Goal: Task Accomplishment & Management: Use online tool/utility

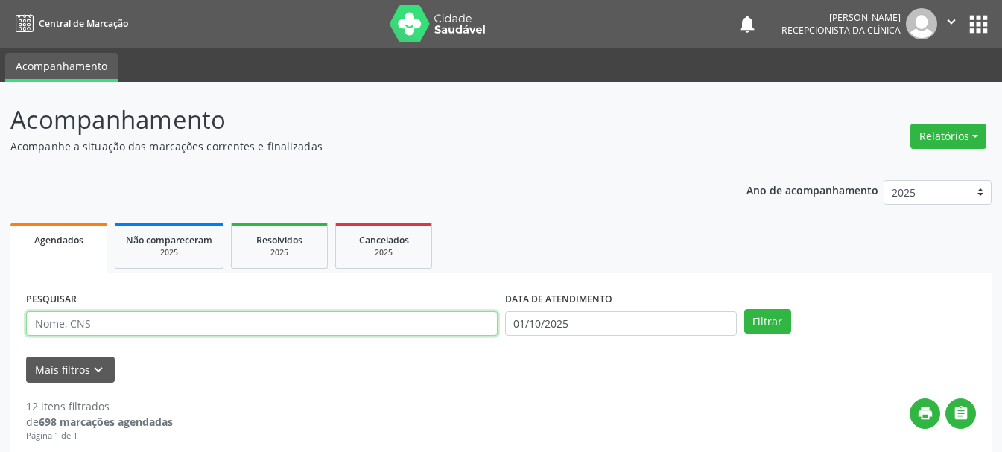
click at [319, 321] on input "text" at bounding box center [262, 324] width 472 height 25
type input "702401547991124"
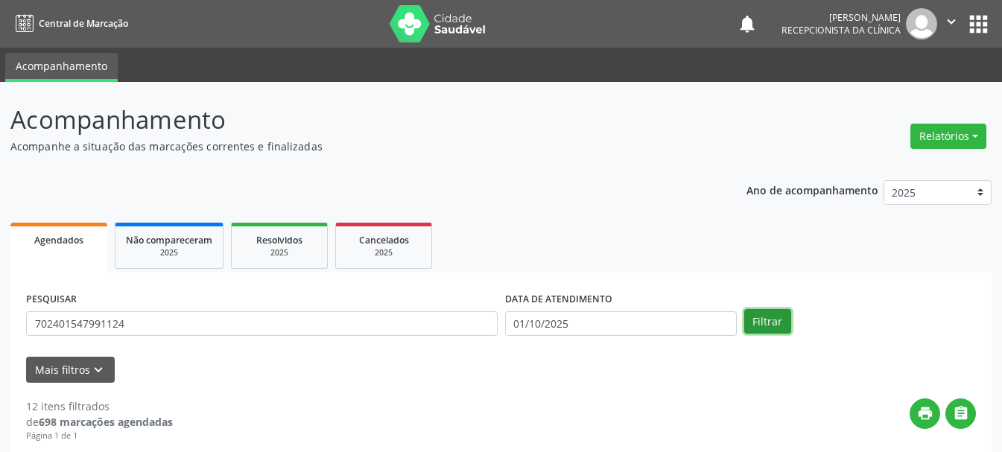
click at [754, 321] on button "Filtrar" at bounding box center [768, 321] width 47 height 25
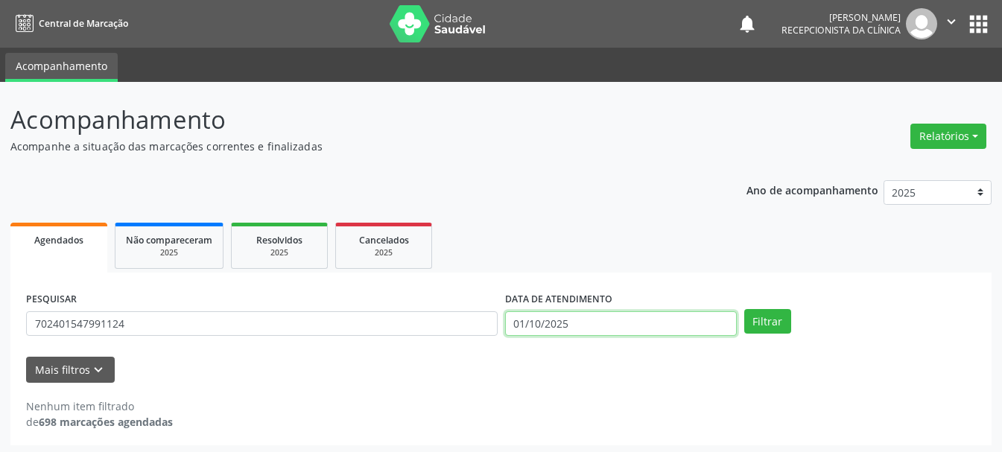
click at [645, 324] on input "01/10/2025" at bounding box center [621, 324] width 232 height 25
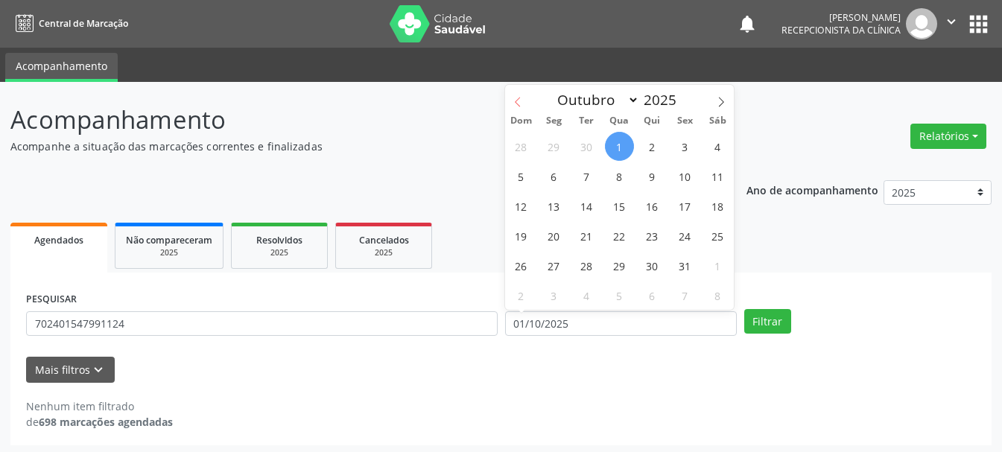
click at [521, 100] on icon at bounding box center [518, 102] width 10 height 10
select select "8"
click at [683, 234] on span "26" at bounding box center [685, 235] width 29 height 29
type input "[DATE]"
click at [683, 234] on span "26" at bounding box center [685, 235] width 29 height 29
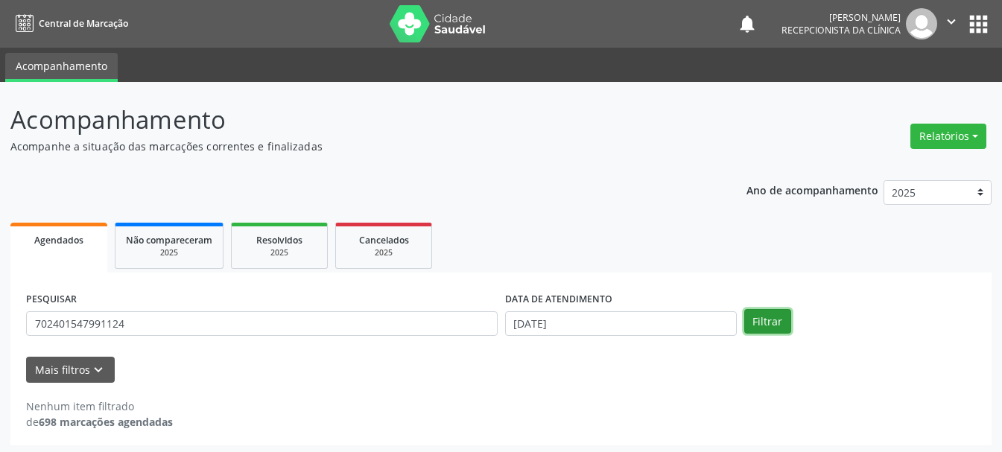
click at [763, 326] on button "Filtrar" at bounding box center [768, 321] width 47 height 25
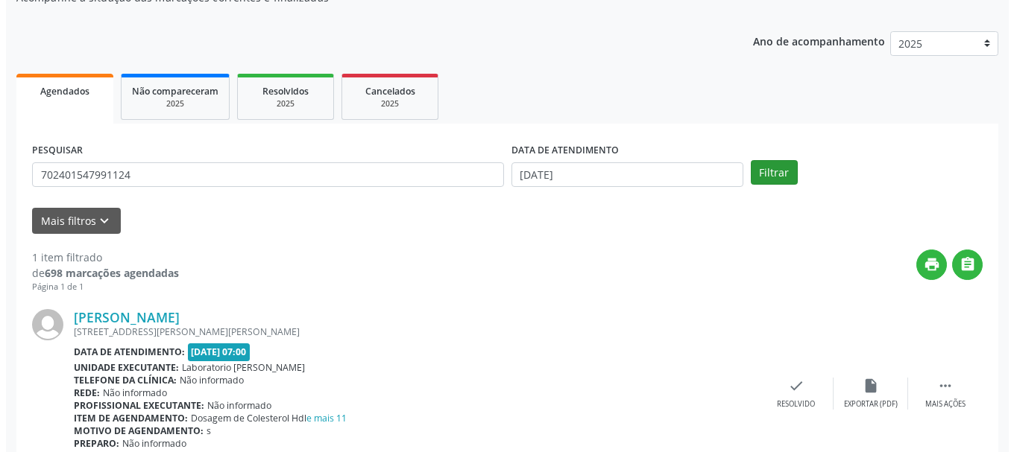
scroll to position [218, 0]
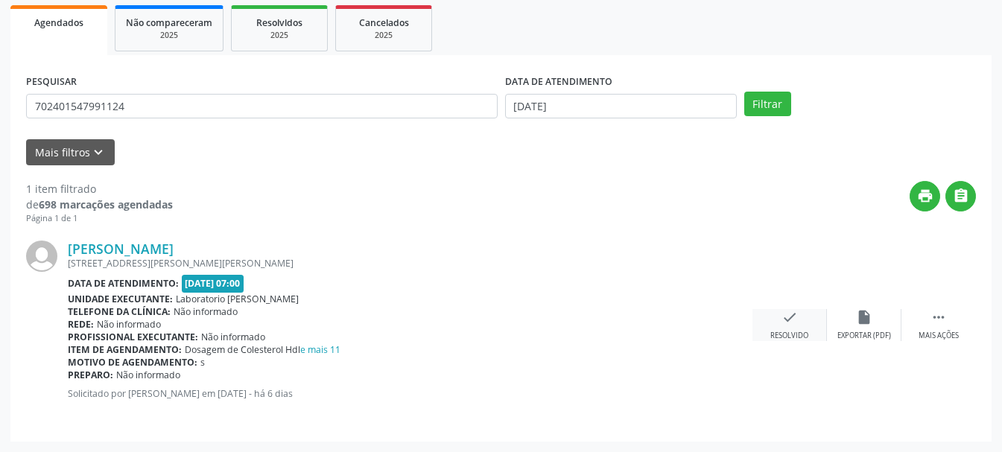
click at [801, 323] on div "check Resolvido" at bounding box center [790, 325] width 75 height 32
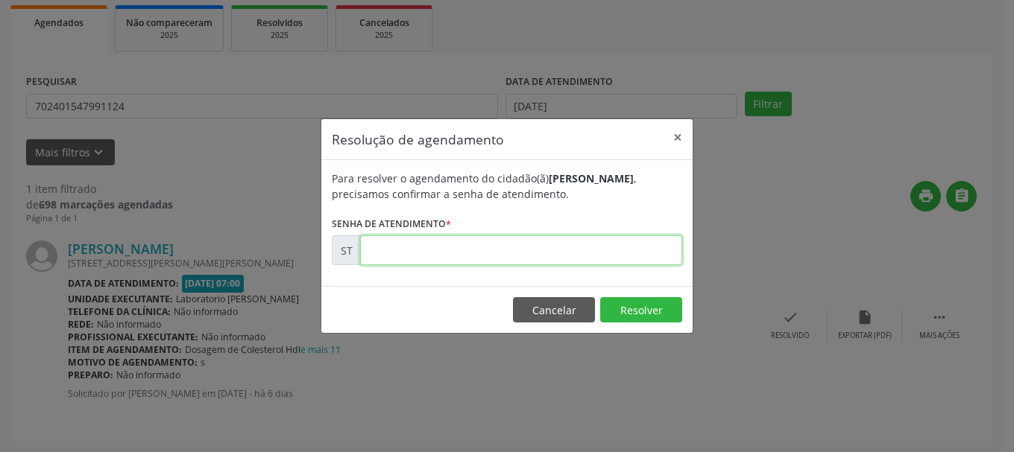
click at [604, 264] on input "text" at bounding box center [521, 251] width 322 height 30
type input "00023605"
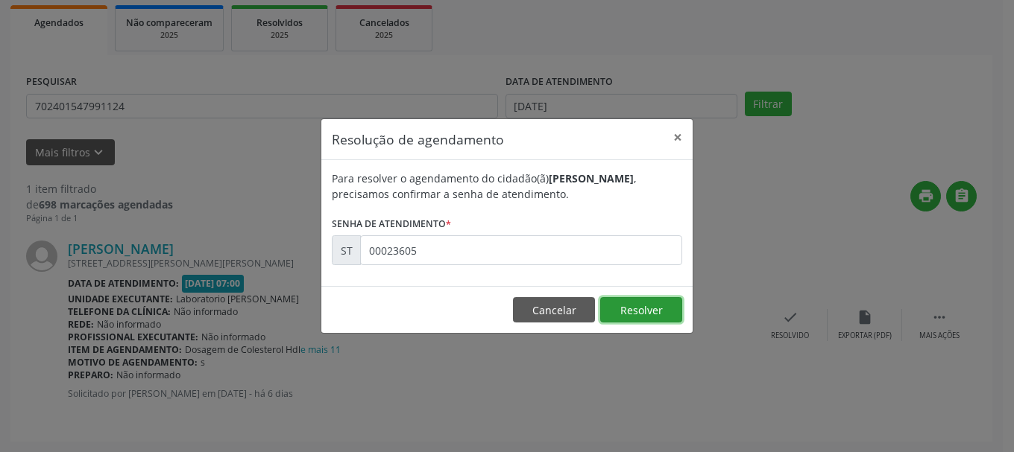
click at [642, 316] on button "Resolver" at bounding box center [641, 309] width 82 height 25
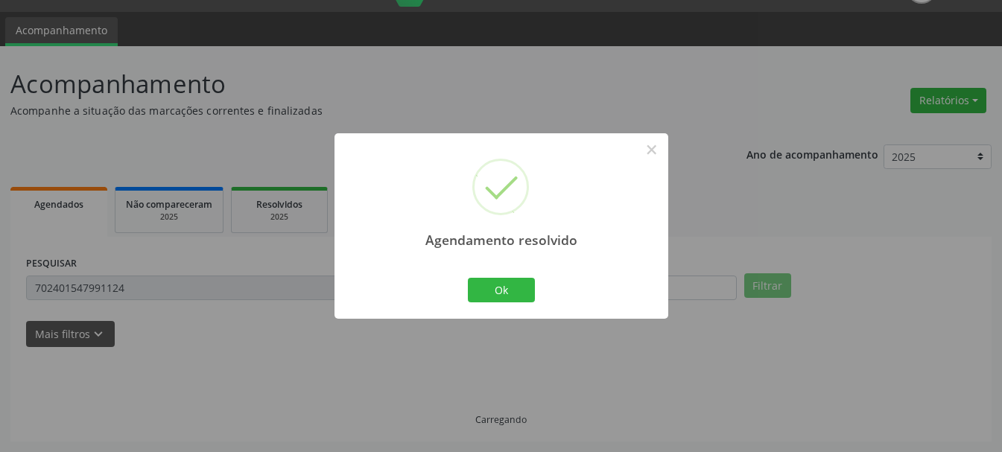
scroll to position [4, 0]
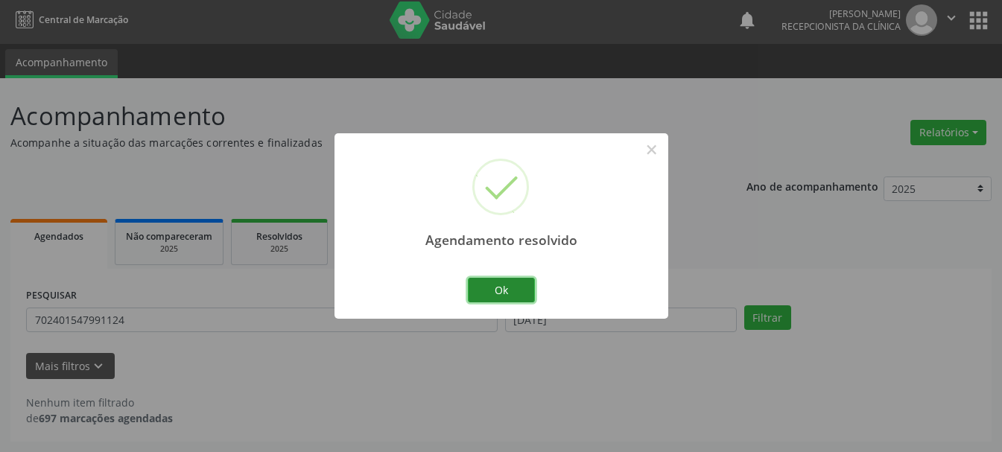
click at [505, 288] on button "Ok" at bounding box center [501, 290] width 67 height 25
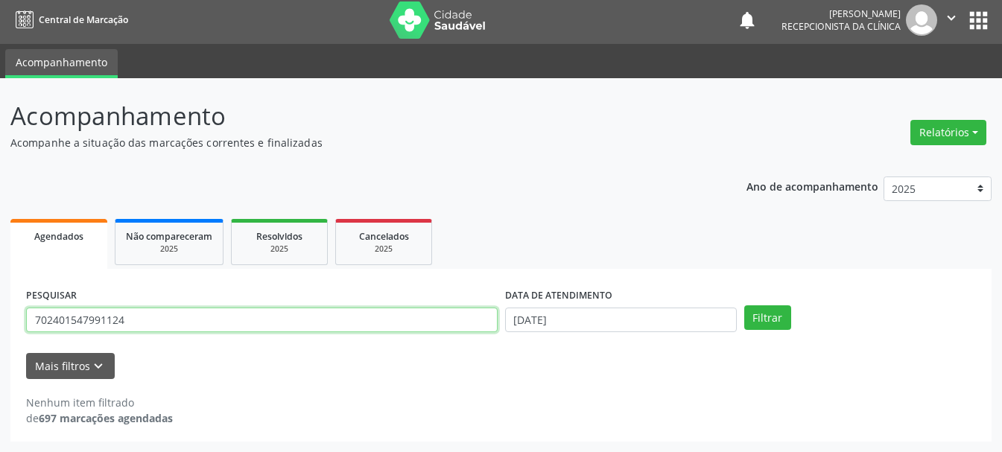
click at [361, 319] on input "702401547991124" at bounding box center [262, 320] width 472 height 25
type input "7"
type input "898005111845919"
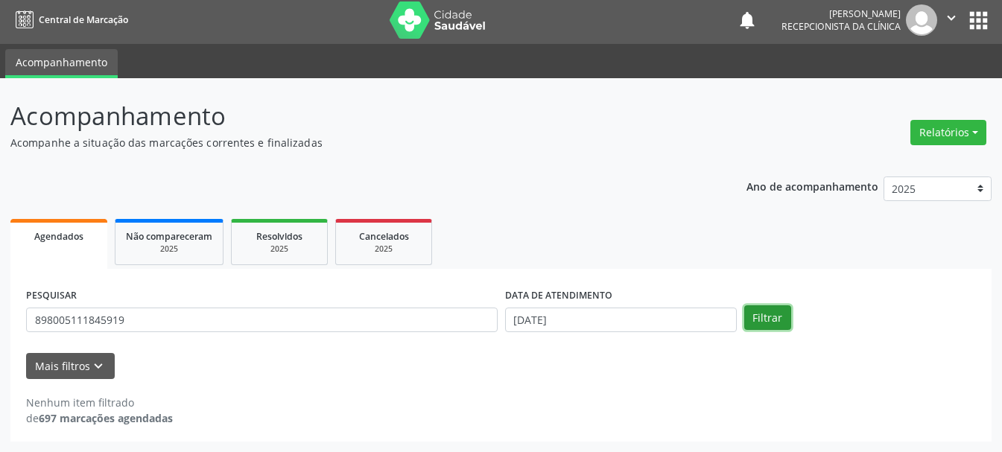
click at [757, 318] on button "Filtrar" at bounding box center [768, 318] width 47 height 25
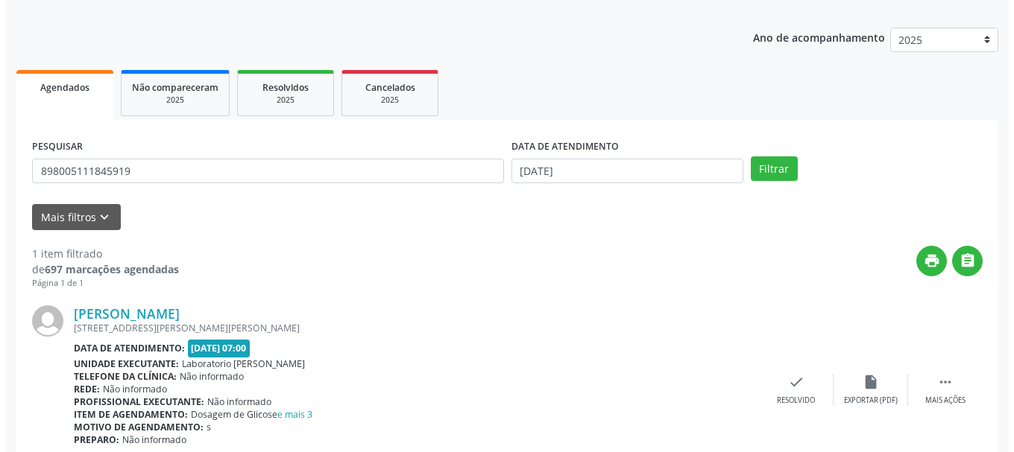
scroll to position [218, 0]
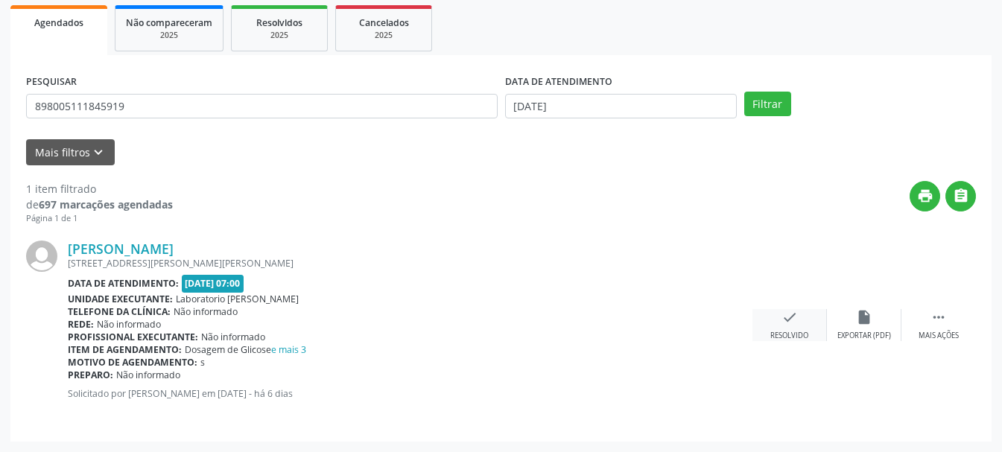
click at [787, 329] on div "check Resolvido" at bounding box center [790, 325] width 75 height 32
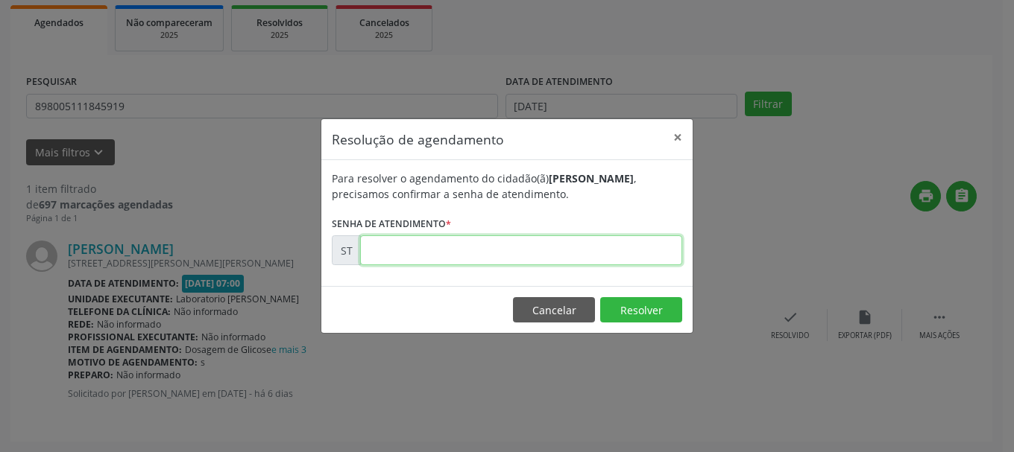
click at [557, 245] on input "text" at bounding box center [521, 251] width 322 height 30
type input "00023602"
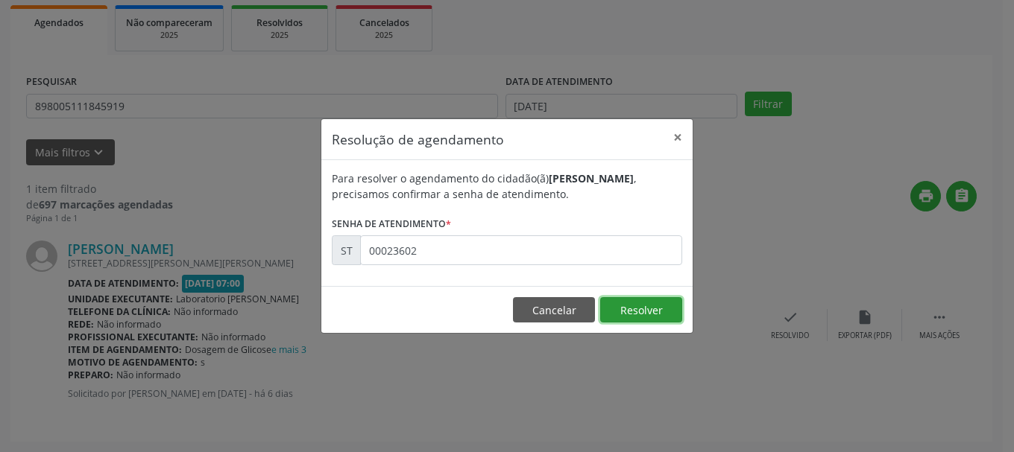
click at [666, 309] on button "Resolver" at bounding box center [641, 309] width 82 height 25
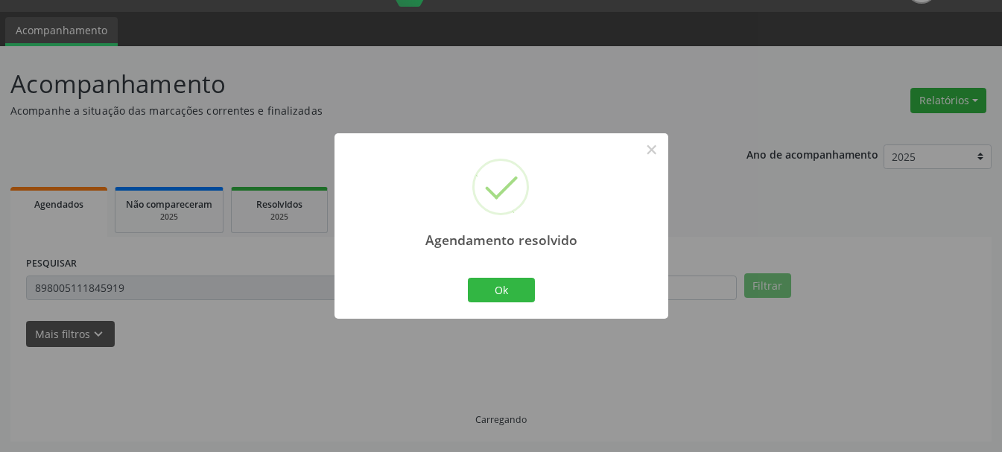
scroll to position [4, 0]
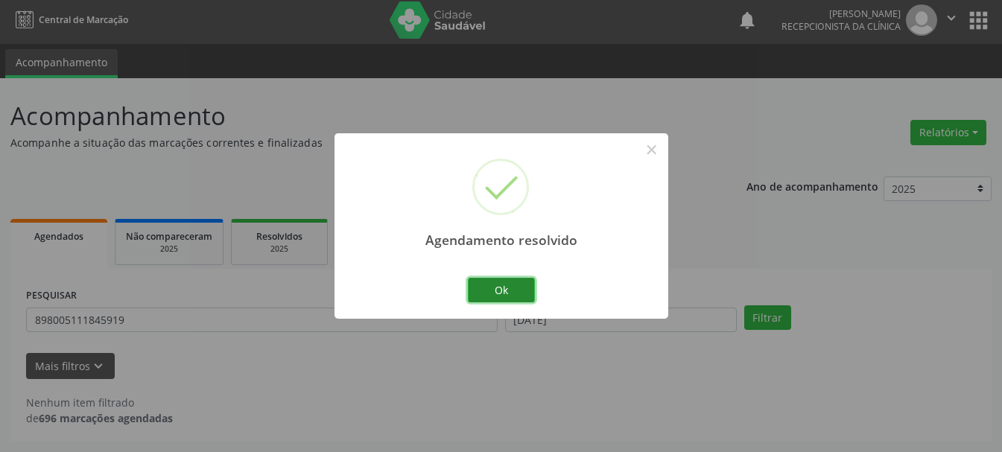
click at [506, 297] on button "Ok" at bounding box center [501, 290] width 67 height 25
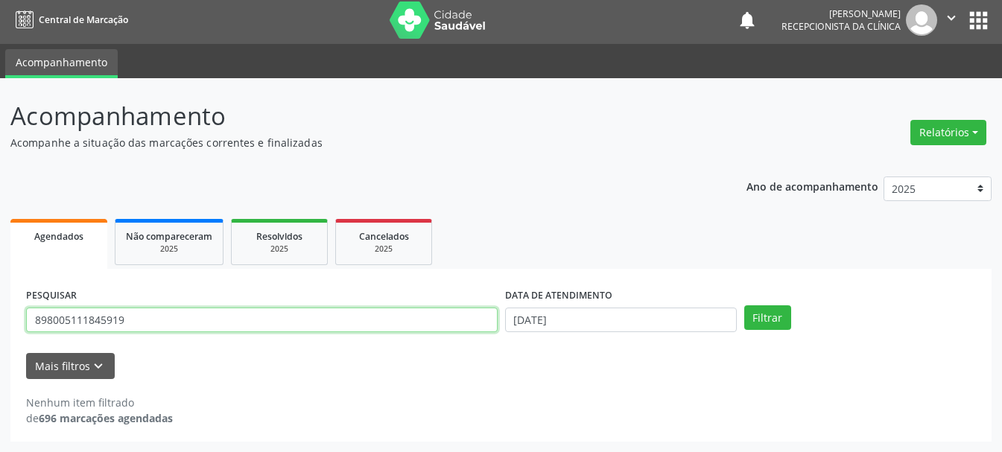
click at [461, 319] on input "898005111845919" at bounding box center [262, 320] width 472 height 25
type input "8"
type input "703403297849784"
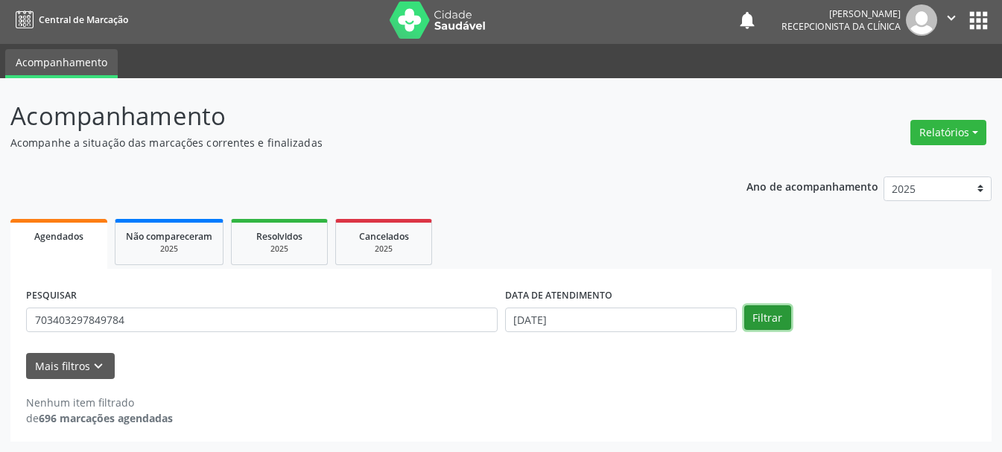
click at [756, 321] on button "Filtrar" at bounding box center [768, 318] width 47 height 25
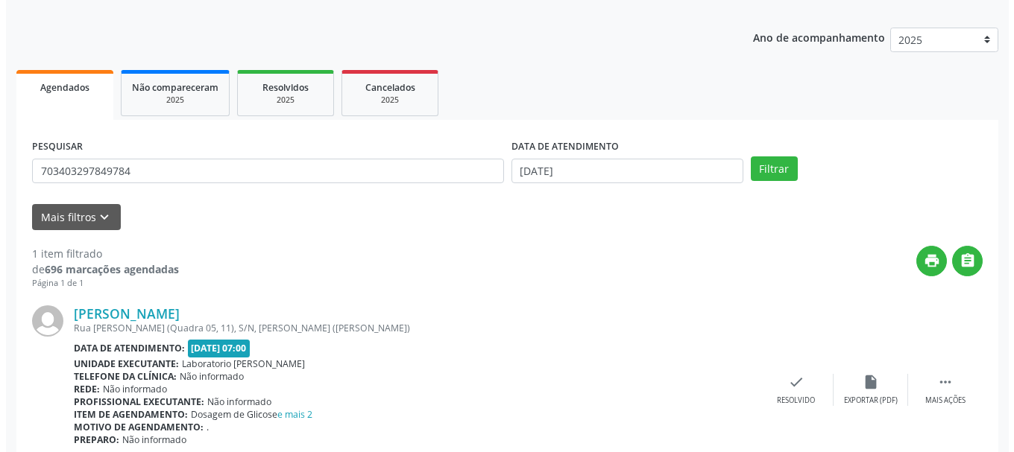
scroll to position [218, 0]
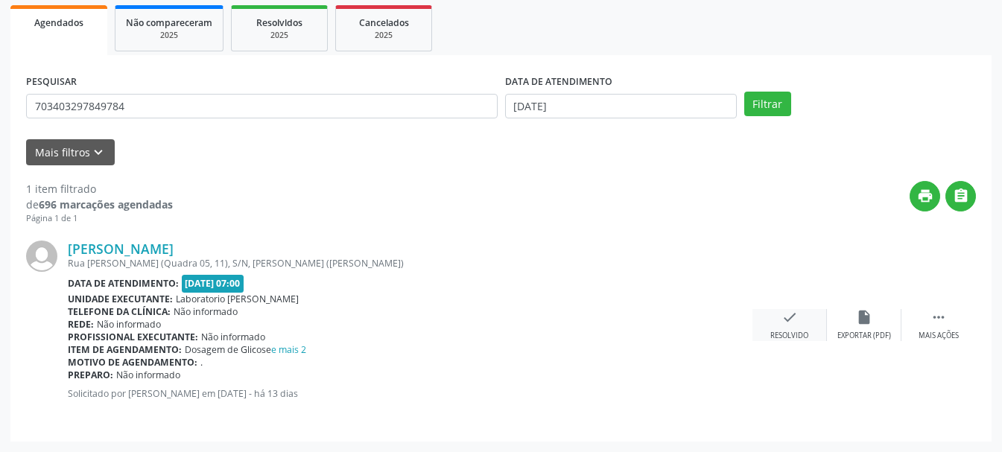
click at [786, 326] on icon "check" at bounding box center [790, 317] width 16 height 16
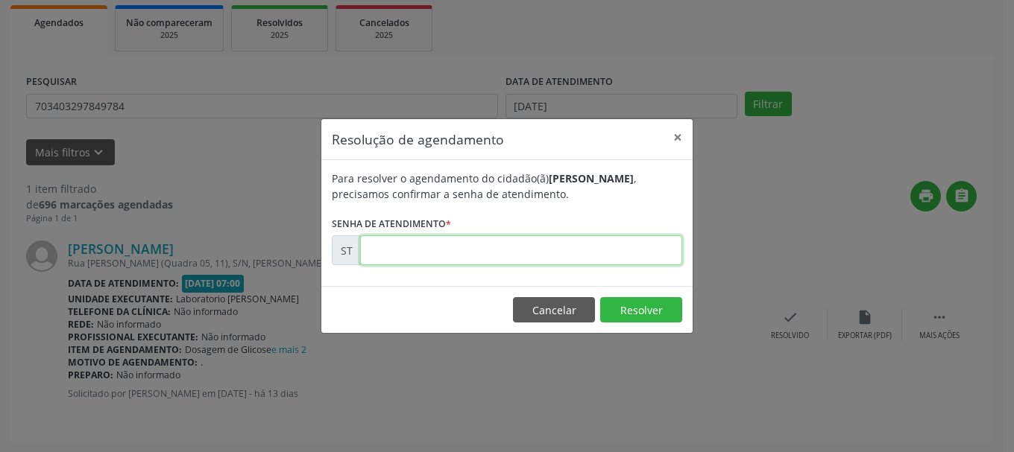
click at [581, 253] on input "text" at bounding box center [521, 251] width 322 height 30
type input "00022905"
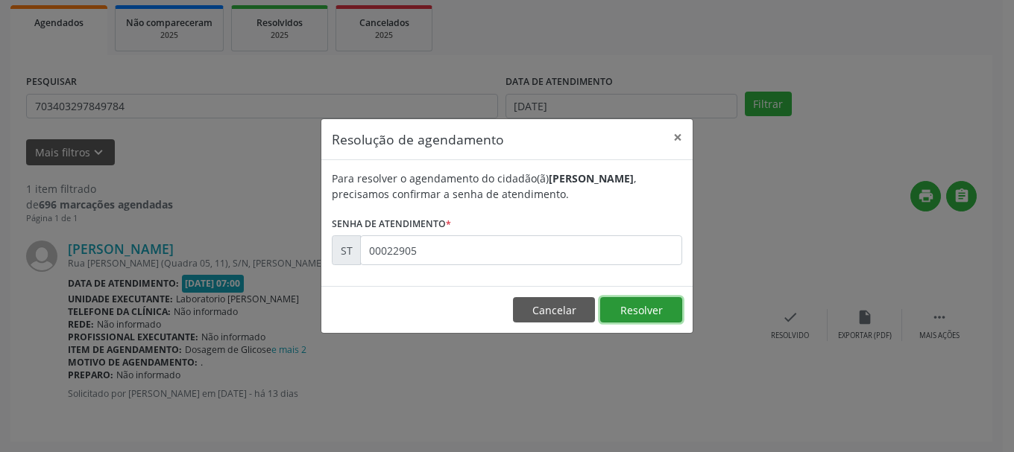
click at [634, 303] on button "Resolver" at bounding box center [641, 309] width 82 height 25
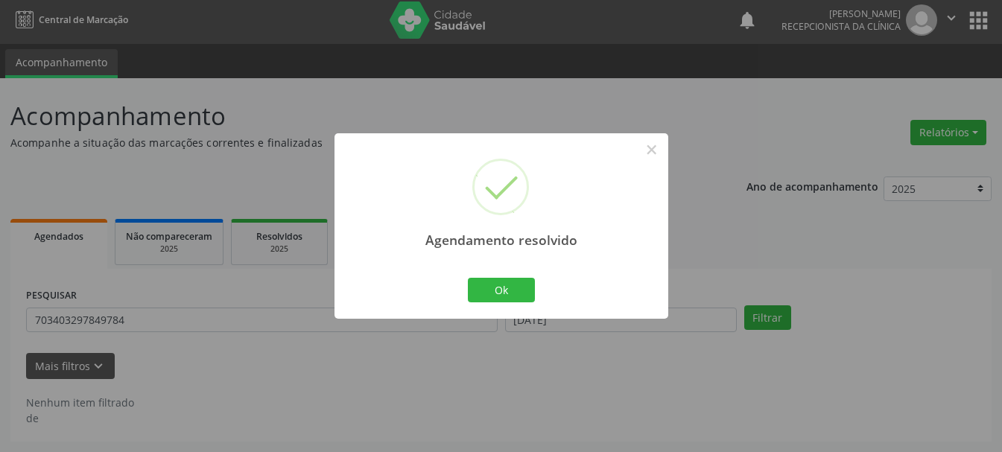
scroll to position [4, 0]
click at [531, 293] on button "Ok" at bounding box center [501, 290] width 67 height 25
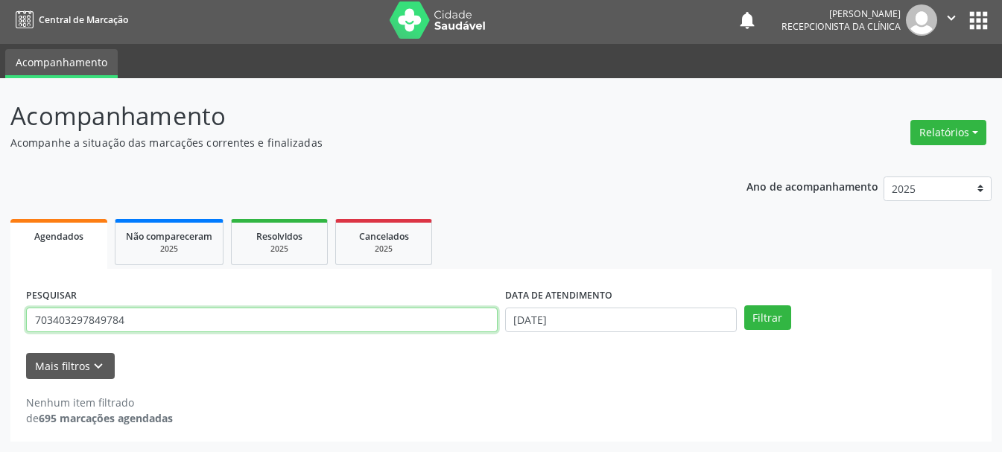
click at [389, 324] on input "703403297849784" at bounding box center [262, 320] width 472 height 25
type input "7"
type input "161240812970000"
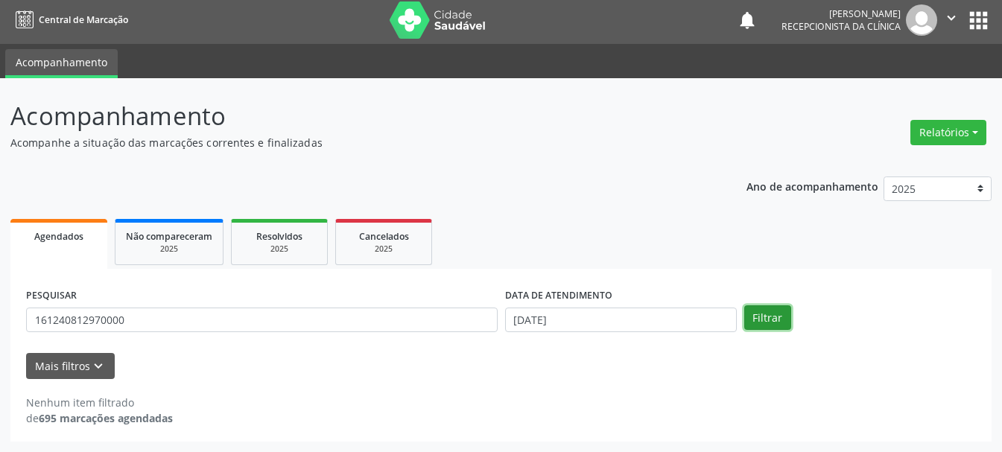
click at [773, 317] on button "Filtrar" at bounding box center [768, 318] width 47 height 25
click at [774, 313] on button "Filtrar" at bounding box center [768, 318] width 47 height 25
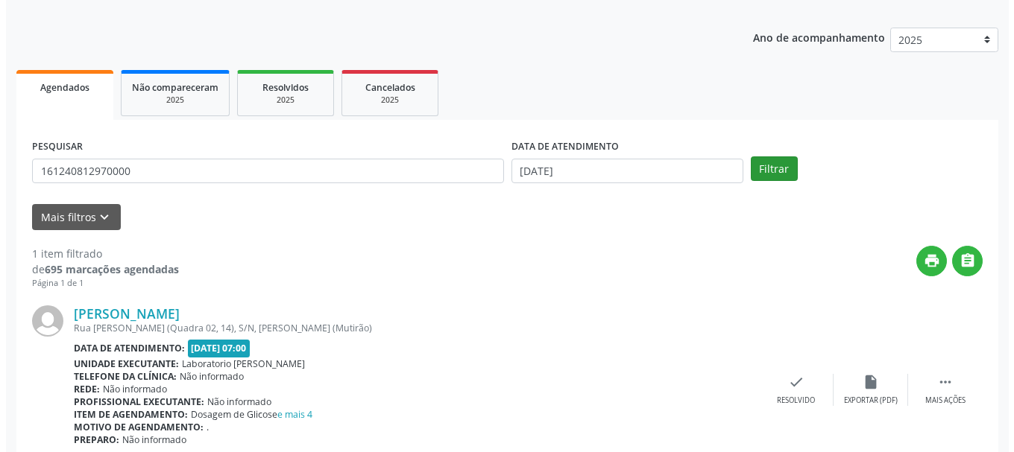
scroll to position [218, 0]
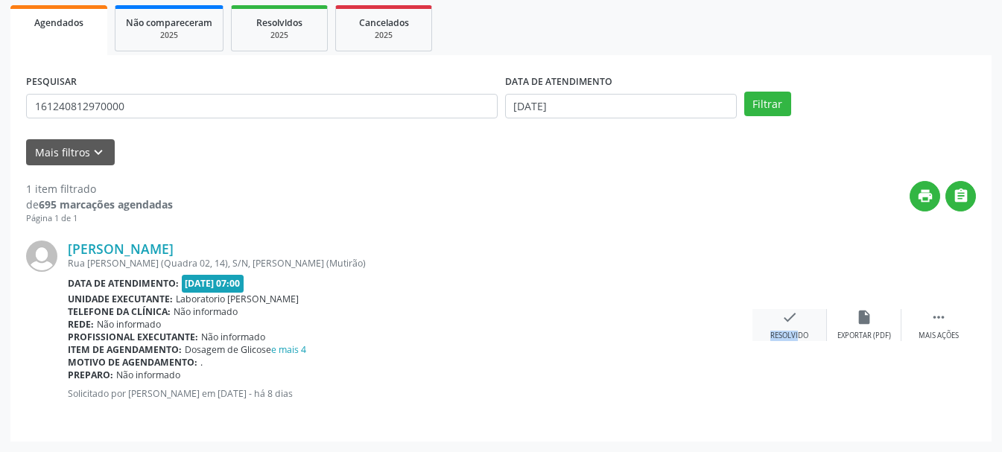
click at [788, 329] on div "check Resolvido" at bounding box center [790, 325] width 75 height 32
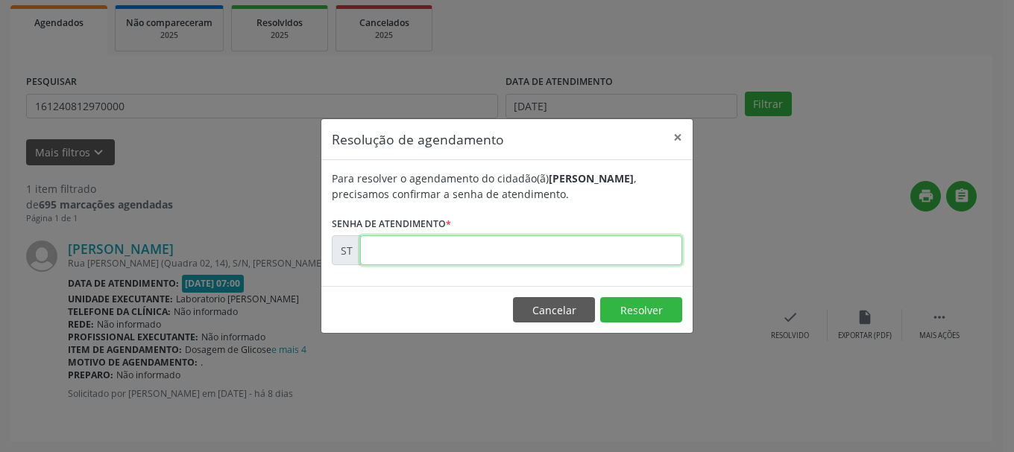
click at [436, 244] on input "text" at bounding box center [521, 251] width 322 height 30
type input "00023377"
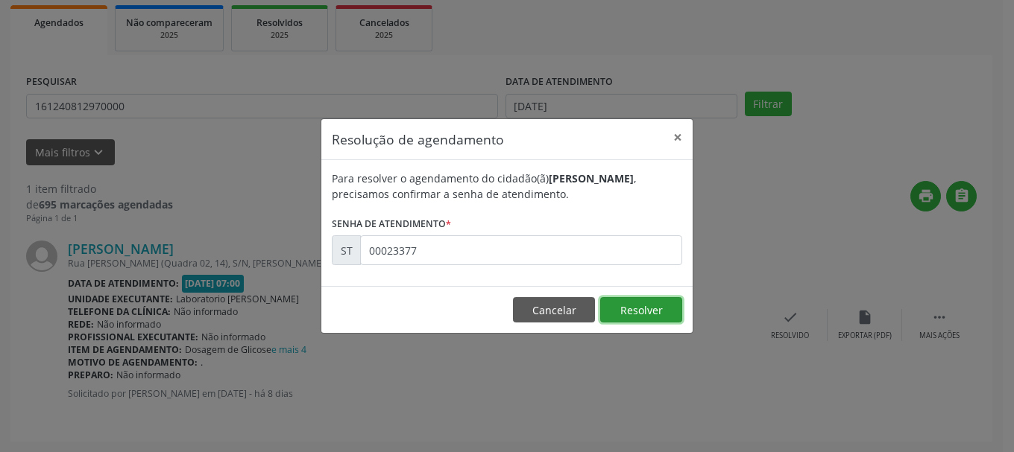
click at [660, 317] on button "Resolver" at bounding box center [641, 309] width 82 height 25
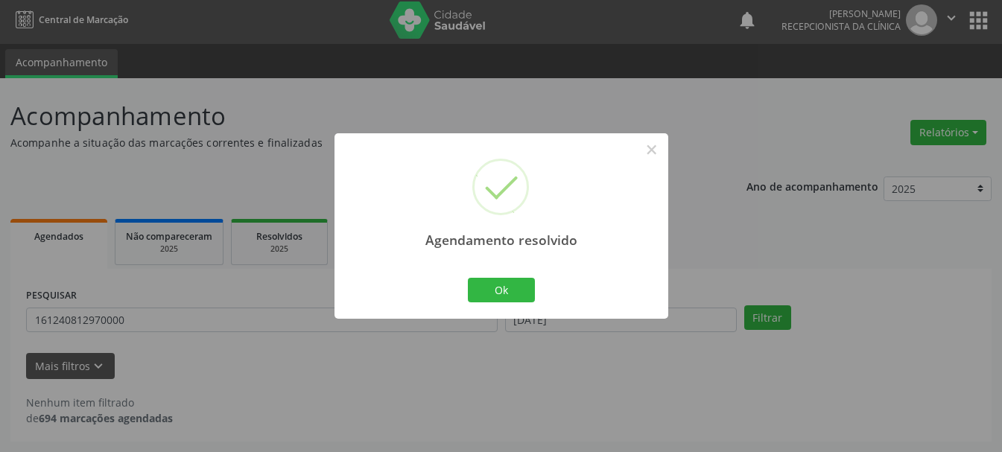
scroll to position [4, 0]
click at [513, 294] on button "Ok" at bounding box center [501, 290] width 67 height 25
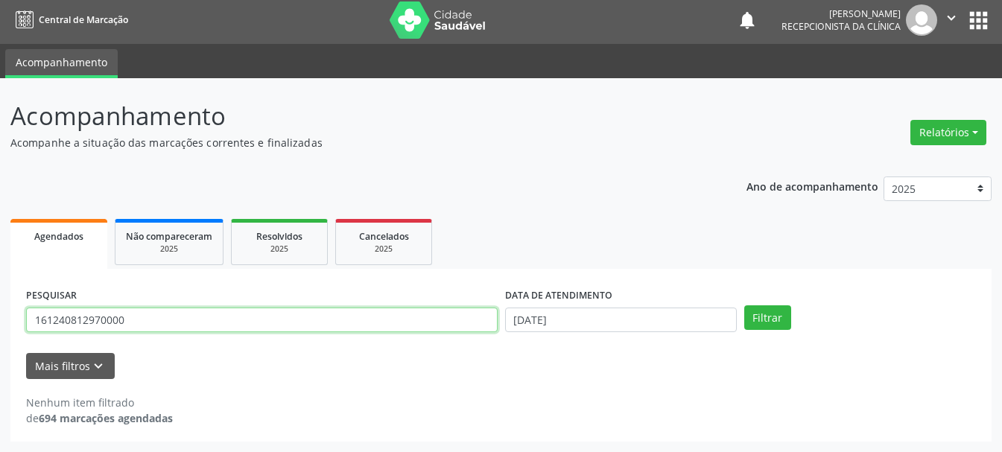
click at [334, 309] on input "161240812970000" at bounding box center [262, 320] width 472 height 25
type input "1"
type input "898006386806443"
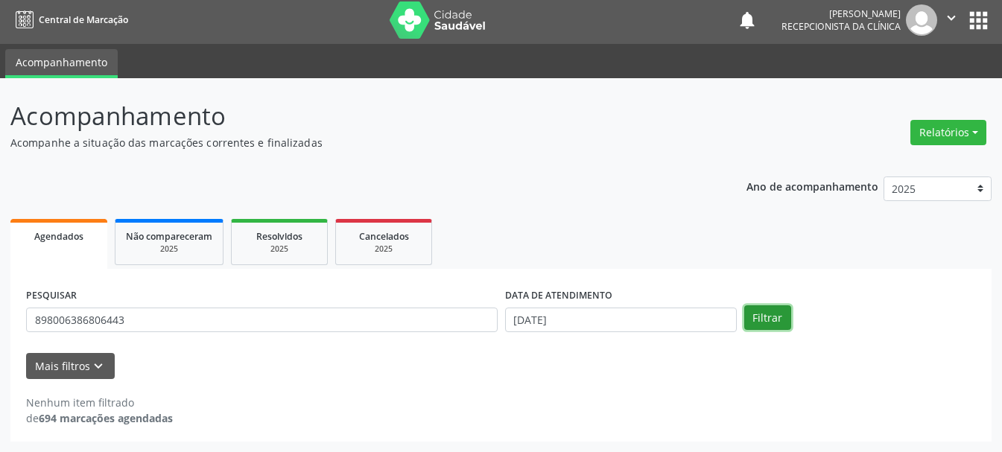
click at [780, 322] on button "Filtrar" at bounding box center [768, 318] width 47 height 25
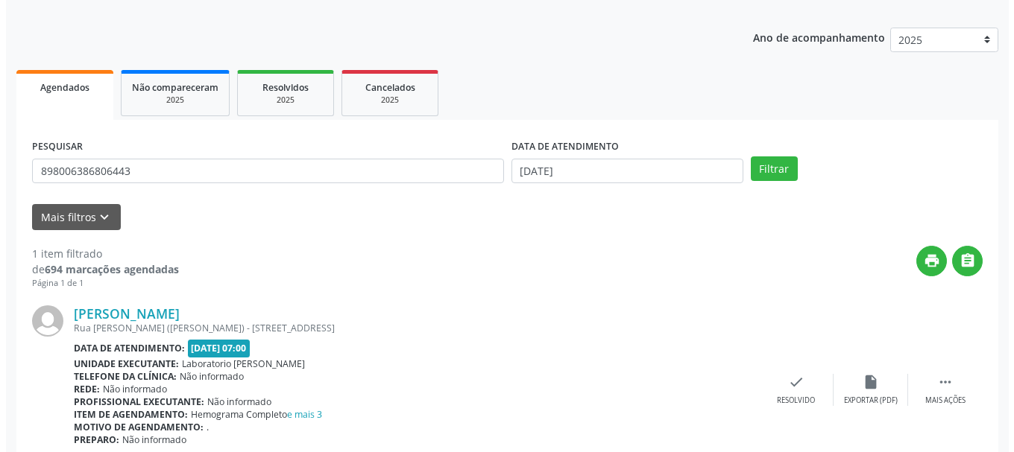
scroll to position [218, 0]
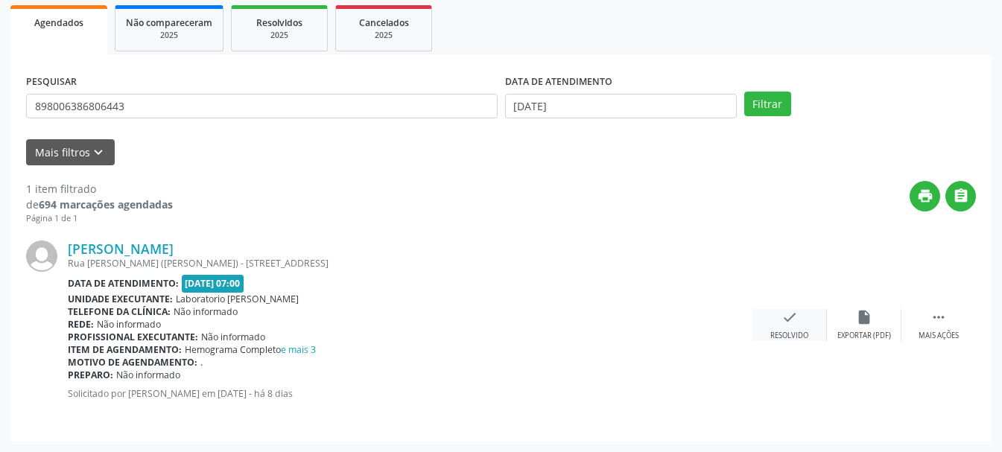
click at [801, 335] on div "Resolvido" at bounding box center [790, 336] width 38 height 10
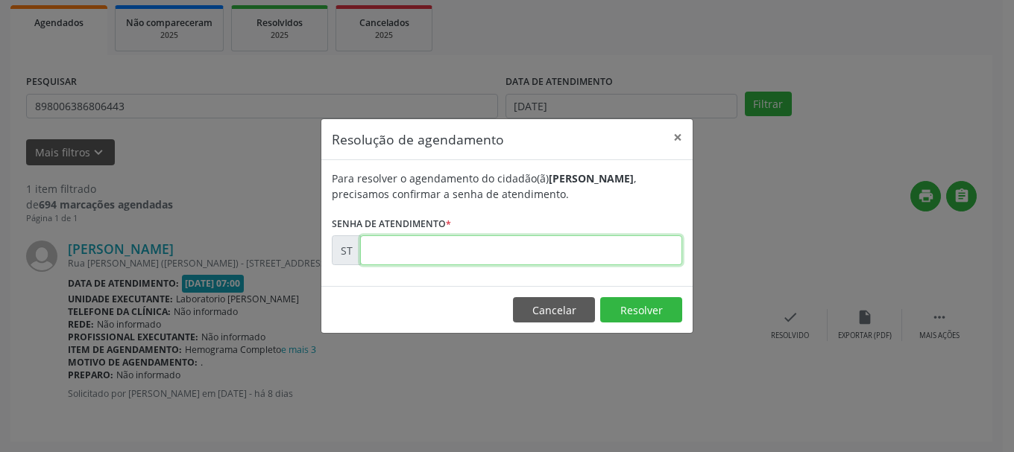
click at [578, 241] on input "text" at bounding box center [521, 251] width 322 height 30
type input "00023334"
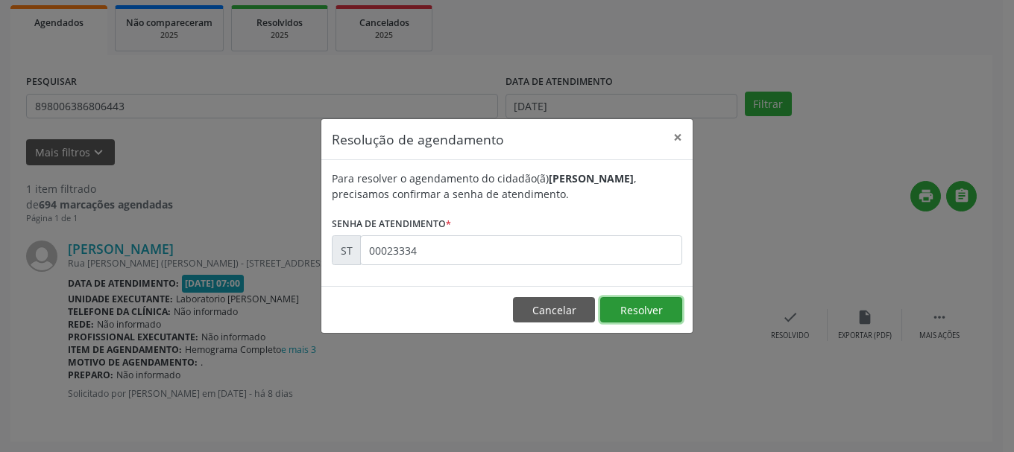
click at [628, 307] on button "Resolver" at bounding box center [641, 309] width 82 height 25
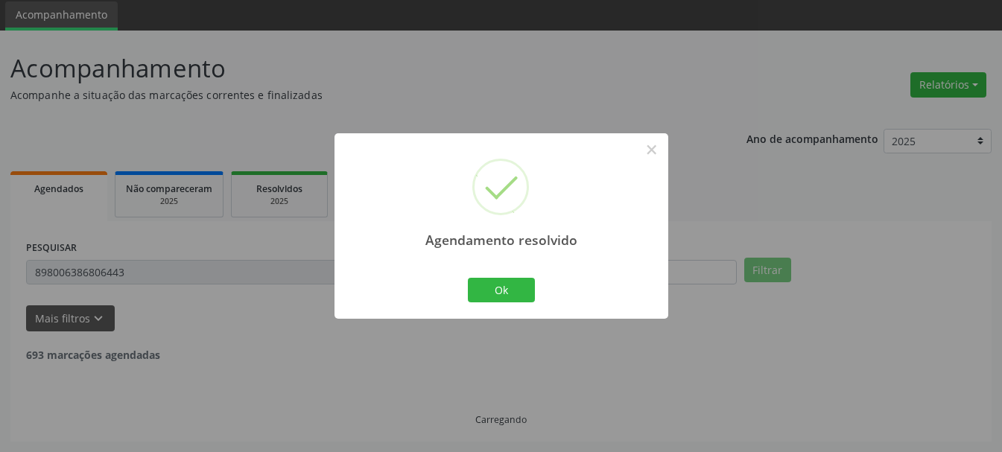
scroll to position [4, 0]
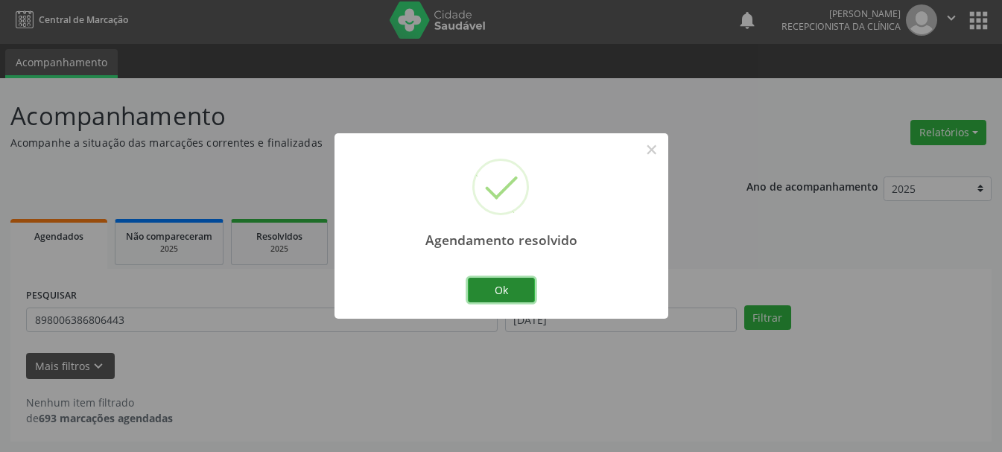
click at [516, 296] on button "Ok" at bounding box center [501, 290] width 67 height 25
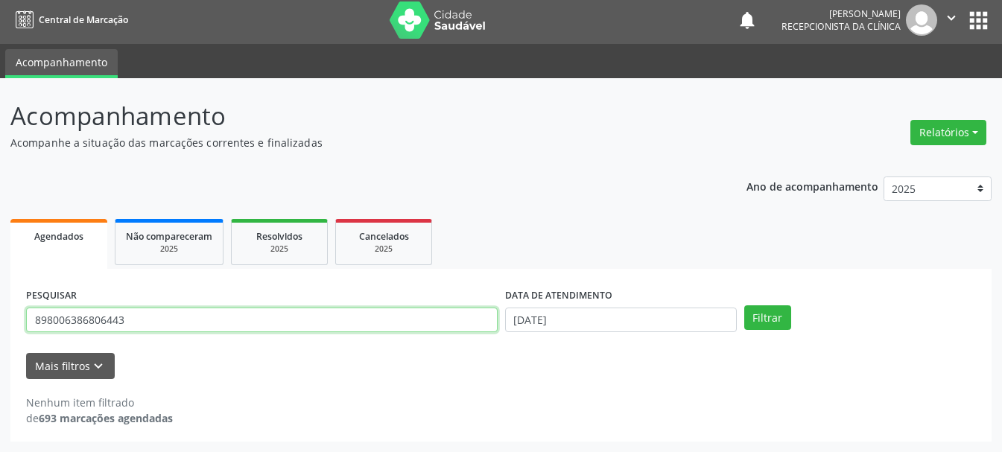
click at [297, 318] on input "898006386806443" at bounding box center [262, 320] width 472 height 25
type input "8"
type input "704707775484234"
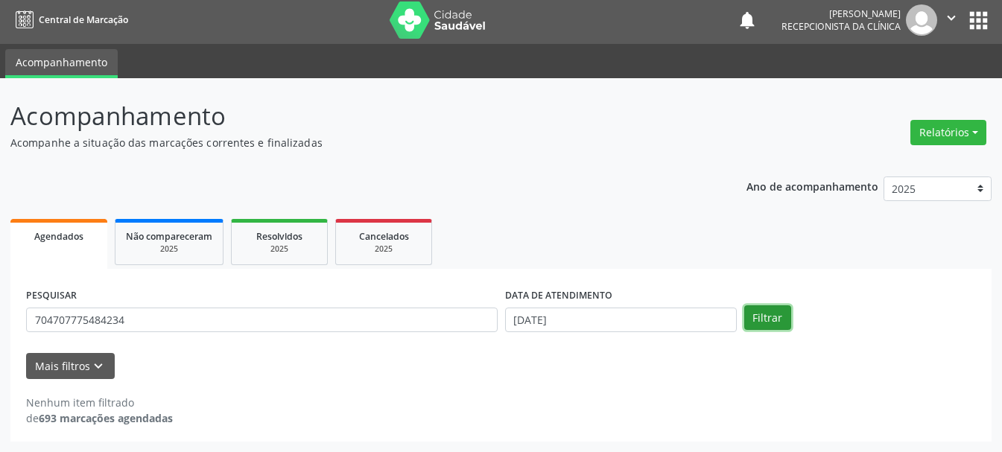
click at [773, 321] on button "Filtrar" at bounding box center [768, 318] width 47 height 25
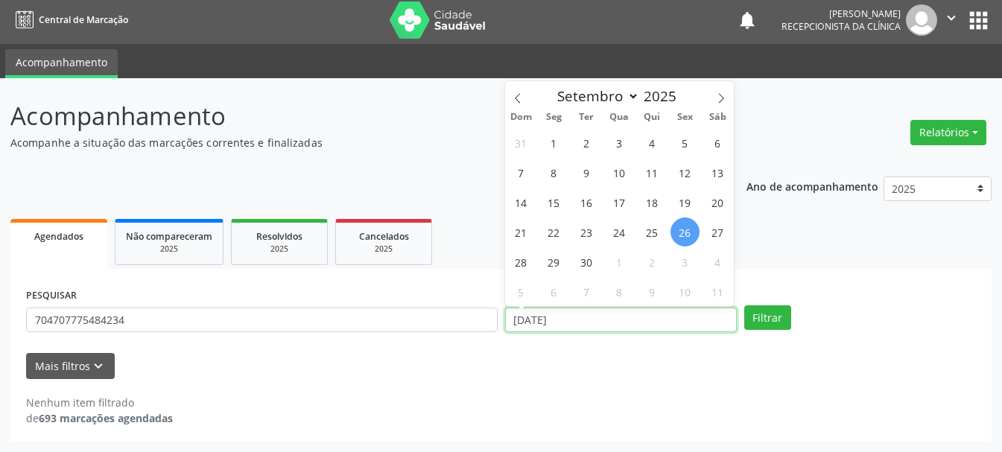
click at [632, 321] on input "[DATE]" at bounding box center [621, 320] width 232 height 25
click at [684, 231] on span "26" at bounding box center [685, 232] width 29 height 29
type input "[DATE]"
click at [684, 231] on span "26" at bounding box center [685, 232] width 29 height 29
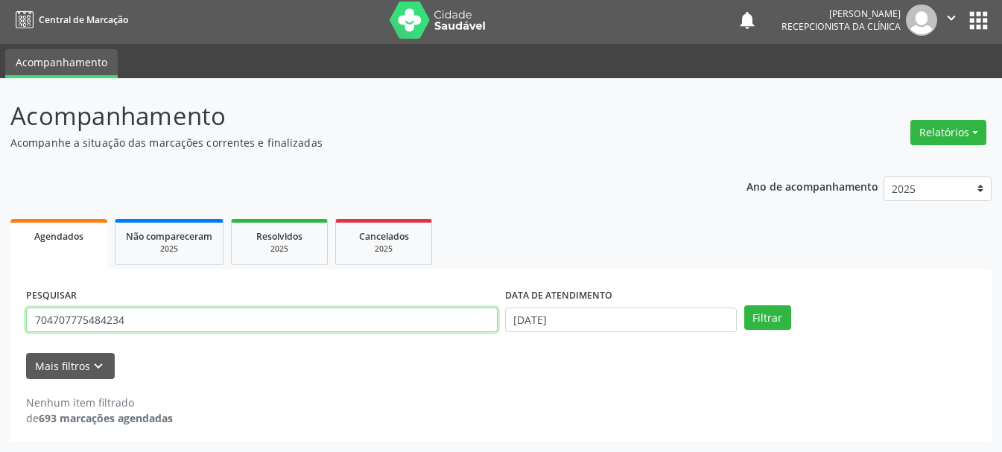
click at [391, 325] on input "704707775484234" at bounding box center [262, 320] width 472 height 25
drag, startPoint x: 186, startPoint y: 320, endPoint x: 65, endPoint y: 323, distance: 121.5
click at [65, 323] on input "704707775484234" at bounding box center [262, 320] width 472 height 25
click at [143, 321] on input "704707775484234" at bounding box center [262, 320] width 472 height 25
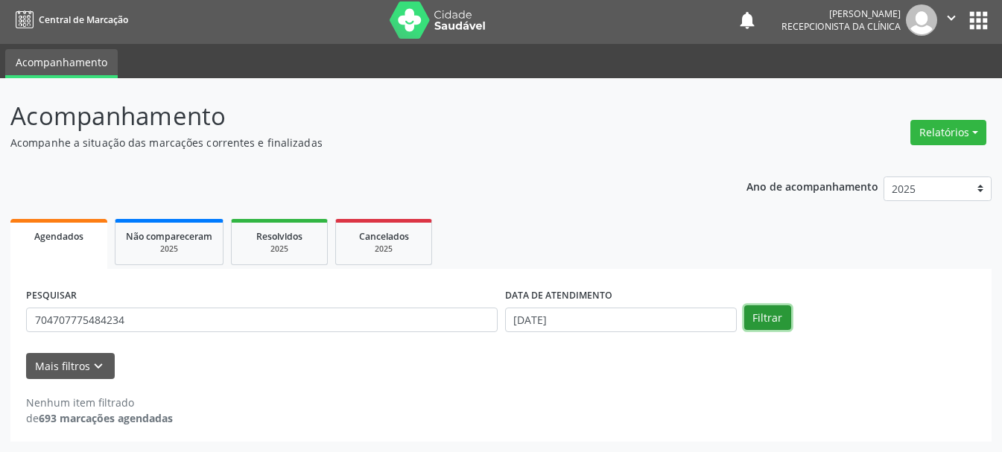
click at [756, 315] on button "Filtrar" at bounding box center [768, 318] width 47 height 25
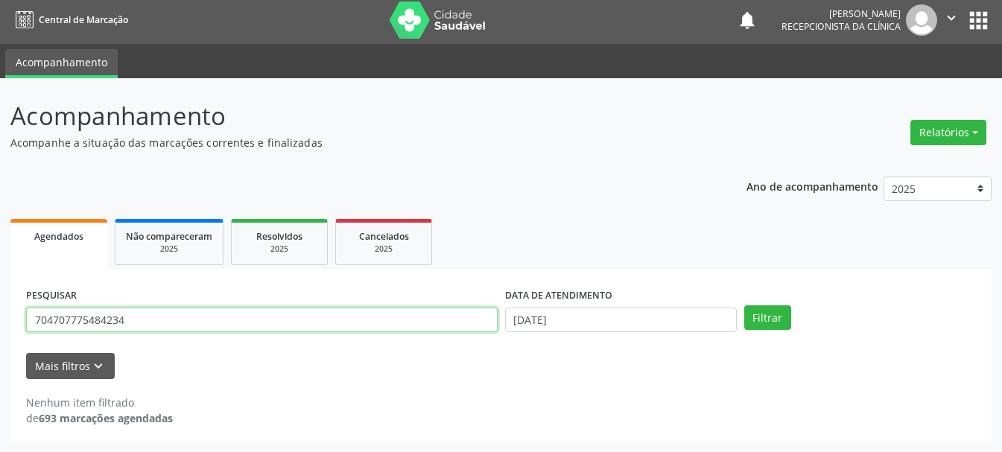
click at [75, 322] on input "704707775484234" at bounding box center [262, 320] width 472 height 25
click at [85, 319] on input "704707775484234" at bounding box center [262, 320] width 472 height 25
click at [98, 321] on input "704707775484234" at bounding box center [262, 320] width 472 height 25
click at [109, 318] on input "704707775484234" at bounding box center [262, 320] width 472 height 25
click at [112, 319] on input "704707775484234" at bounding box center [262, 320] width 472 height 25
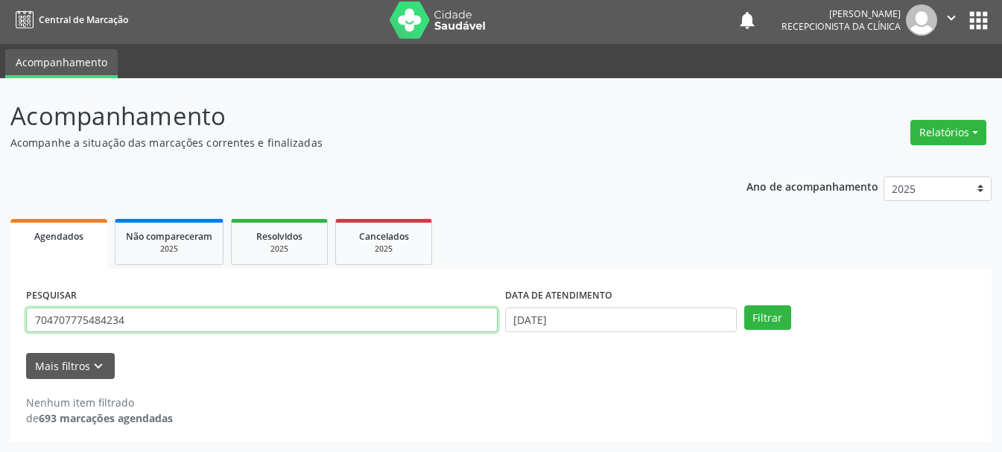
click at [125, 317] on input "704707775484234" at bounding box center [262, 320] width 472 height 25
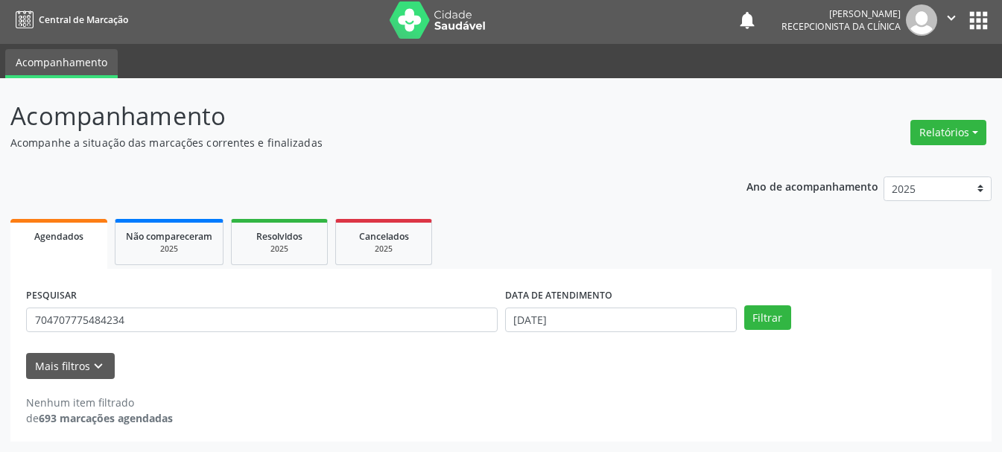
click at [777, 332] on div "PESQUISAR 704707775484234 DATA DE ATENDIMENTO [DATE] Filtrar" at bounding box center [501, 314] width 958 height 58
click at [781, 323] on button "Filtrar" at bounding box center [768, 318] width 47 height 25
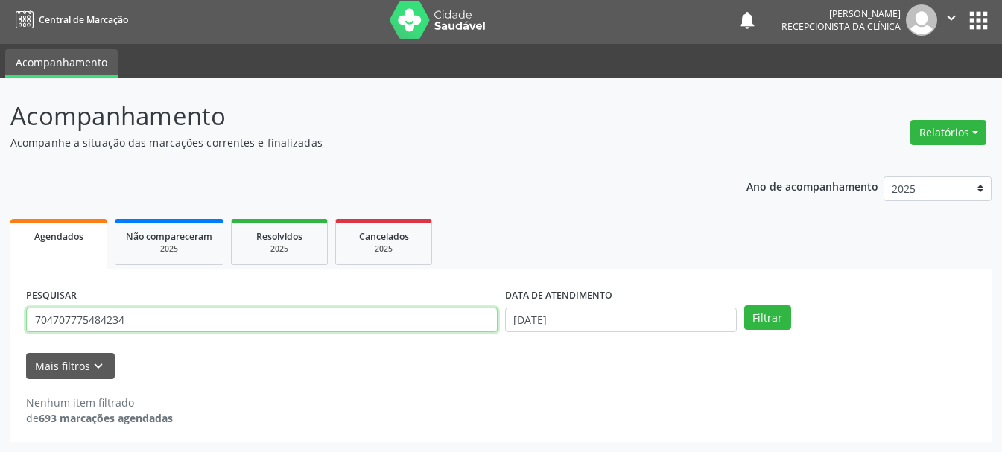
click at [285, 321] on input "704707775484234" at bounding box center [262, 320] width 472 height 25
click at [244, 327] on input "704707775484234" at bounding box center [262, 320] width 472 height 25
drag, startPoint x: 247, startPoint y: 326, endPoint x: 7, endPoint y: 326, distance: 240.0
click at [7, 326] on div "Acompanhamento Acompanhe a situação das marcações correntes e finalizadas Relat…" at bounding box center [501, 265] width 1002 height 374
type input "708004829518022"
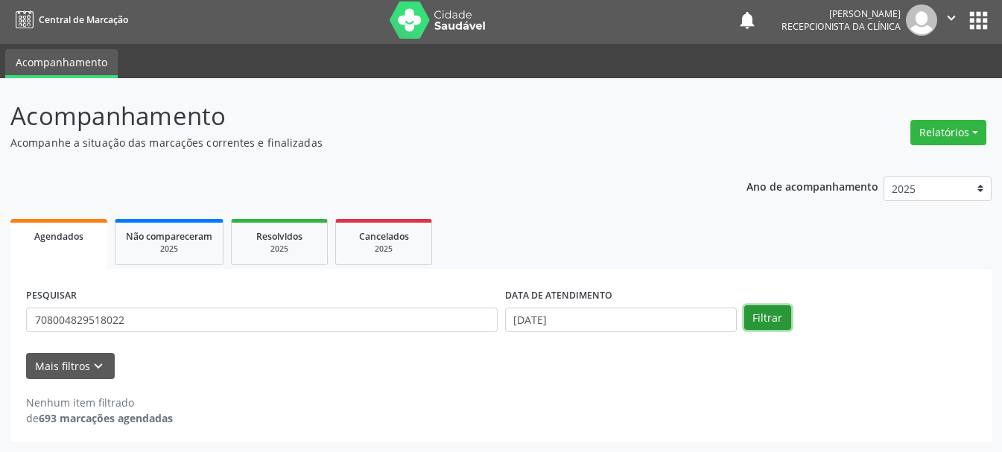
click at [771, 316] on button "Filtrar" at bounding box center [768, 318] width 47 height 25
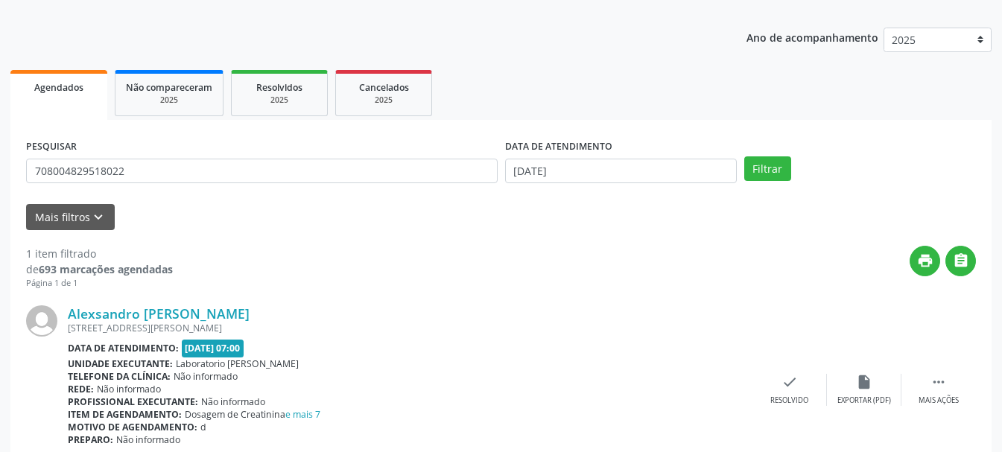
scroll to position [218, 0]
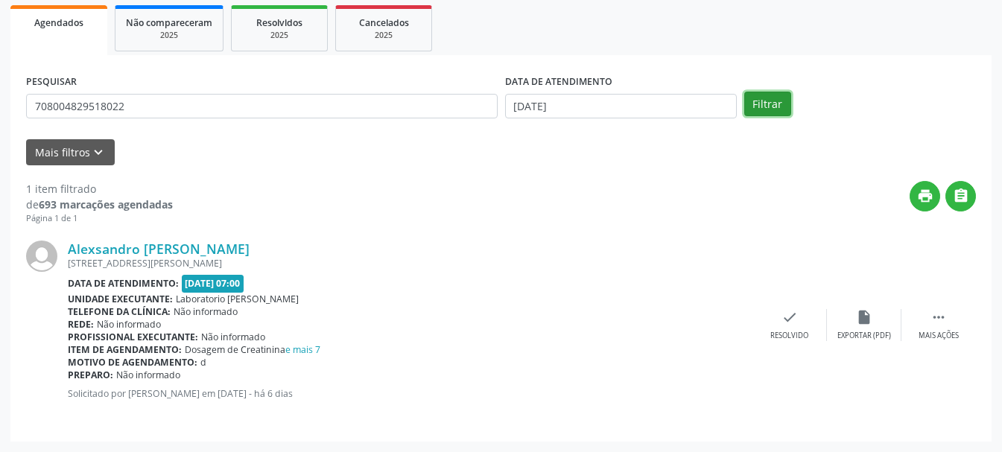
click at [771, 103] on button "Filtrar" at bounding box center [768, 104] width 47 height 25
click at [785, 323] on icon "check" at bounding box center [790, 317] width 16 height 16
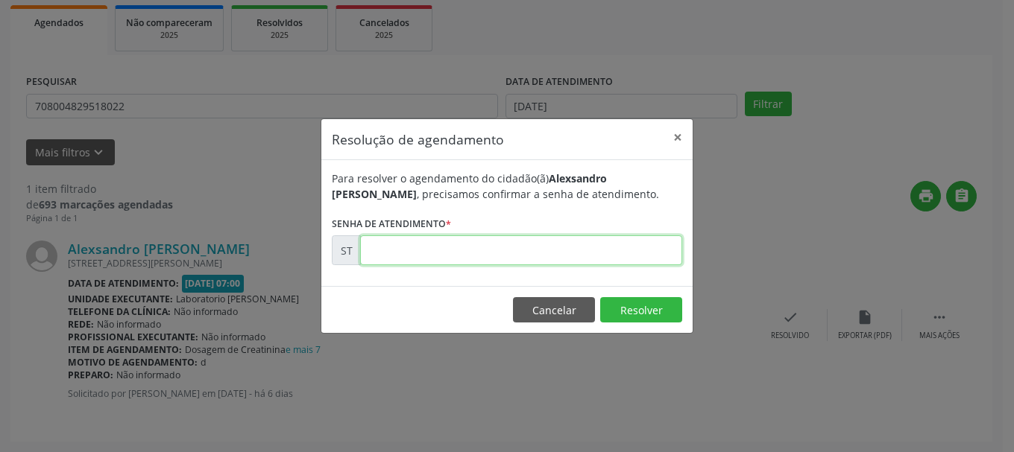
click at [469, 243] on input "text" at bounding box center [521, 251] width 322 height 30
type input "00023588"
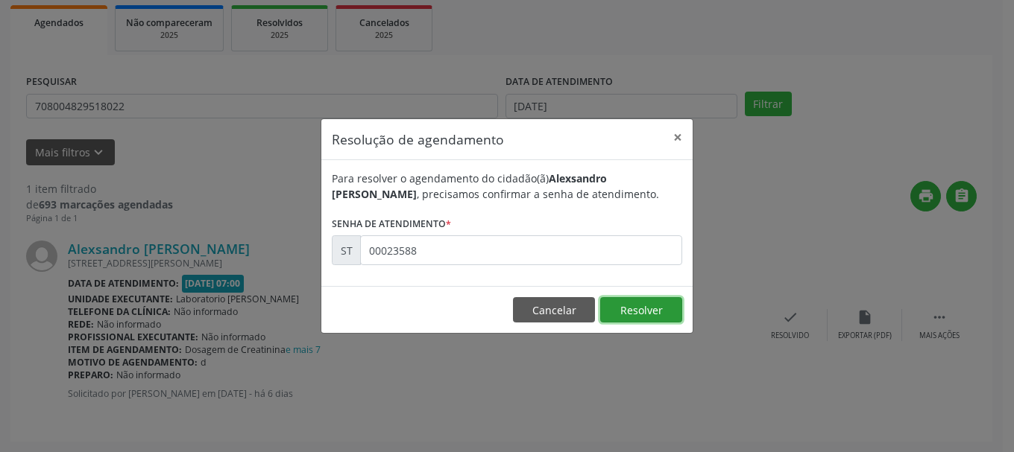
click at [638, 315] on button "Resolver" at bounding box center [641, 309] width 82 height 25
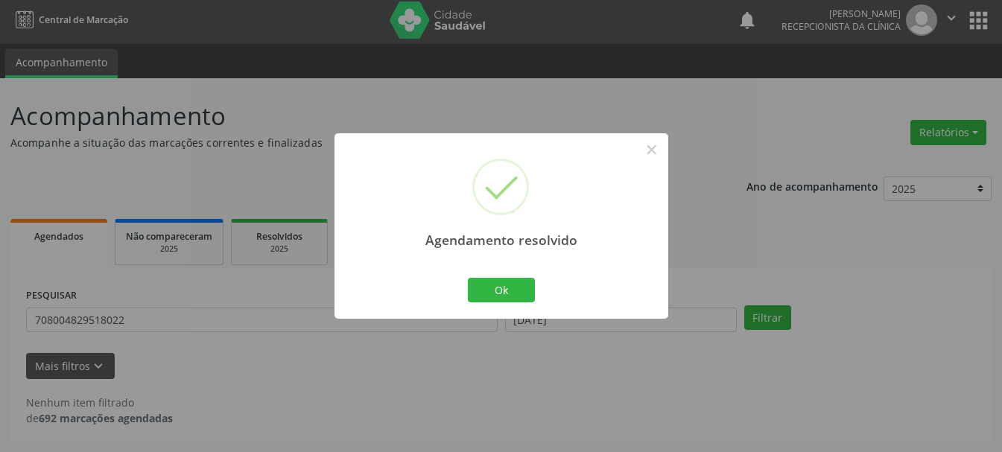
scroll to position [4, 0]
click at [517, 286] on button "Ok" at bounding box center [501, 290] width 67 height 25
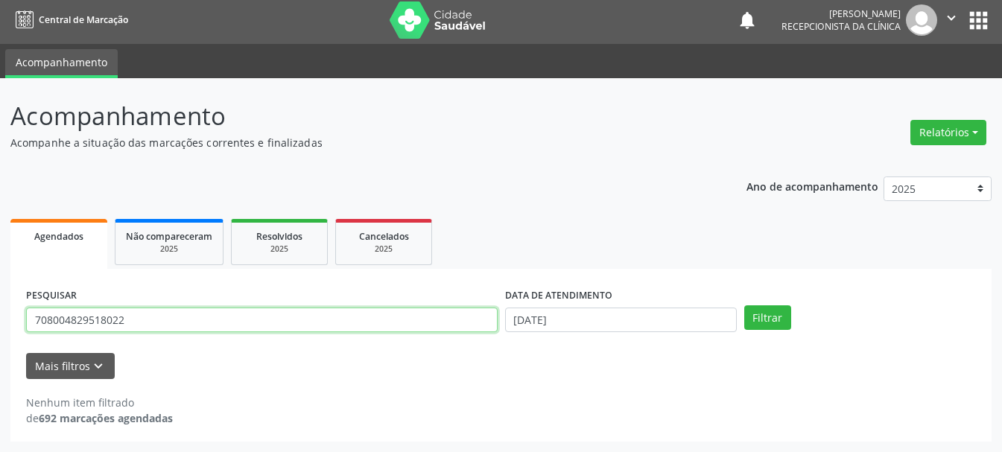
click at [378, 314] on input "708004829518022" at bounding box center [262, 320] width 472 height 25
type input "706500393471992"
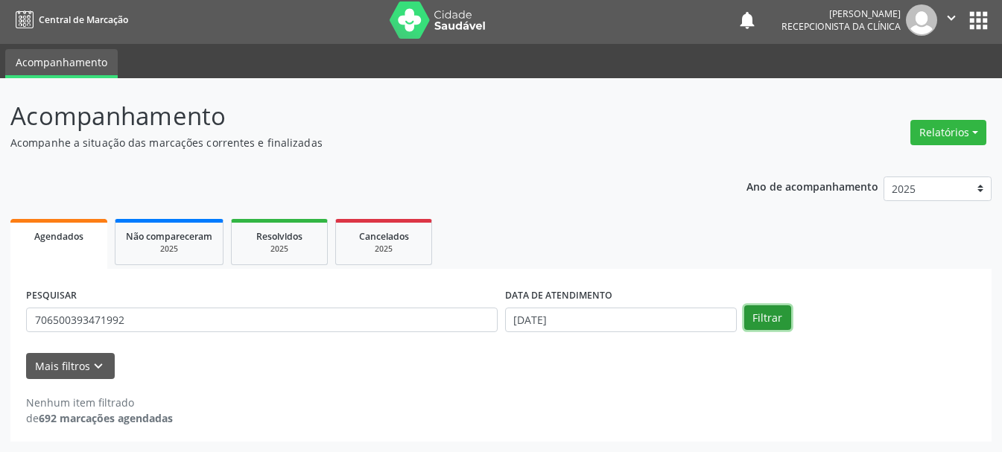
click at [764, 325] on button "Filtrar" at bounding box center [768, 318] width 47 height 25
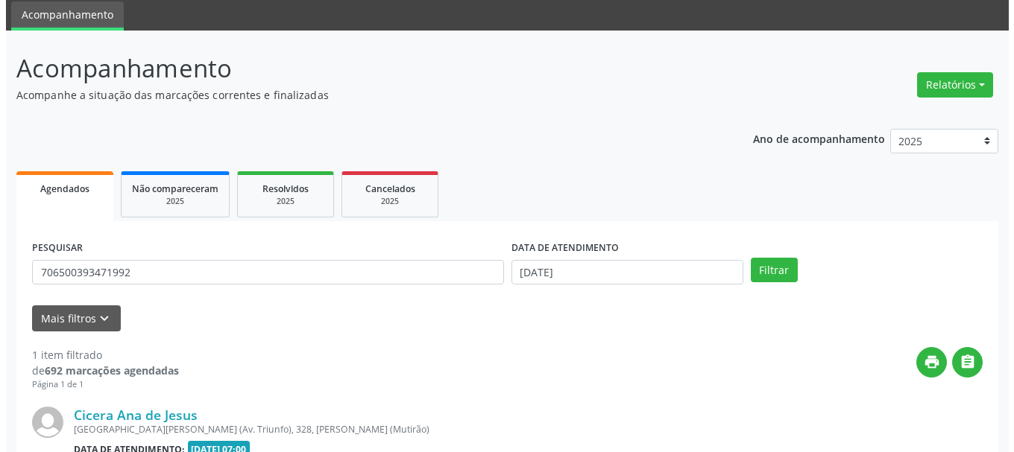
scroll to position [218, 0]
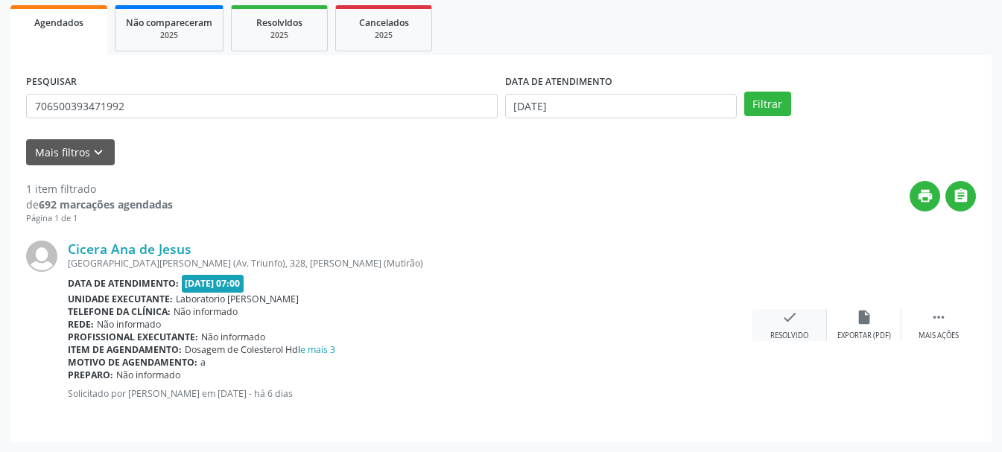
click at [779, 327] on div "check Resolvido" at bounding box center [790, 325] width 75 height 32
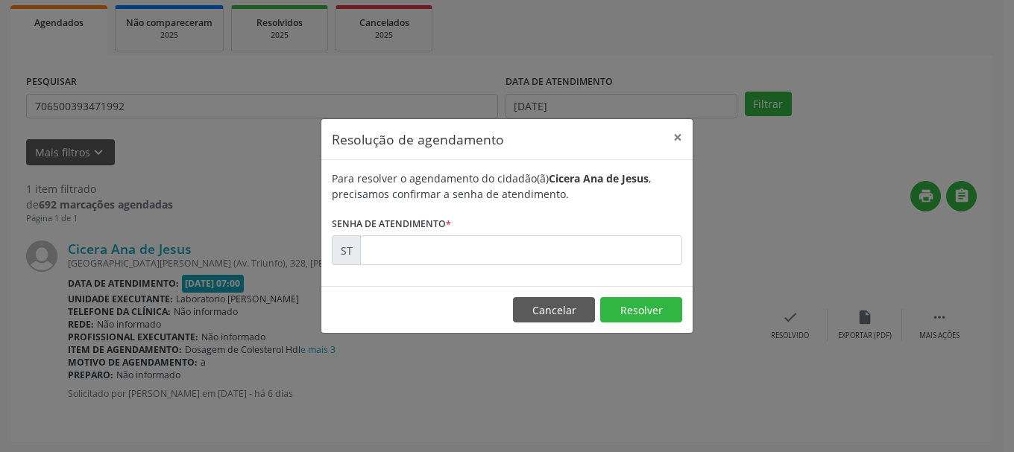
click at [418, 219] on label "Senha de atendimento *" at bounding box center [391, 223] width 119 height 23
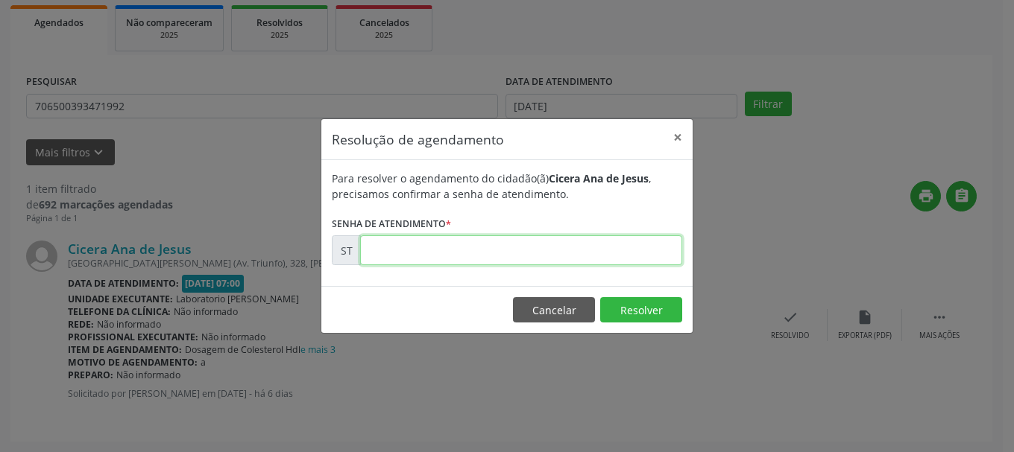
click at [417, 250] on input "text" at bounding box center [521, 251] width 322 height 30
type input "00023562"
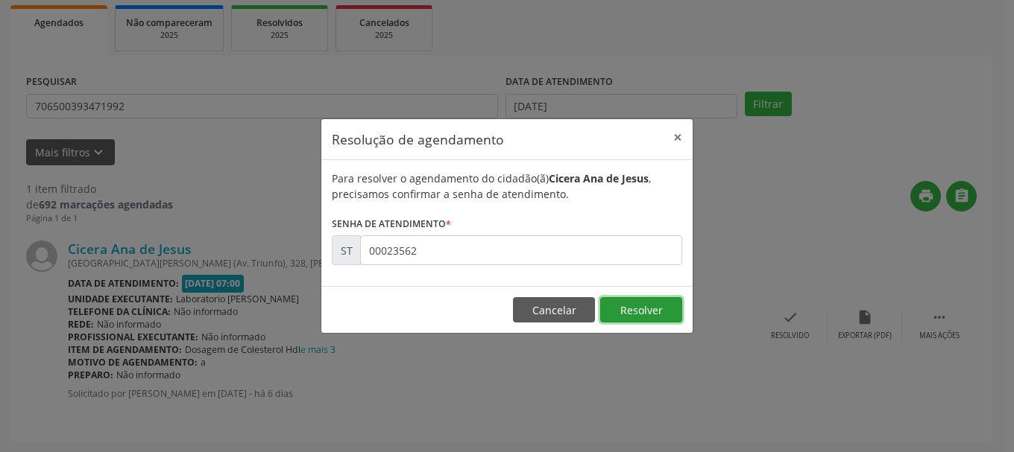
click at [670, 308] on button "Resolver" at bounding box center [641, 309] width 82 height 25
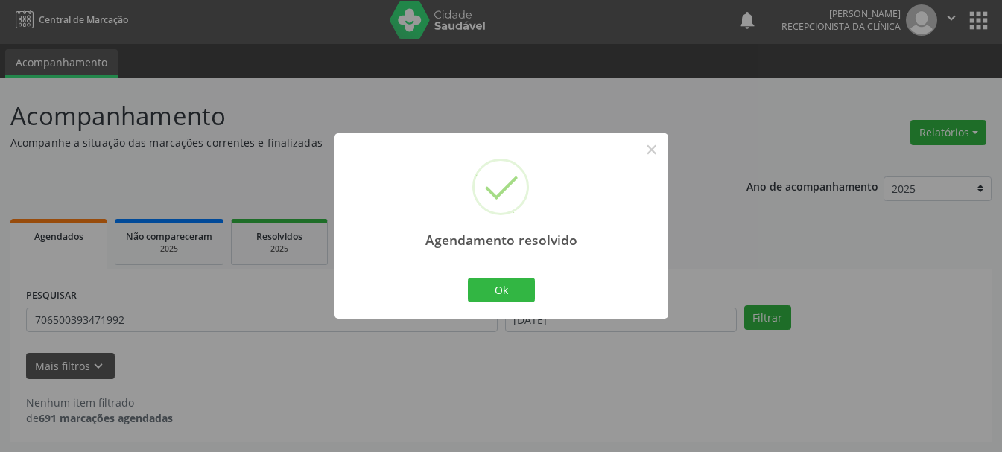
scroll to position [4, 0]
click at [493, 288] on button "Ok" at bounding box center [501, 290] width 67 height 25
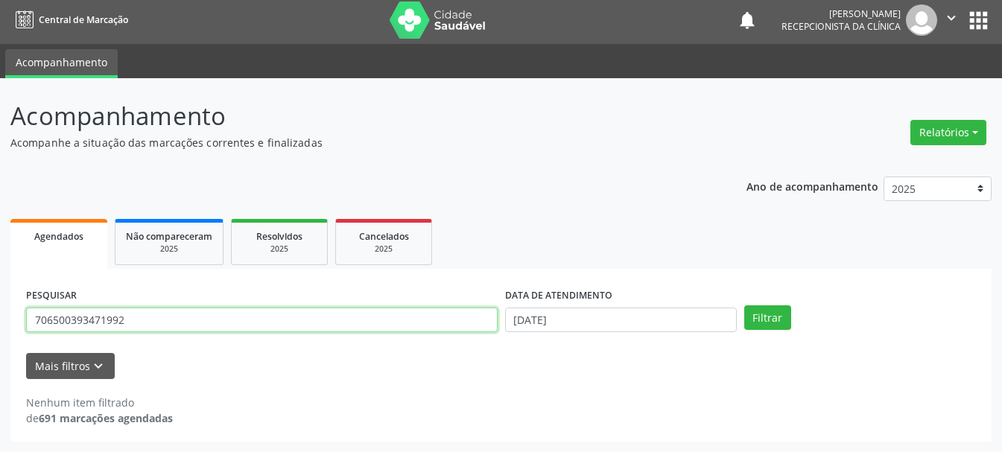
drag, startPoint x: 171, startPoint y: 320, endPoint x: 0, endPoint y: 288, distance: 174.4
click at [0, 288] on div "Acompanhamento Acompanhe a situação das marcações correntes e finalizadas Relat…" at bounding box center [501, 265] width 1002 height 374
type input "707002896055934"
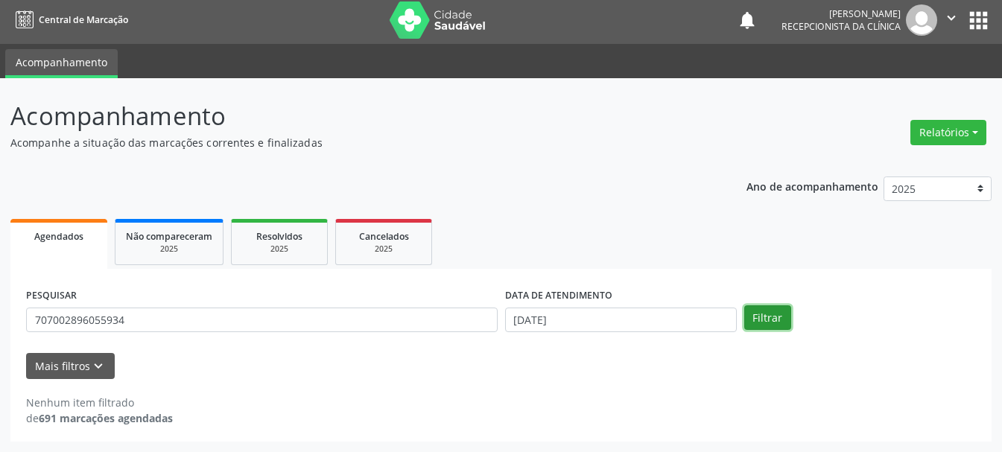
click at [779, 320] on button "Filtrar" at bounding box center [768, 318] width 47 height 25
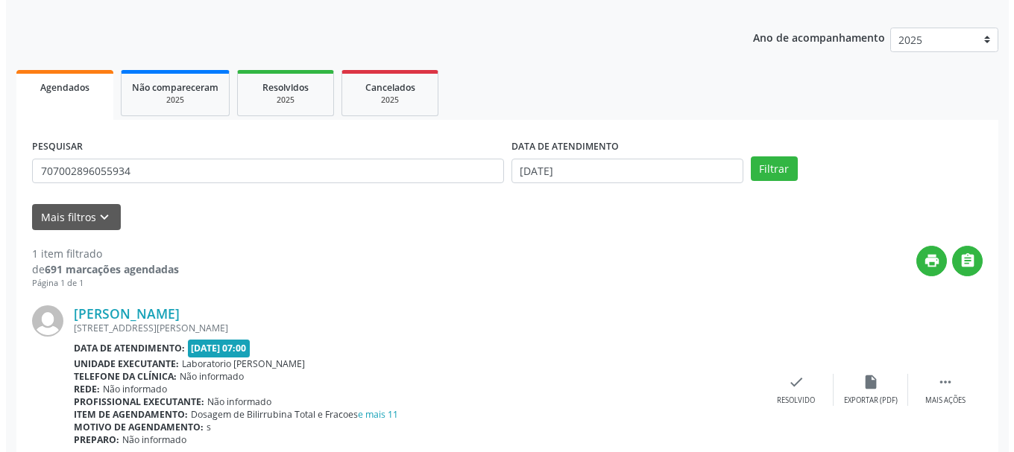
scroll to position [218, 0]
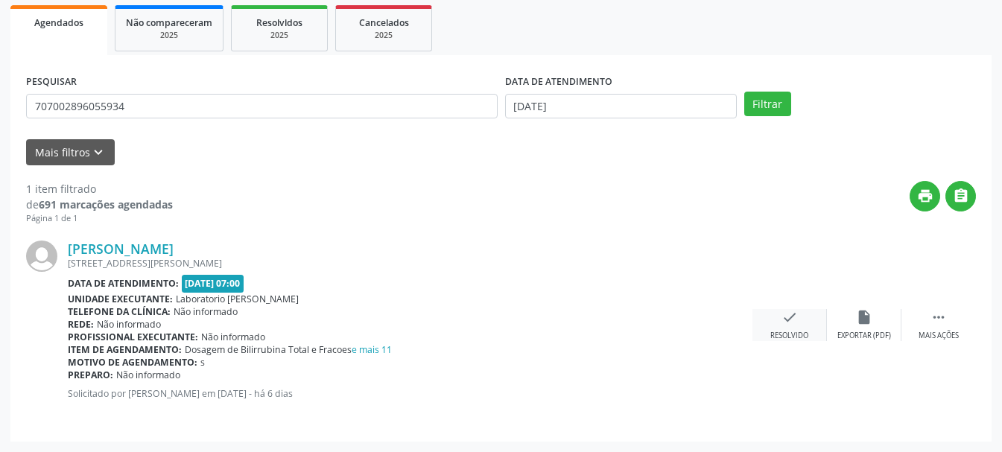
click at [806, 331] on div "Resolvido" at bounding box center [790, 336] width 38 height 10
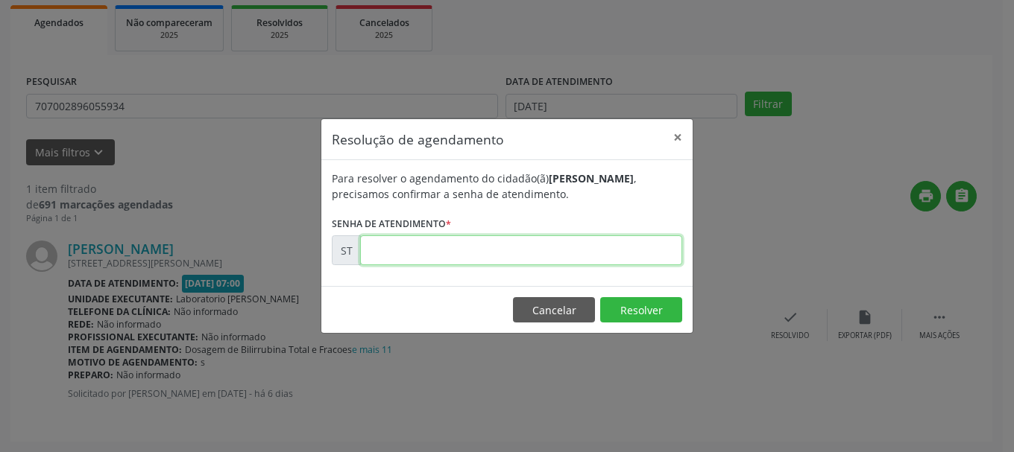
click at [493, 255] on input "text" at bounding box center [521, 251] width 322 height 30
type input "00023610"
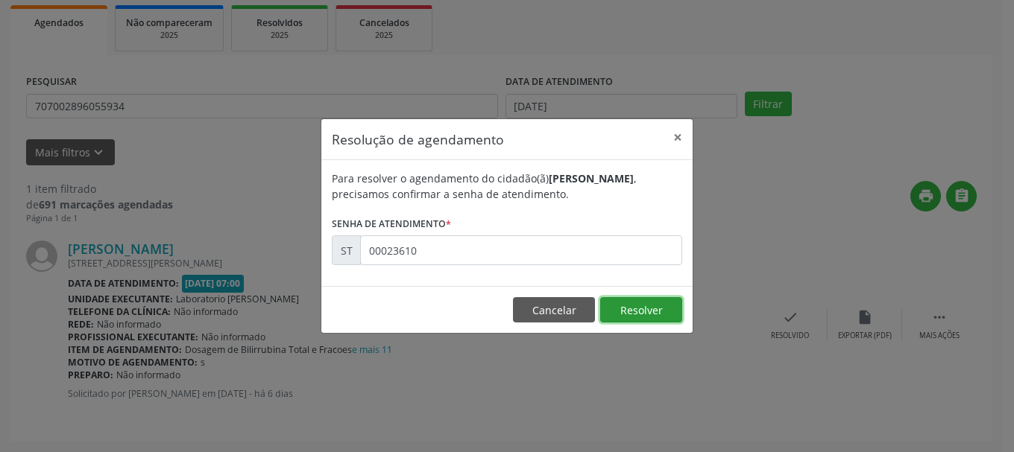
click at [669, 309] on button "Resolver" at bounding box center [641, 309] width 82 height 25
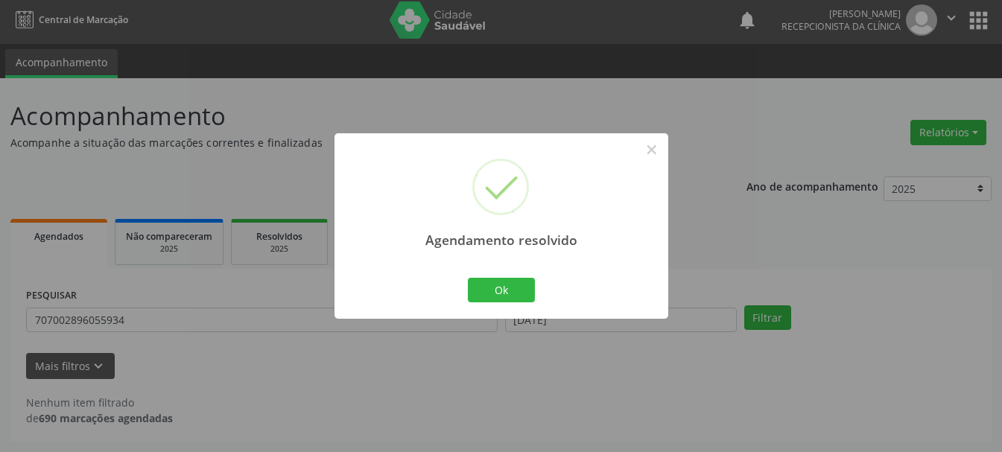
scroll to position [4, 0]
click at [484, 295] on button "Ok" at bounding box center [501, 290] width 67 height 25
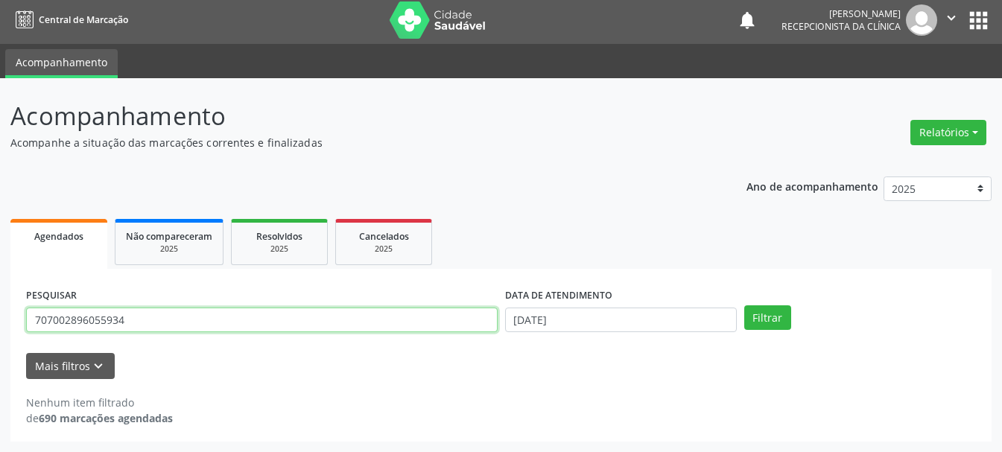
click at [422, 320] on input "707002896055934" at bounding box center [262, 320] width 472 height 25
type input "7"
type input "708201620486049"
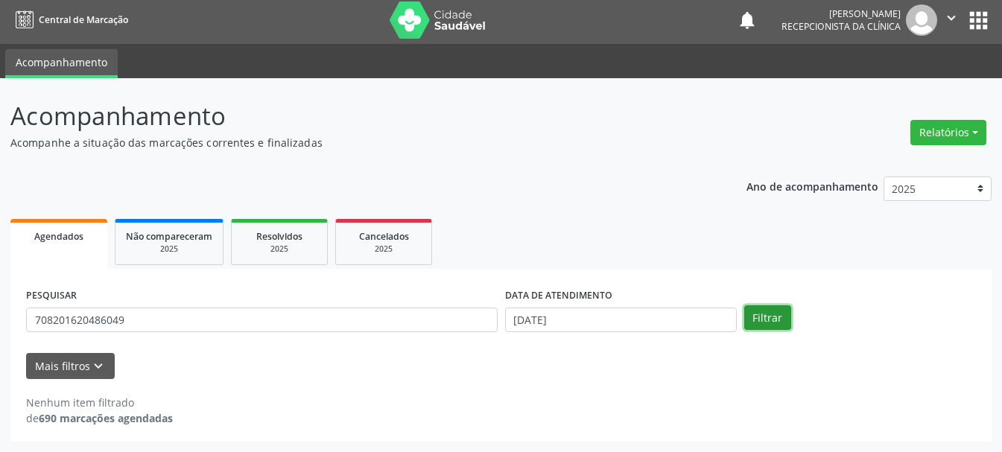
click at [761, 314] on button "Filtrar" at bounding box center [768, 318] width 47 height 25
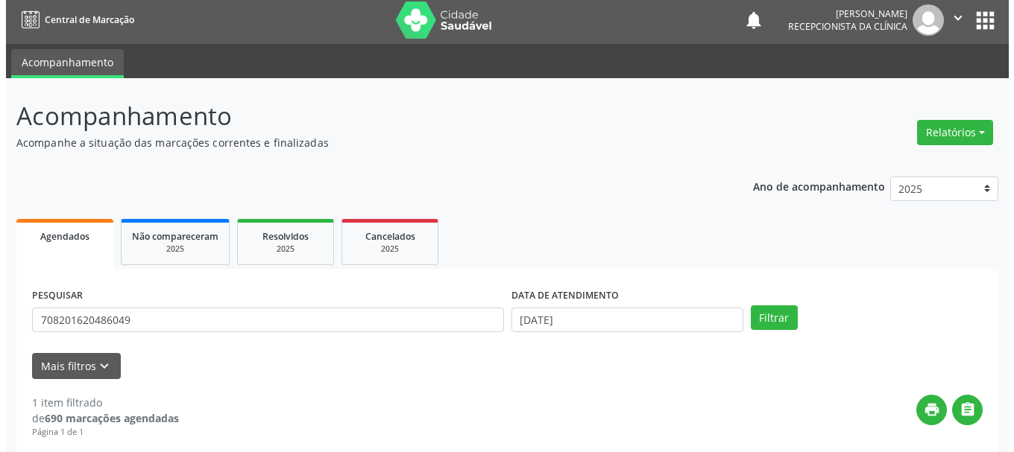
scroll to position [218, 0]
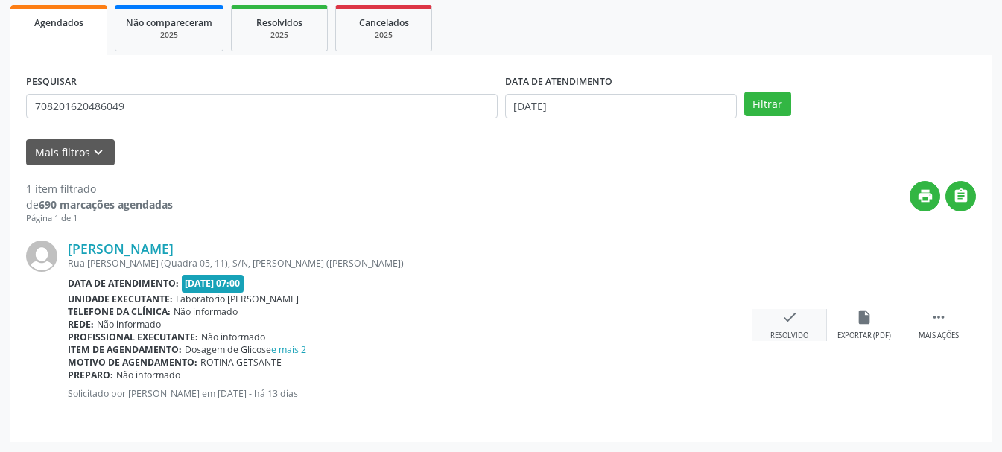
click at [792, 319] on icon "check" at bounding box center [790, 317] width 16 height 16
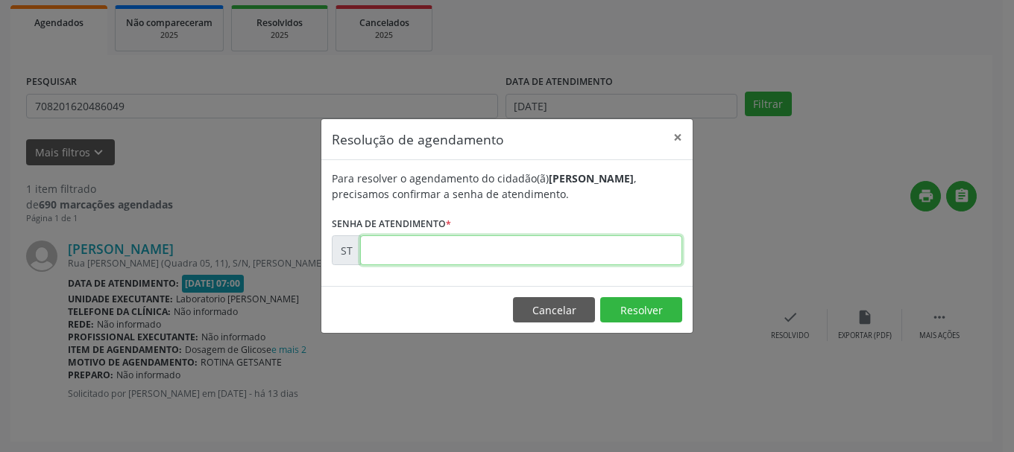
click at [519, 241] on input "text" at bounding box center [521, 251] width 322 height 30
type input "00022892"
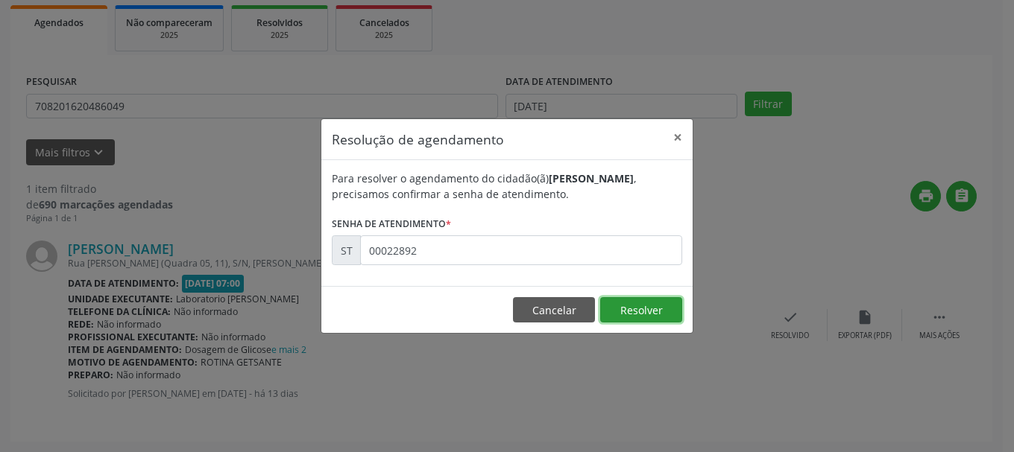
click at [642, 315] on button "Resolver" at bounding box center [641, 309] width 82 height 25
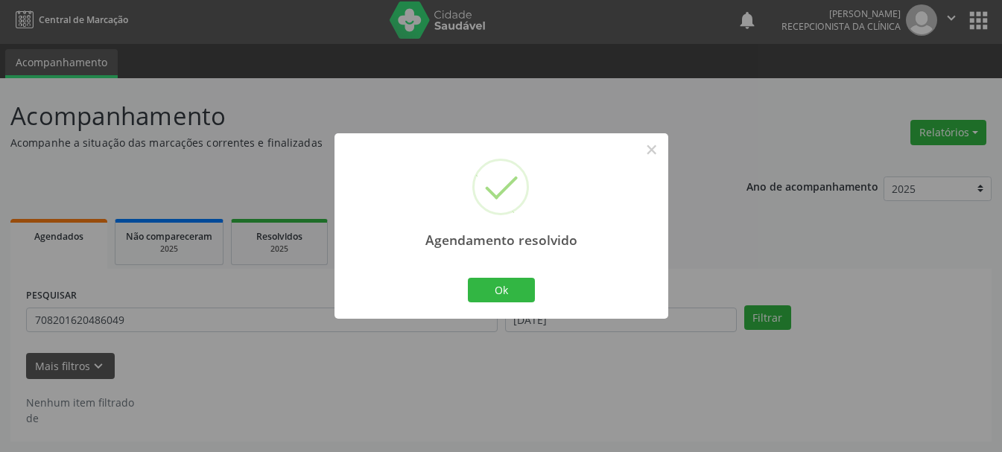
scroll to position [4, 0]
click at [496, 284] on button "Ok" at bounding box center [501, 290] width 67 height 25
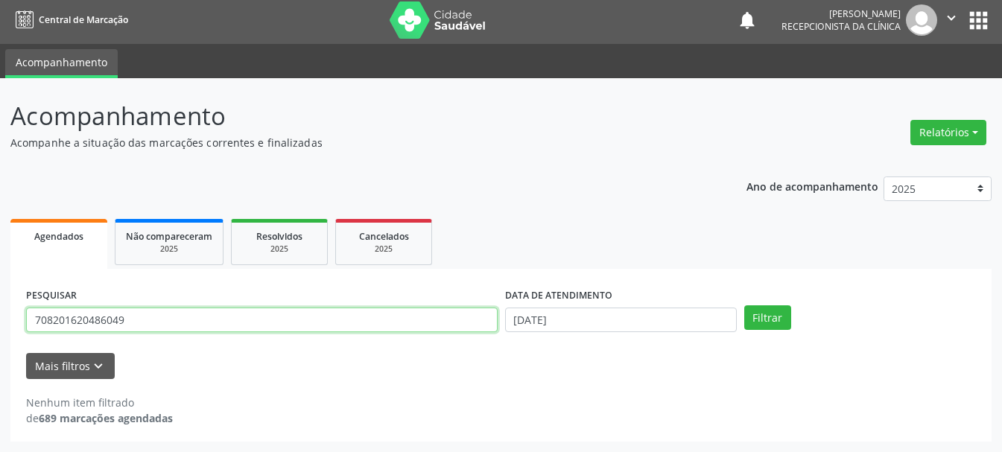
drag, startPoint x: 169, startPoint y: 323, endPoint x: 47, endPoint y: 325, distance: 122.3
click at [47, 325] on input "708201620486049" at bounding box center [262, 320] width 472 height 25
type input "704202760264284"
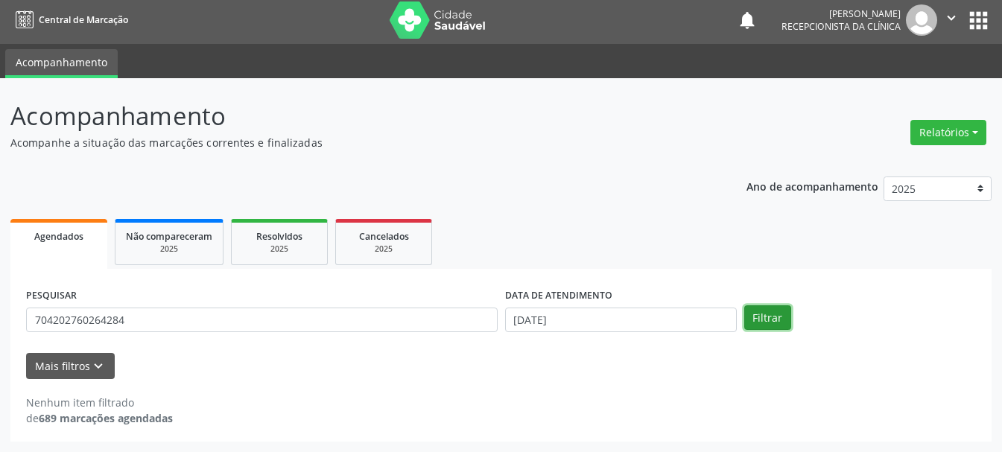
click at [751, 315] on button "Filtrar" at bounding box center [768, 318] width 47 height 25
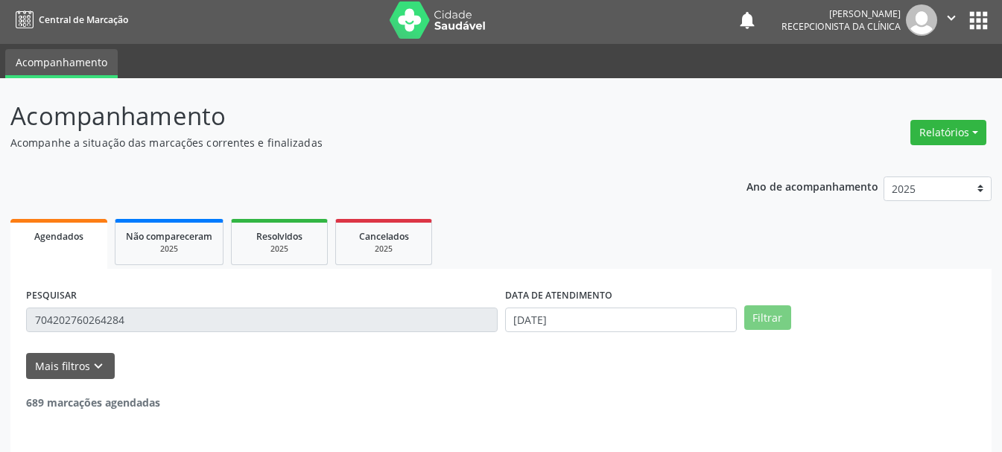
scroll to position [51, 0]
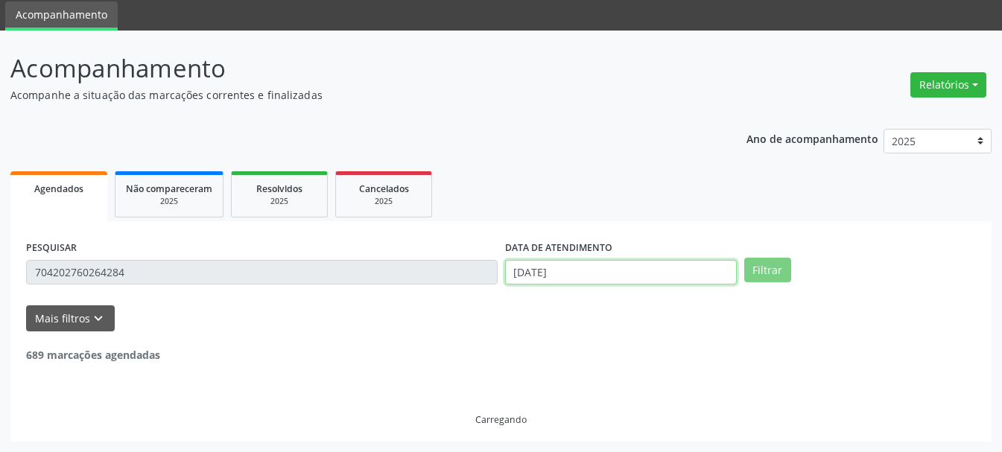
click at [589, 272] on input "[DATE]" at bounding box center [621, 272] width 232 height 25
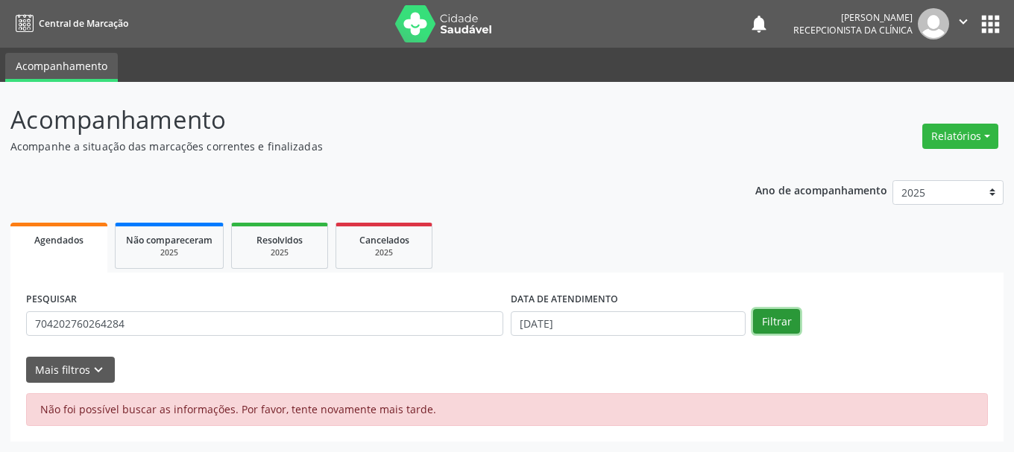
click at [780, 323] on button "Filtrar" at bounding box center [776, 321] width 47 height 25
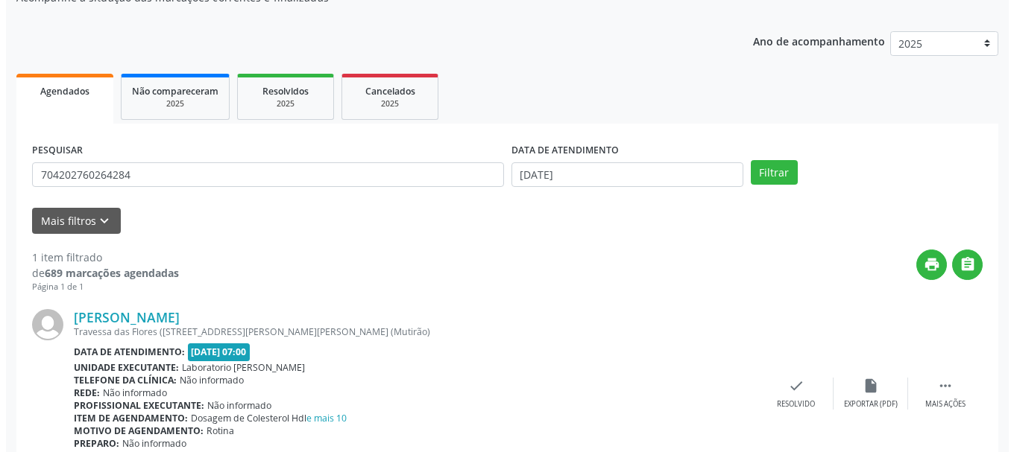
scroll to position [218, 0]
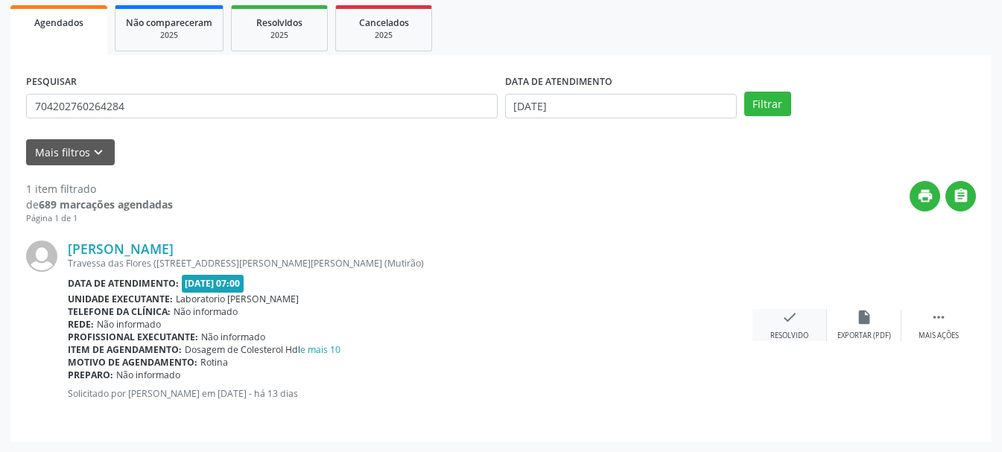
click at [792, 335] on div "Resolvido" at bounding box center [790, 336] width 38 height 10
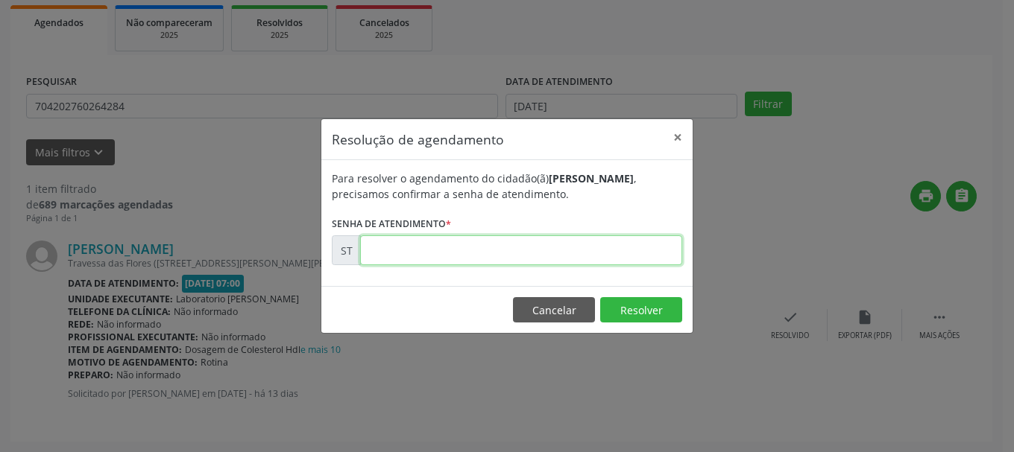
click at [546, 243] on input "text" at bounding box center [521, 251] width 322 height 30
type input "00022827"
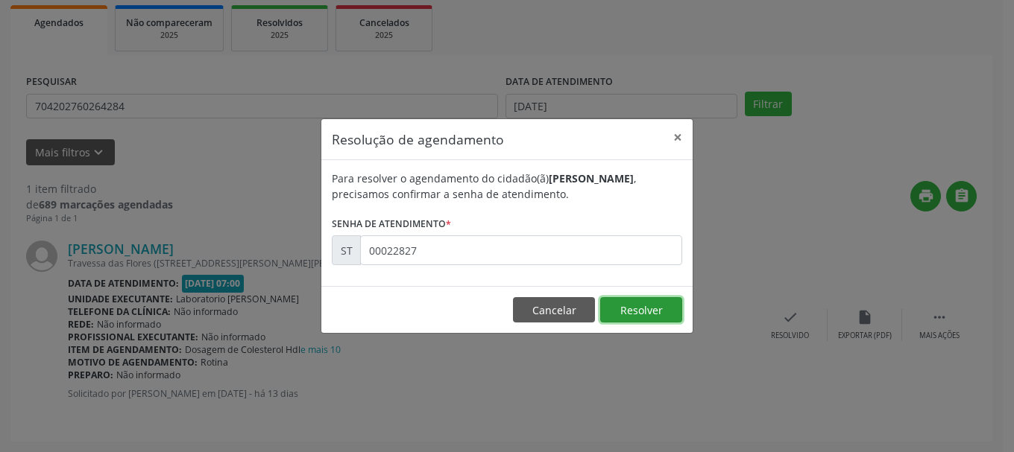
click at [616, 306] on button "Resolver" at bounding box center [641, 309] width 82 height 25
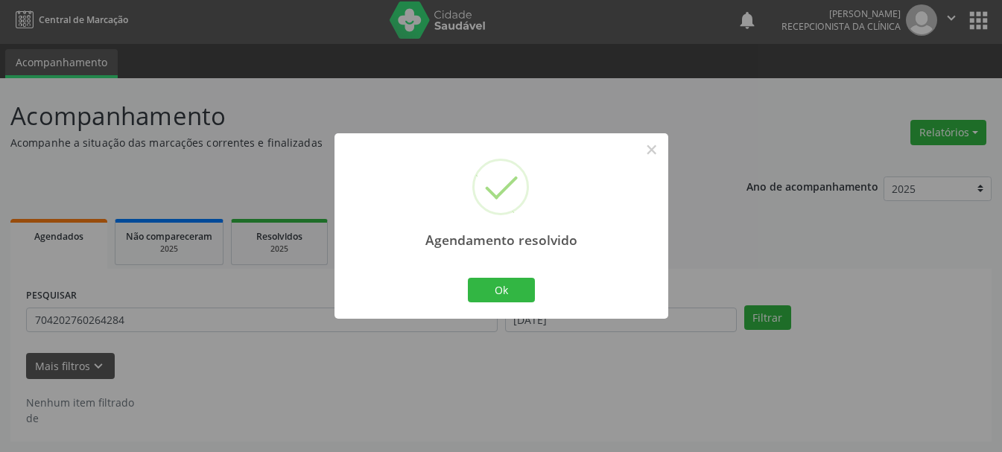
scroll to position [4, 0]
click at [514, 291] on button "Ok" at bounding box center [501, 290] width 67 height 25
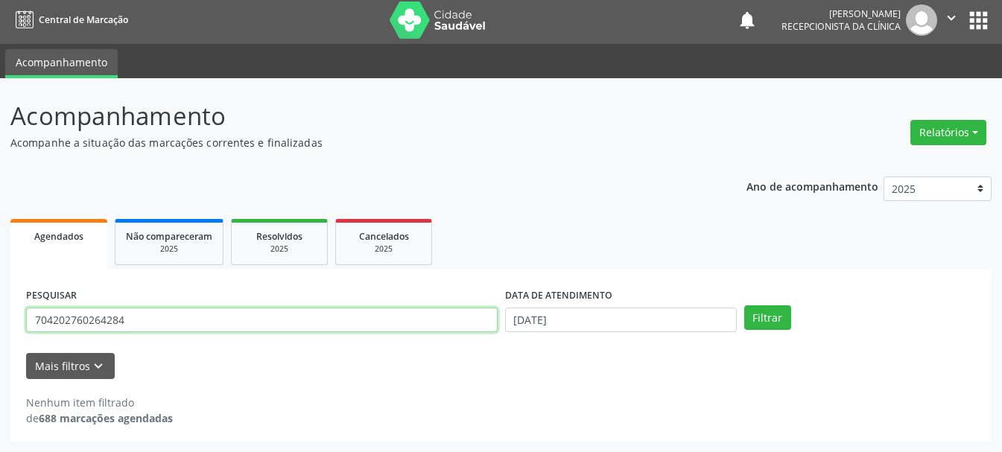
click at [341, 313] on input "704202760264284" at bounding box center [262, 320] width 472 height 25
type input "7"
type input "700604922249566"
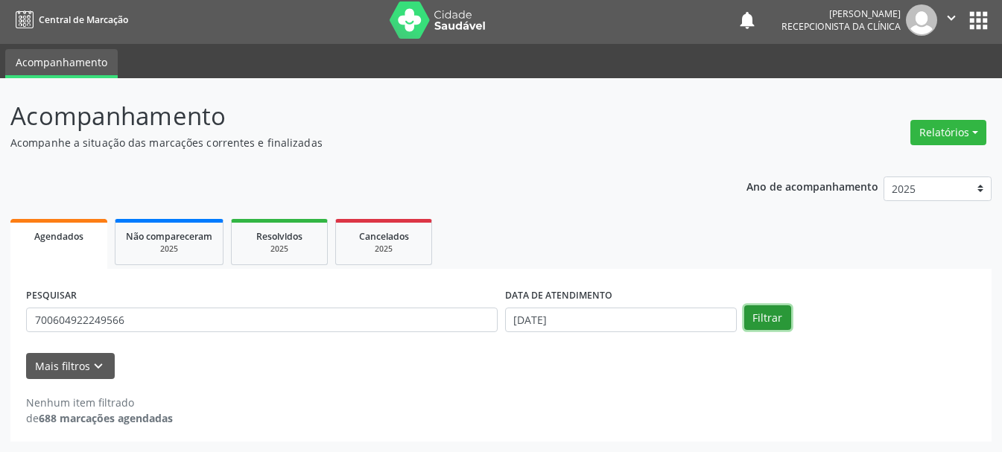
click at [756, 322] on button "Filtrar" at bounding box center [768, 318] width 47 height 25
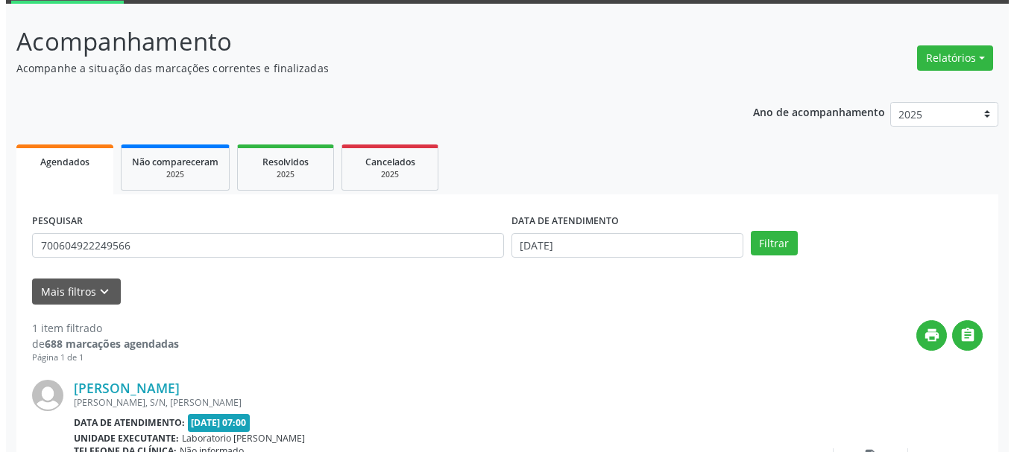
scroll to position [218, 0]
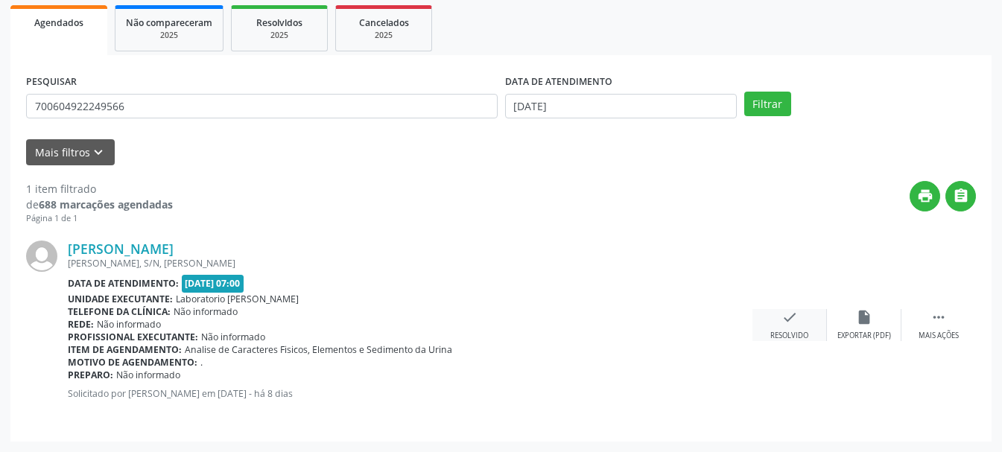
click at [784, 318] on icon "check" at bounding box center [790, 317] width 16 height 16
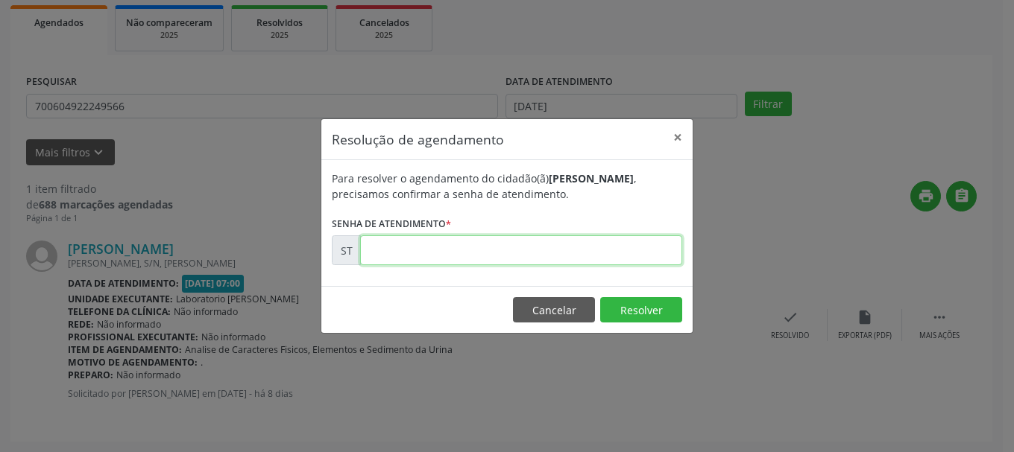
click at [495, 258] on input "text" at bounding box center [521, 251] width 322 height 30
type input "00023354"
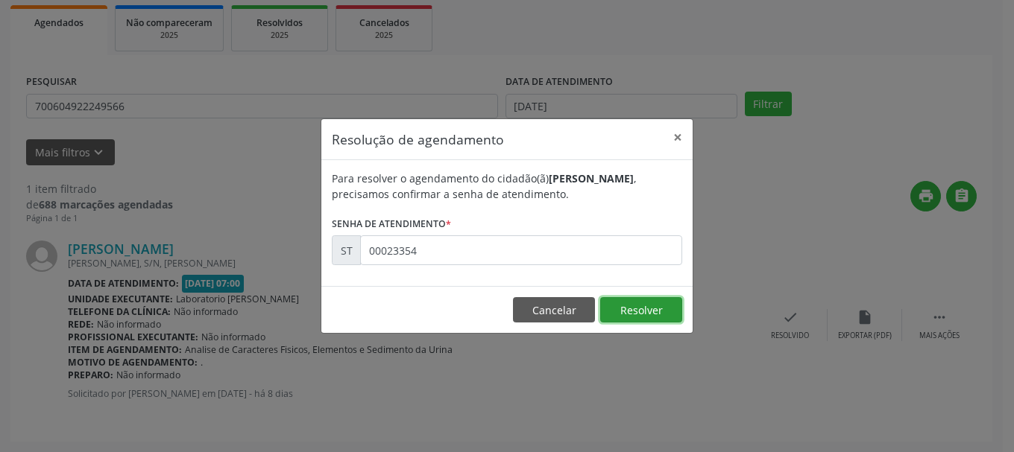
click at [623, 310] on button "Resolver" at bounding box center [641, 309] width 82 height 25
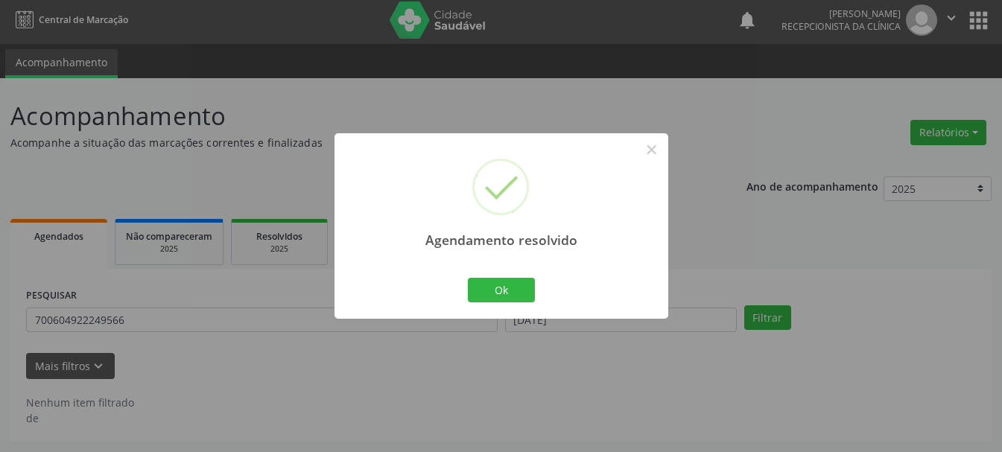
scroll to position [4, 0]
click at [484, 287] on button "Ok" at bounding box center [501, 290] width 67 height 25
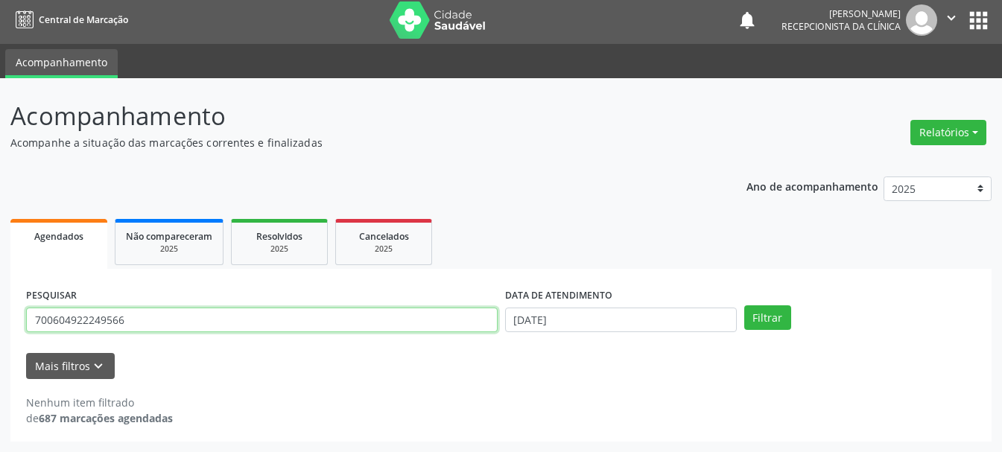
click at [136, 321] on input "700604922249566" at bounding box center [262, 320] width 472 height 25
drag, startPoint x: 137, startPoint y: 321, endPoint x: 18, endPoint y: 313, distance: 119.5
click at [18, 313] on div "PESQUISAR 700604922249566 DATA DE ATENDIMENTO [DATE] Filtrar UNIDADE DE REFERÊN…" at bounding box center [501, 355] width 982 height 173
type input "898003403310827"
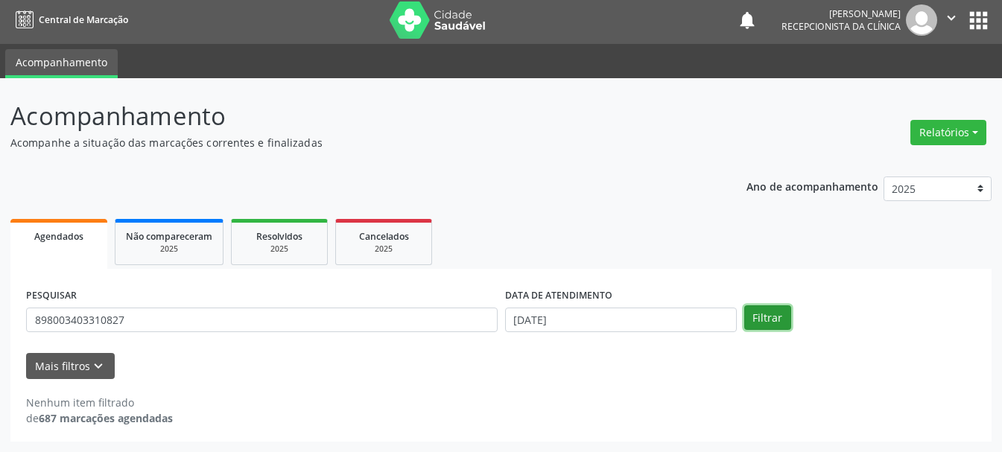
click at [759, 312] on button "Filtrar" at bounding box center [768, 318] width 47 height 25
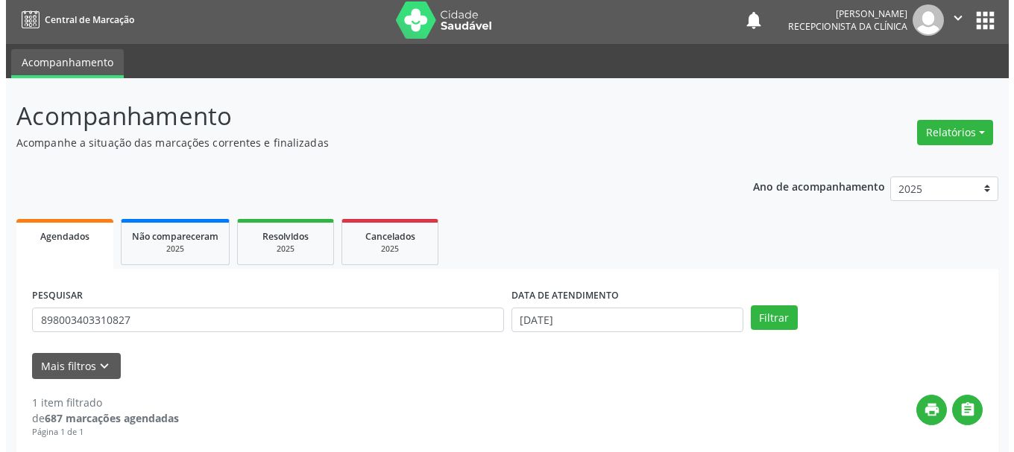
scroll to position [218, 0]
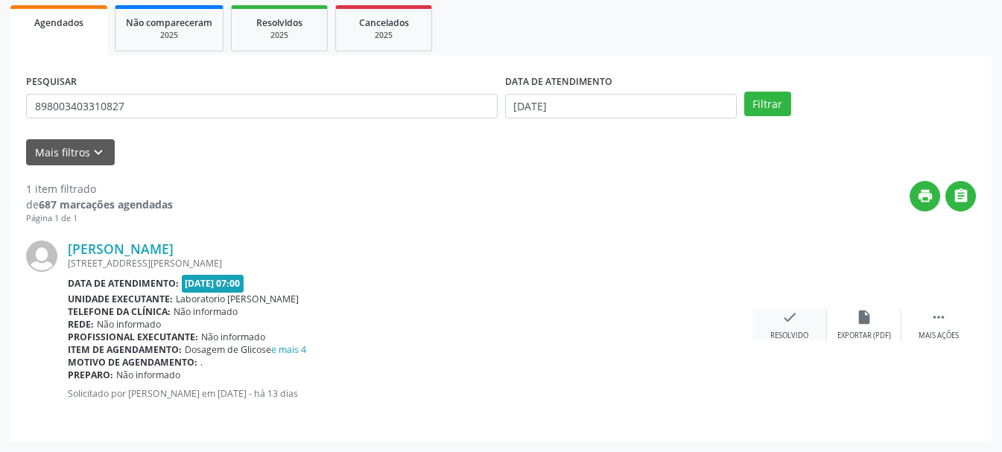
click at [775, 320] on div "check Resolvido" at bounding box center [790, 325] width 75 height 32
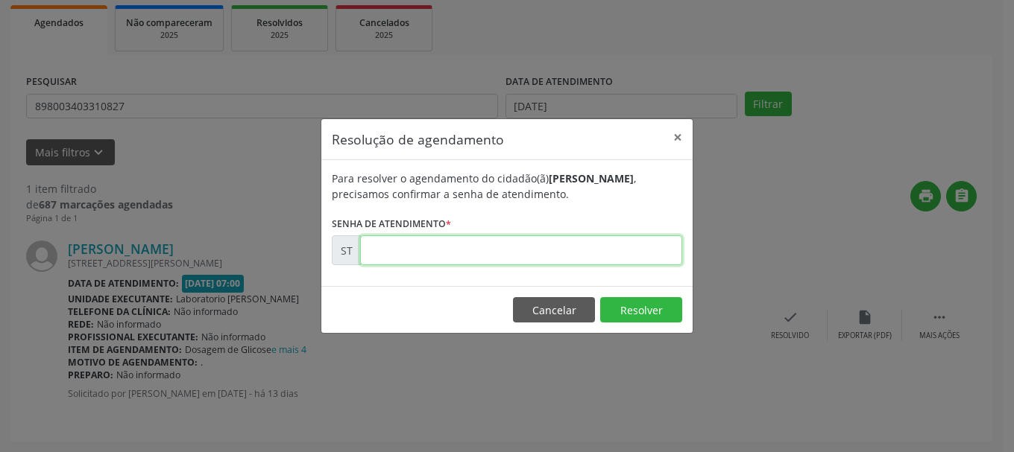
click at [537, 247] on input "text" at bounding box center [521, 251] width 322 height 30
type input "00022931"
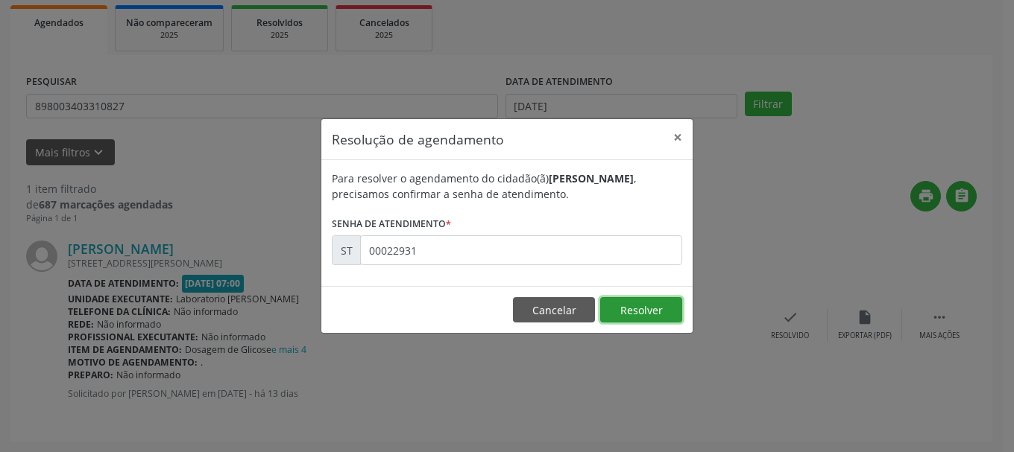
click at [648, 311] on button "Resolver" at bounding box center [641, 309] width 82 height 25
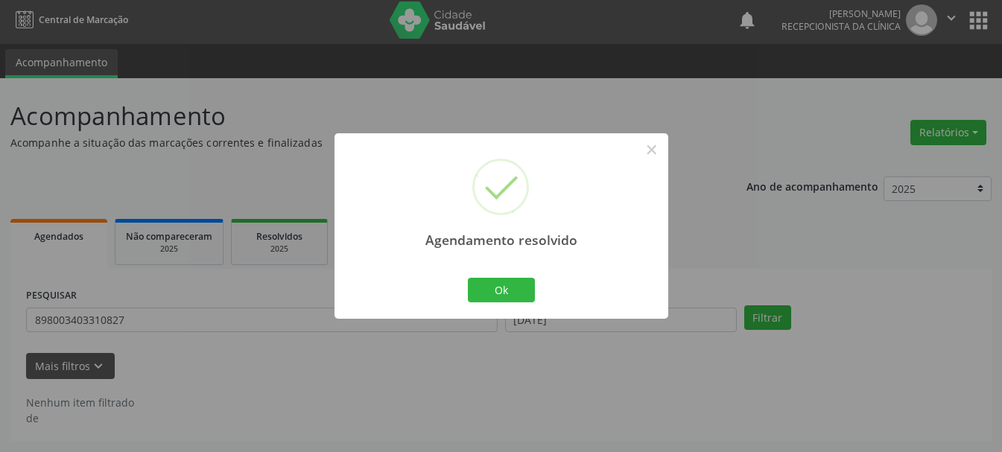
scroll to position [4, 0]
click at [490, 288] on button "Ok" at bounding box center [501, 290] width 67 height 25
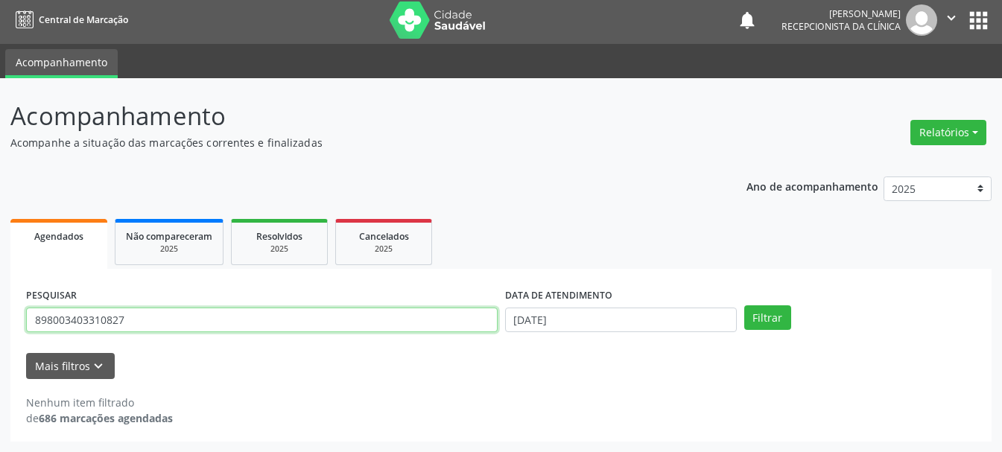
click at [344, 327] on input "898003403310827" at bounding box center [262, 320] width 472 height 25
type input "8"
type input "898004875356686"
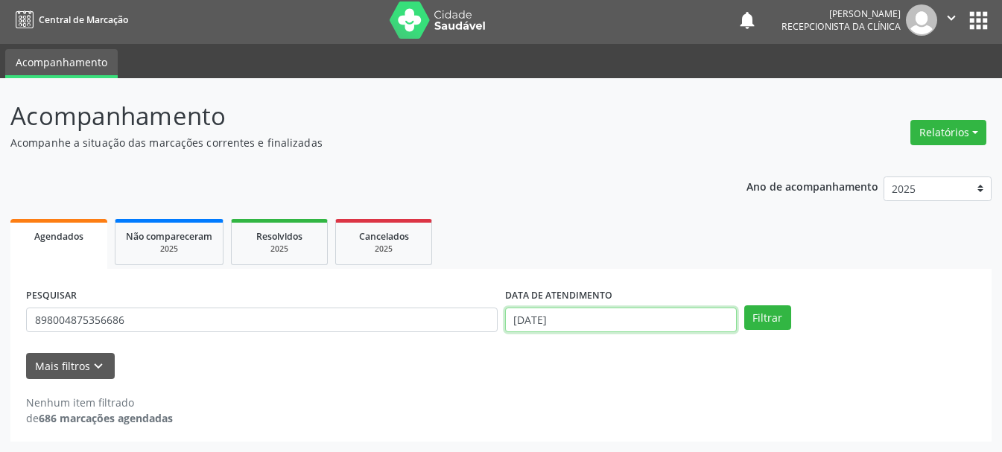
click at [625, 312] on input "[DATE]" at bounding box center [621, 320] width 232 height 25
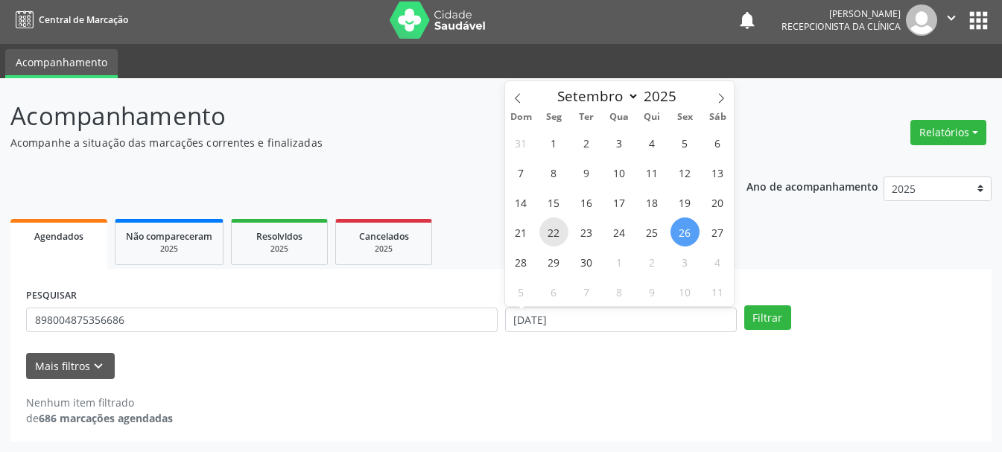
click at [560, 235] on span "22" at bounding box center [554, 232] width 29 height 29
type input "[DATE]"
click at [560, 235] on span "22" at bounding box center [554, 232] width 29 height 29
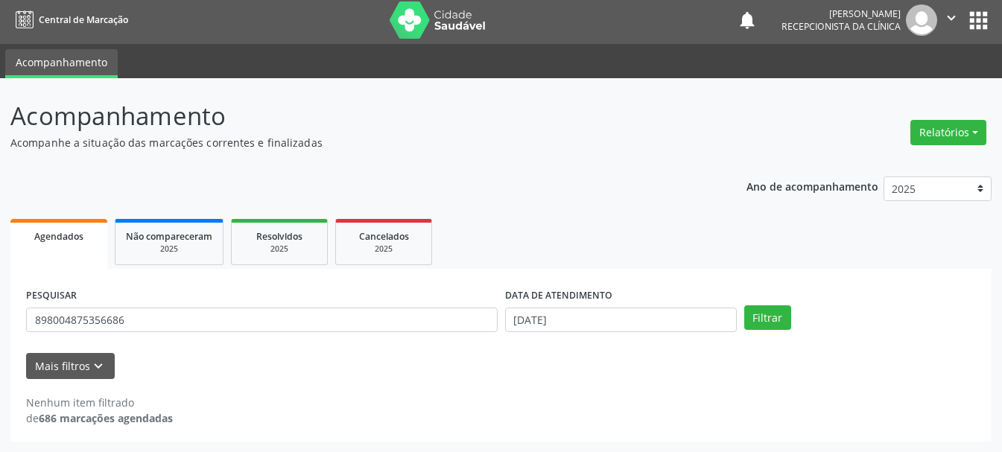
click at [793, 317] on div "Filtrar" at bounding box center [860, 318] width 239 height 25
click at [780, 318] on button "Filtrar" at bounding box center [768, 318] width 47 height 25
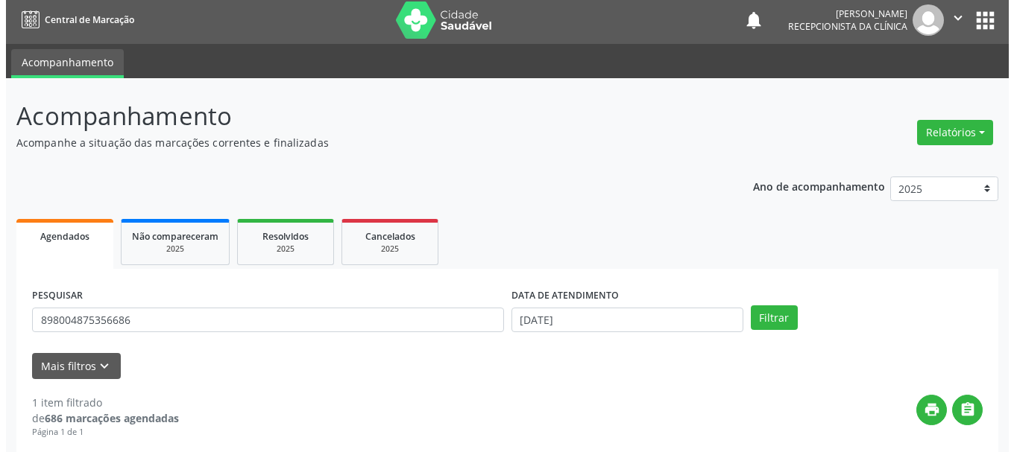
scroll to position [218, 0]
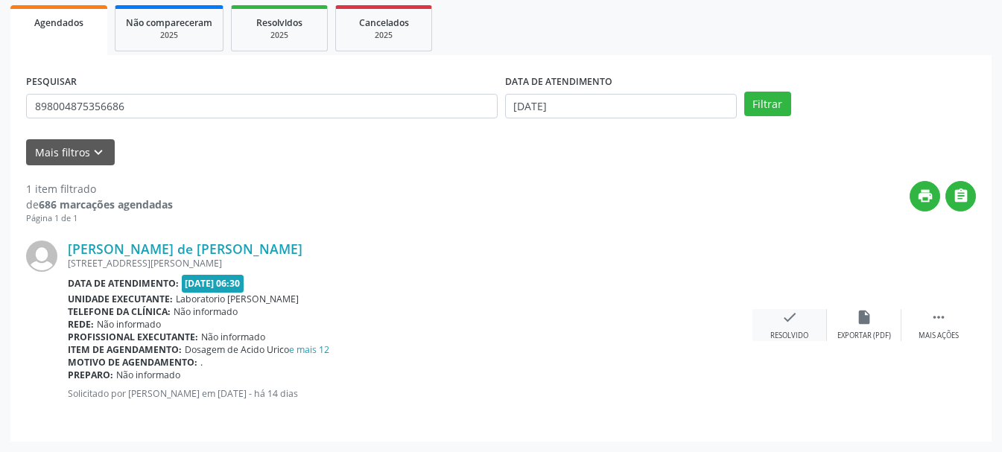
click at [785, 318] on icon "check" at bounding box center [790, 317] width 16 height 16
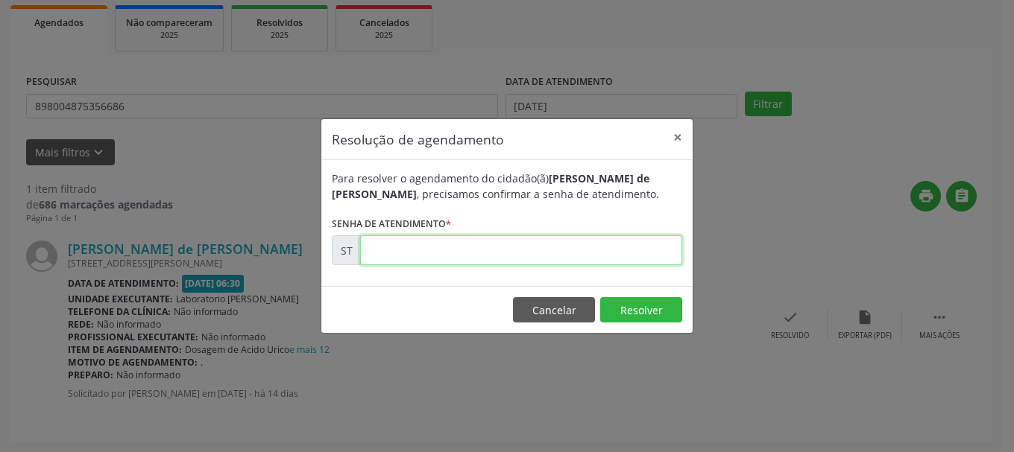
click at [519, 251] on input "text" at bounding box center [521, 251] width 322 height 30
type input "00022545"
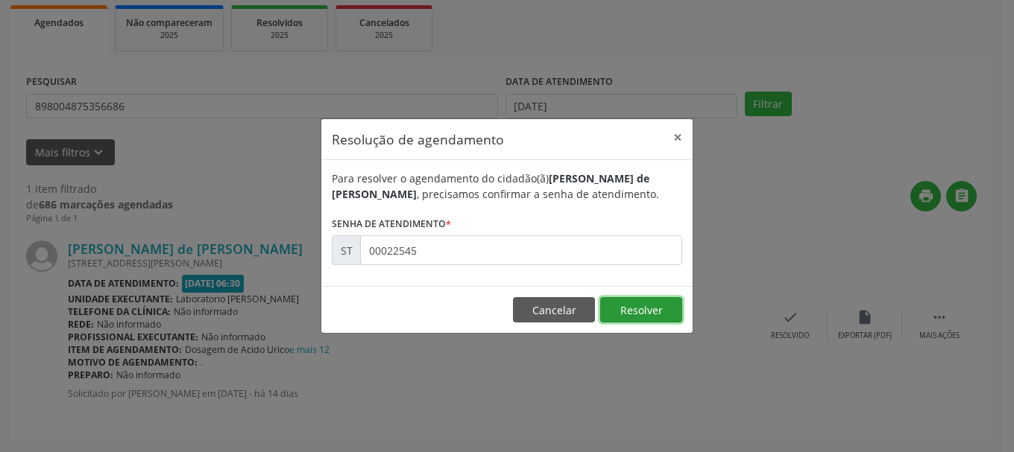
click at [638, 307] on button "Resolver" at bounding box center [641, 309] width 82 height 25
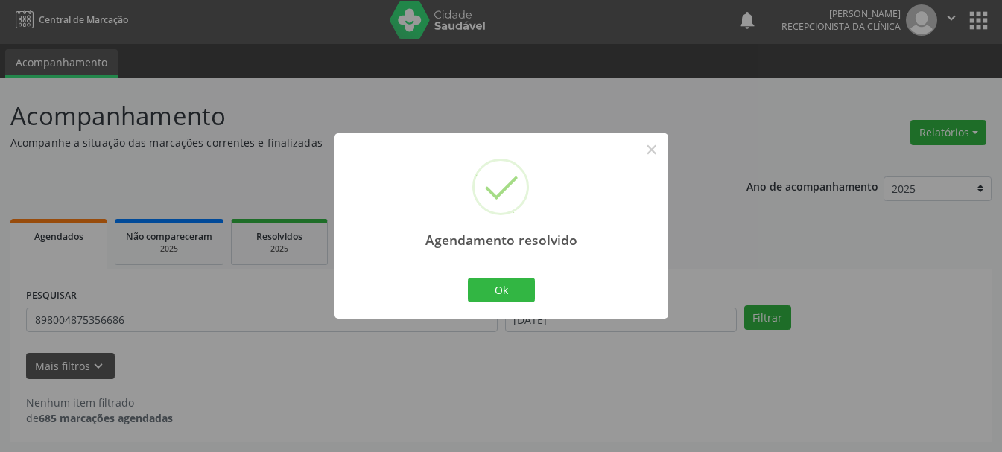
scroll to position [4, 0]
click at [524, 291] on button "Ok" at bounding box center [501, 290] width 67 height 25
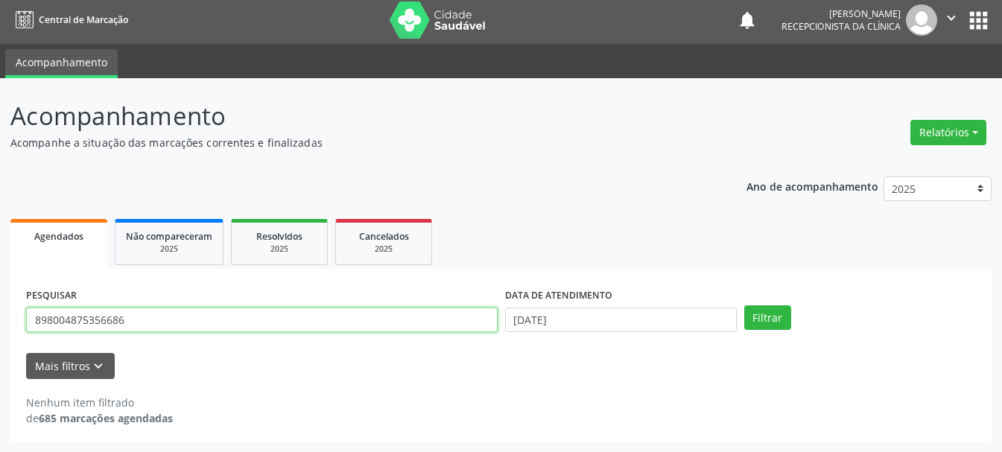
drag, startPoint x: 300, startPoint y: 323, endPoint x: 10, endPoint y: 319, distance: 289.2
click at [10, 319] on div "PESQUISAR 898004875356686 DATA DE ATENDIMENTO [DATE] Filtrar UNIDADE DE REFERÊN…" at bounding box center [501, 355] width 982 height 173
type input "704605695492221"
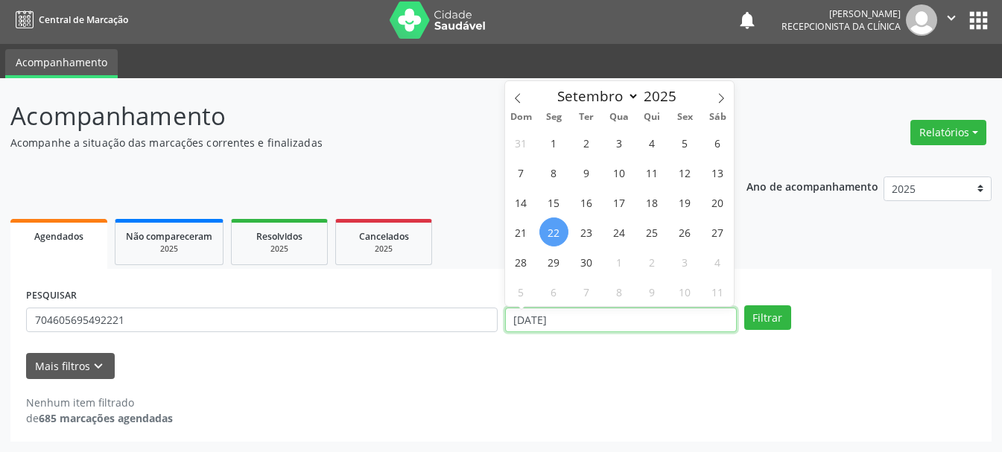
click at [625, 321] on input "[DATE]" at bounding box center [621, 320] width 232 height 25
click at [626, 233] on span "24" at bounding box center [619, 232] width 29 height 29
type input "[DATE]"
click at [626, 233] on span "24" at bounding box center [619, 232] width 29 height 29
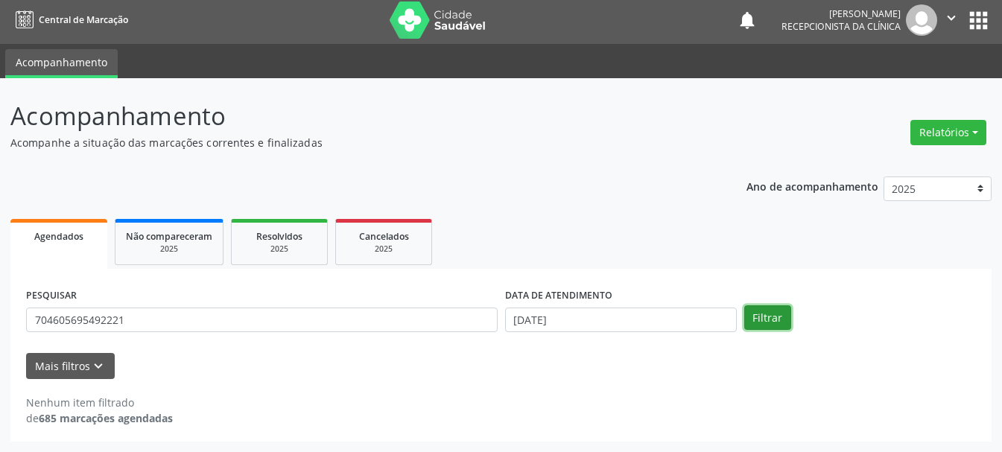
click at [768, 314] on button "Filtrar" at bounding box center [768, 318] width 47 height 25
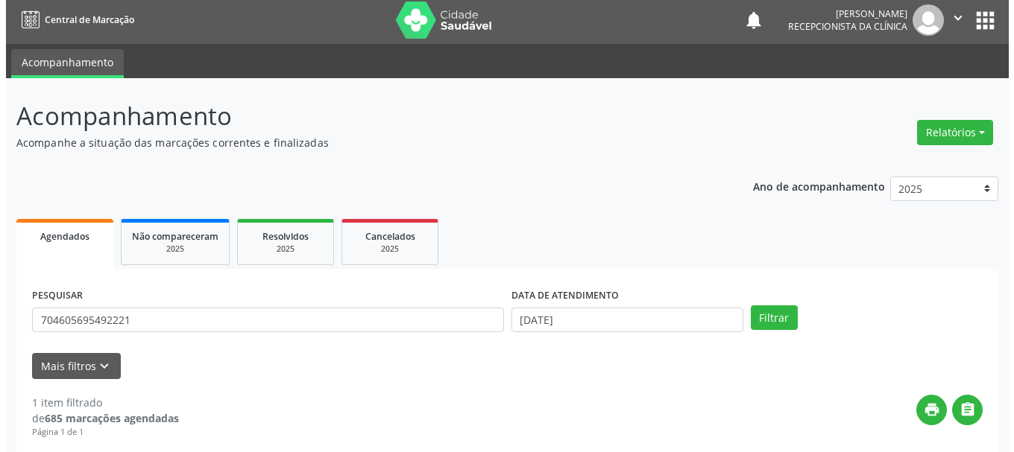
scroll to position [218, 0]
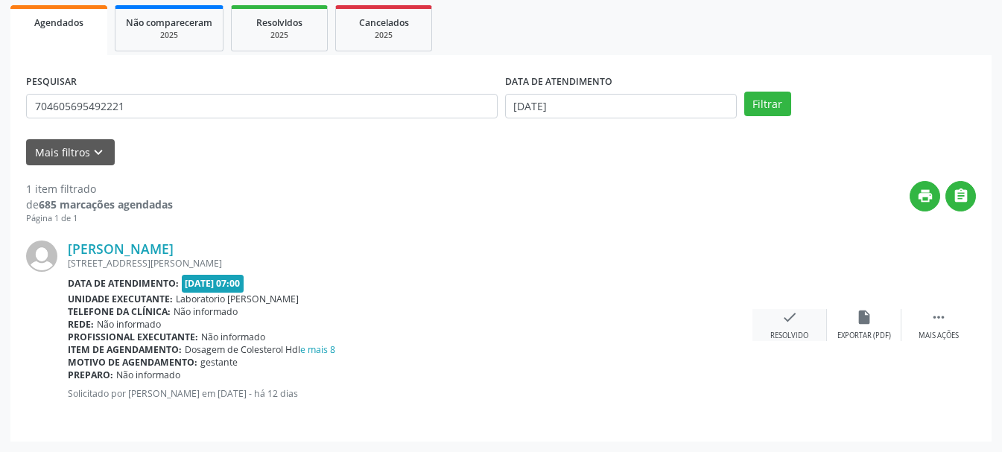
click at [782, 333] on div "Resolvido" at bounding box center [790, 336] width 38 height 10
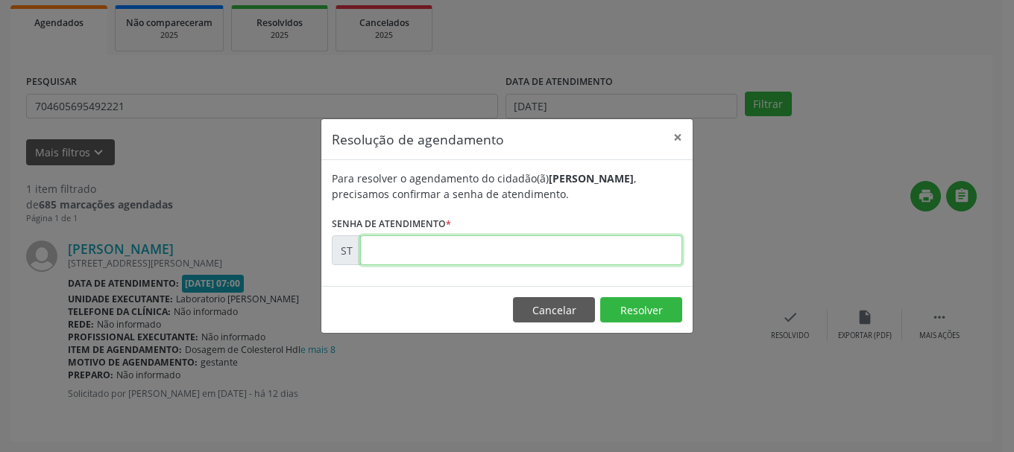
click at [507, 249] on input "text" at bounding box center [521, 251] width 322 height 30
type input "00022990"
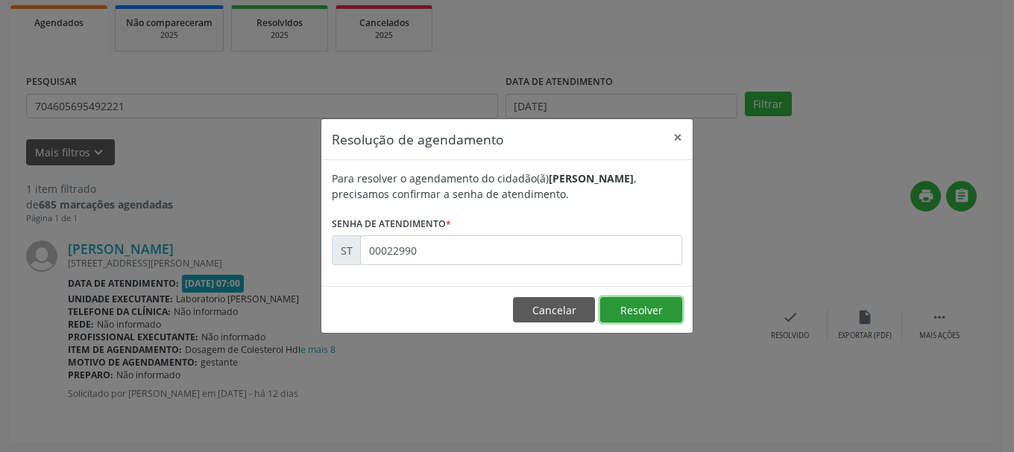
click at [642, 315] on button "Resolver" at bounding box center [641, 309] width 82 height 25
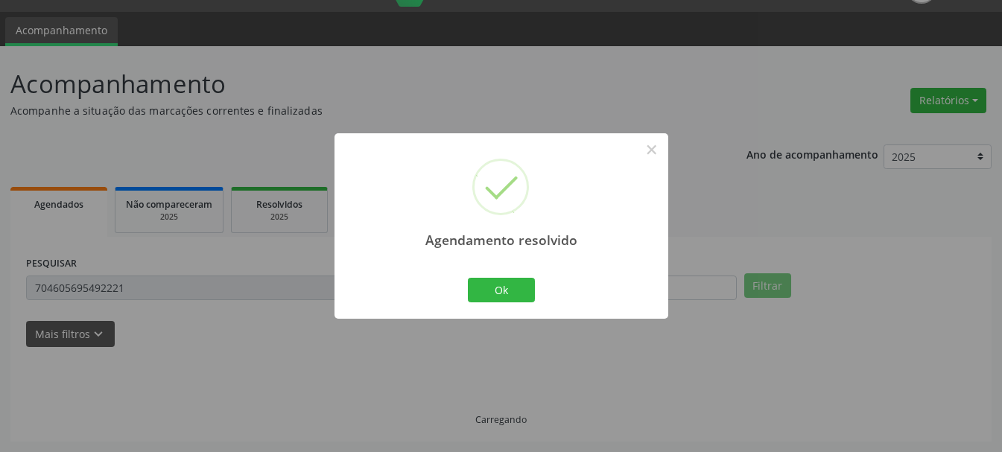
scroll to position [4, 0]
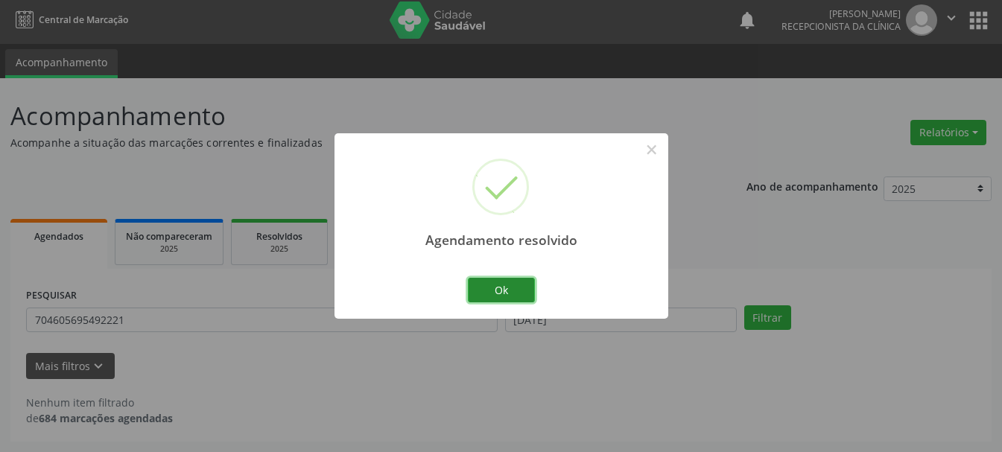
click at [513, 291] on button "Ok" at bounding box center [501, 290] width 67 height 25
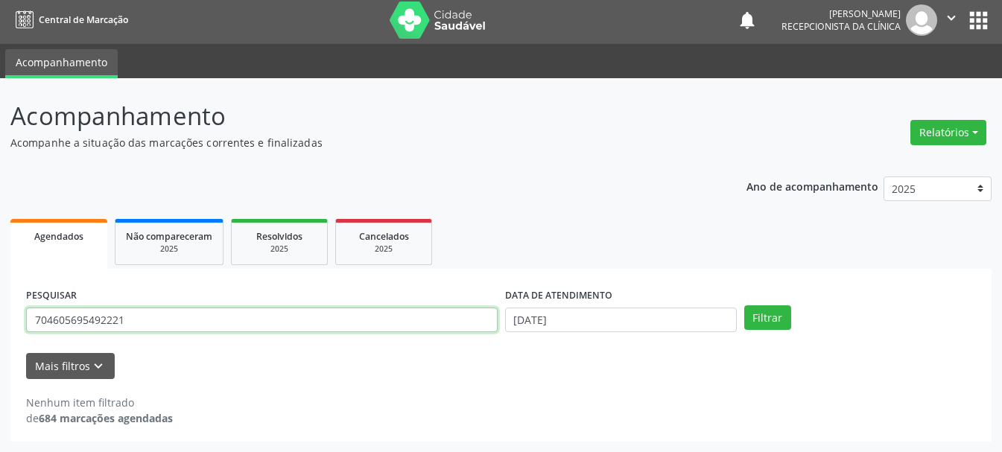
click at [318, 323] on input "704605695492221" at bounding box center [262, 320] width 472 height 25
type input "7"
type input "700506328380852"
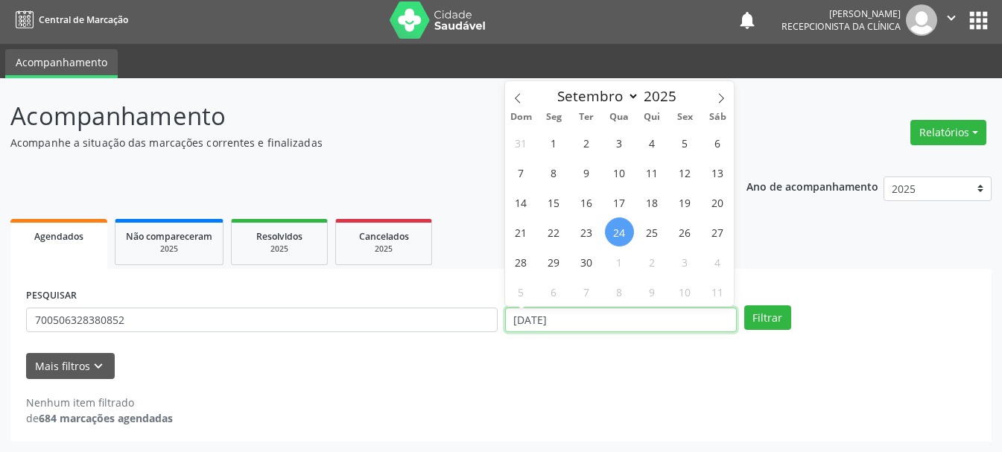
click at [519, 323] on input "[DATE]" at bounding box center [621, 320] width 232 height 25
click at [645, 230] on span "25" at bounding box center [652, 232] width 29 height 29
type input "25/09/2025"
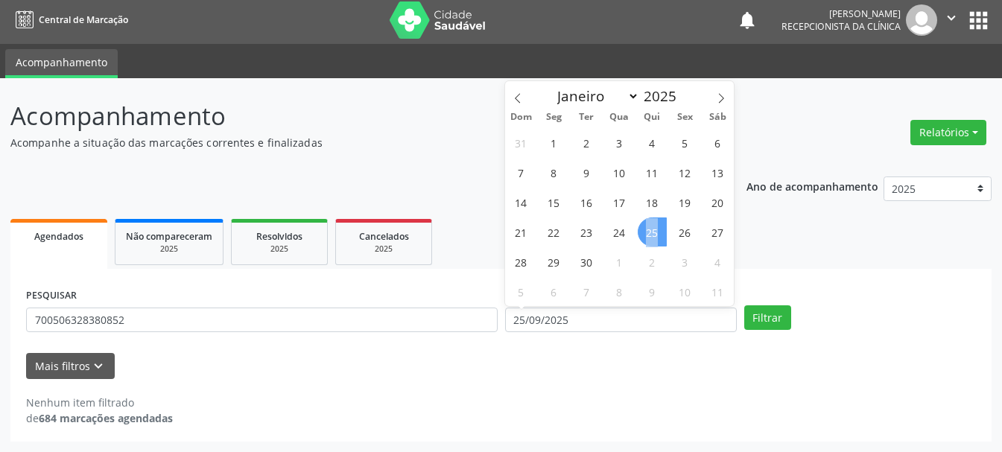
click at [645, 230] on span "25" at bounding box center [652, 232] width 29 height 29
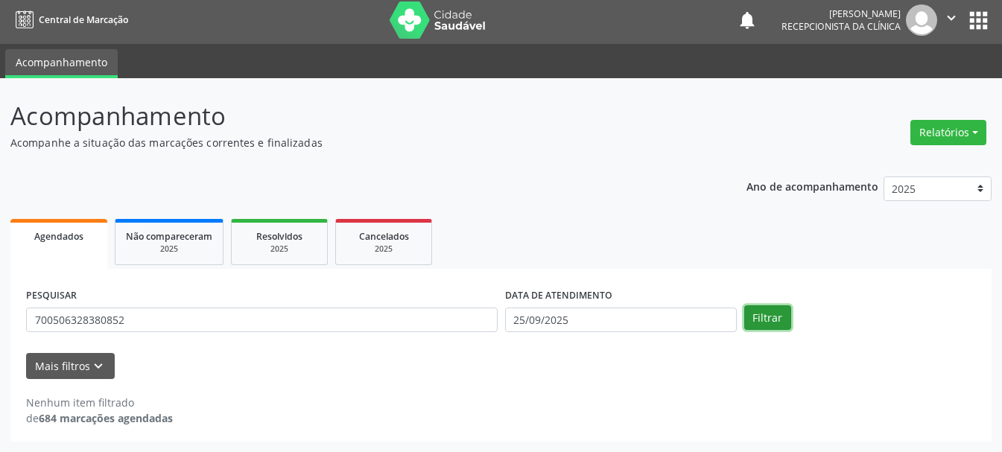
click at [781, 324] on button "Filtrar" at bounding box center [768, 318] width 47 height 25
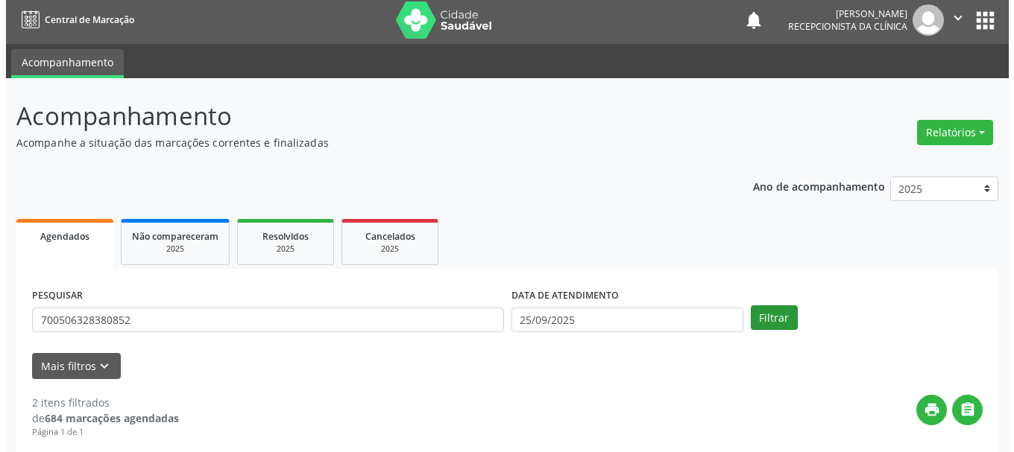
scroll to position [376, 0]
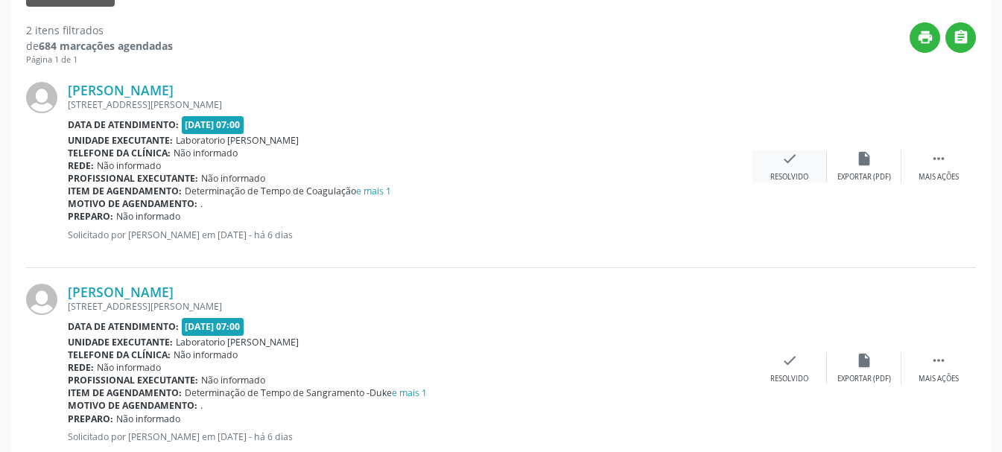
click at [783, 151] on icon "check" at bounding box center [790, 159] width 16 height 16
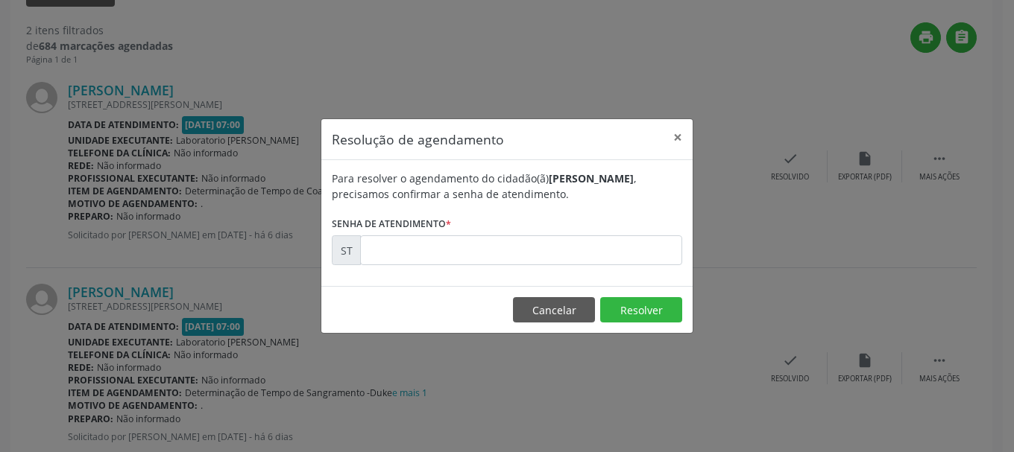
click at [616, 270] on div "Para resolver o agendamento do cidadão(ã) [PERSON_NAME] , precisamos confirmar …" at bounding box center [506, 223] width 371 height 126
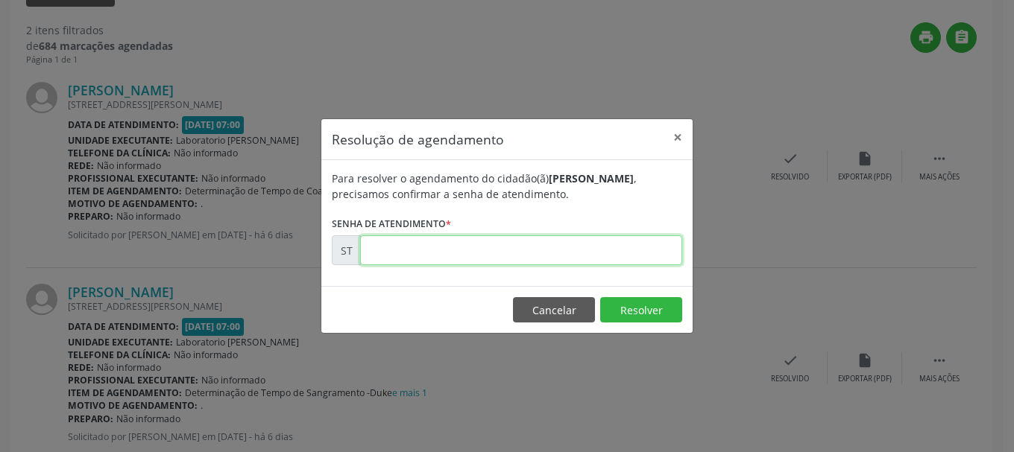
click at [638, 248] on input "text" at bounding box center [521, 251] width 322 height 30
type input "00023563"
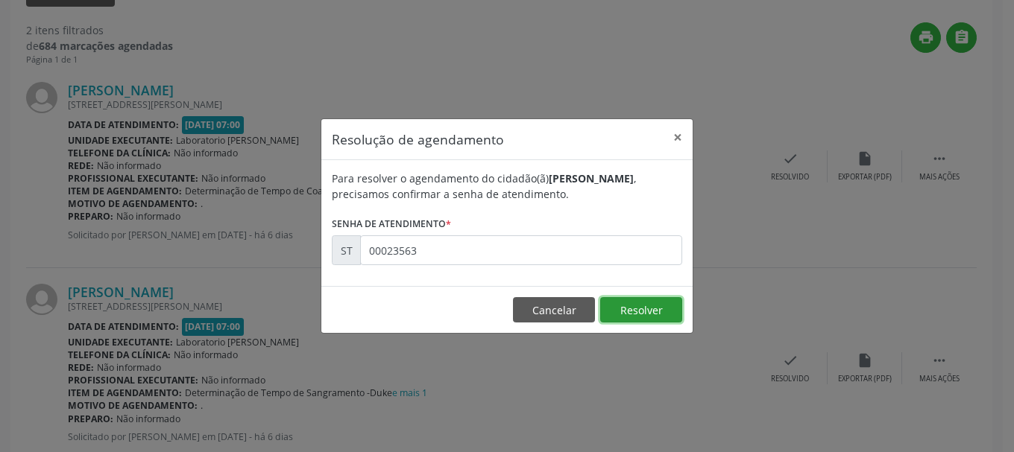
click at [631, 312] on button "Resolver" at bounding box center [641, 309] width 82 height 25
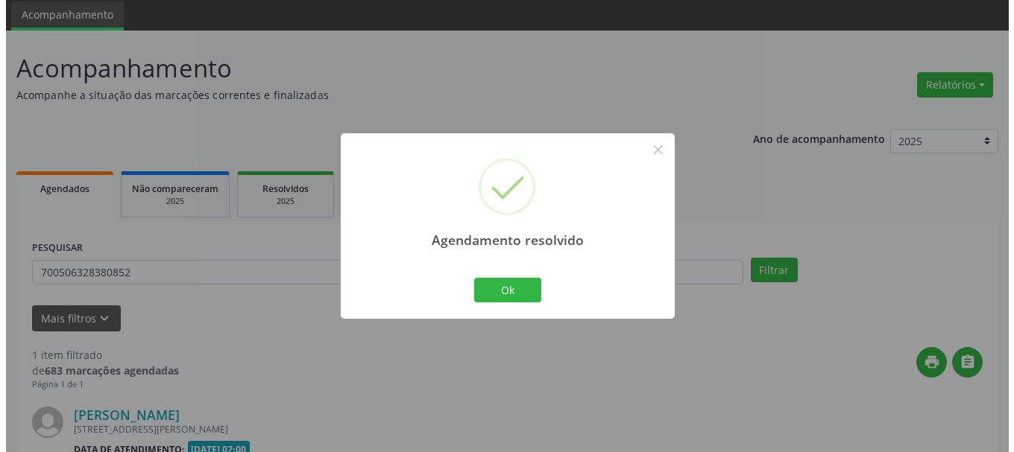
scroll to position [218, 0]
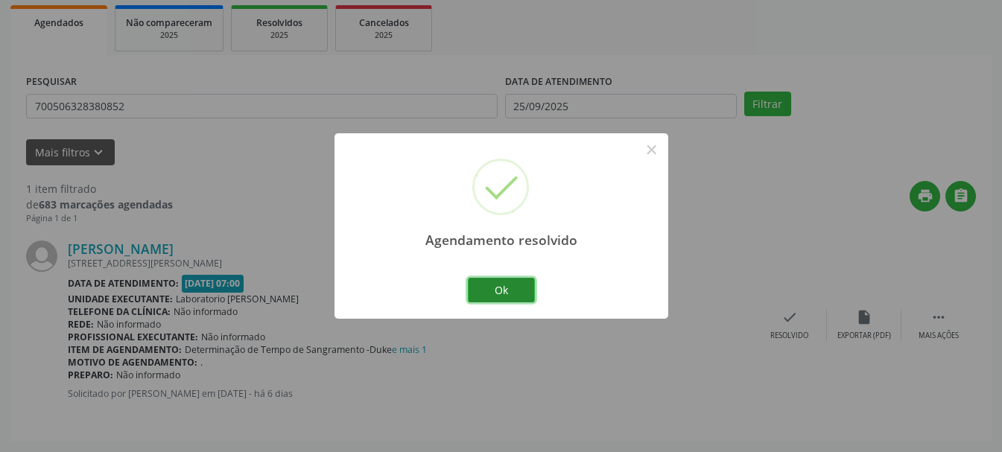
click at [508, 294] on button "Ok" at bounding box center [501, 290] width 67 height 25
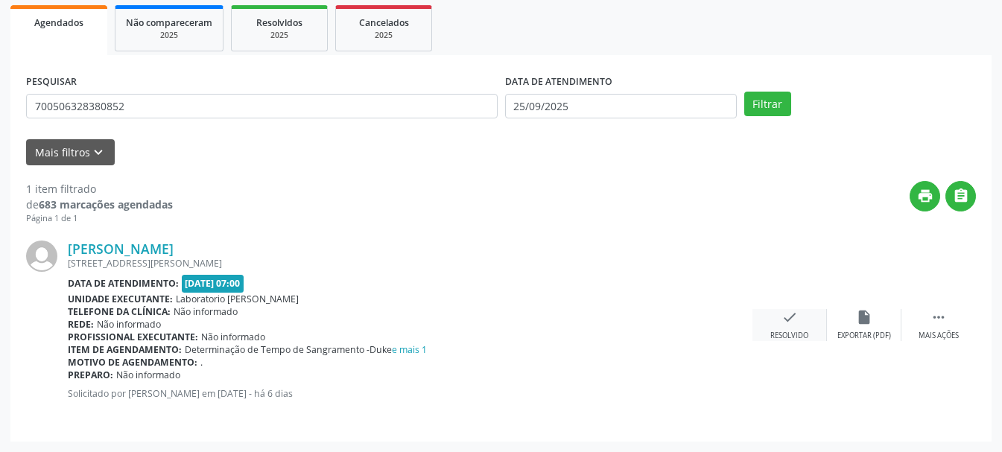
click at [786, 323] on icon "check" at bounding box center [790, 317] width 16 height 16
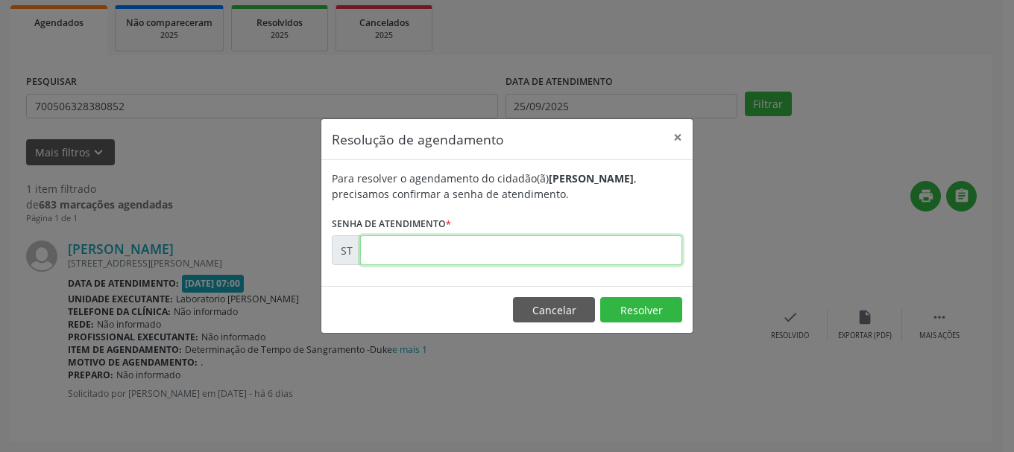
click at [476, 257] on input "text" at bounding box center [521, 251] width 322 height 30
type input "00023565"
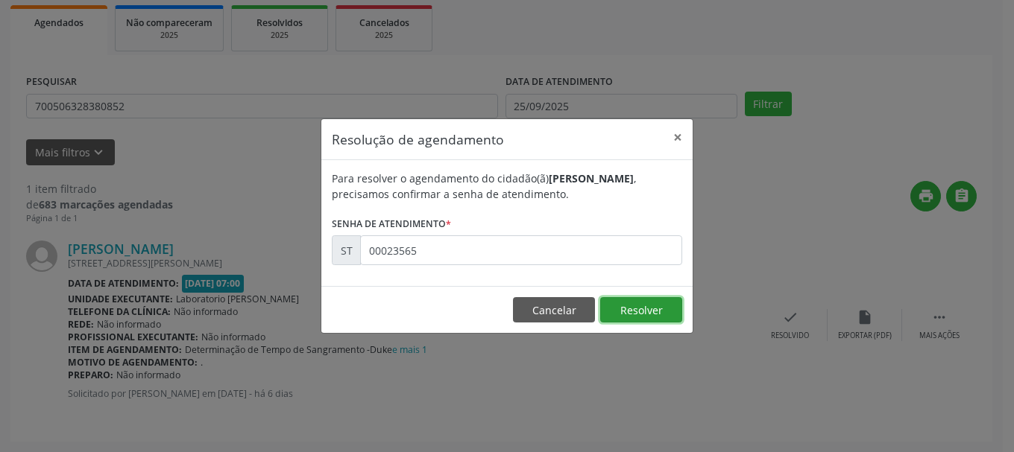
click at [619, 303] on button "Resolver" at bounding box center [641, 309] width 82 height 25
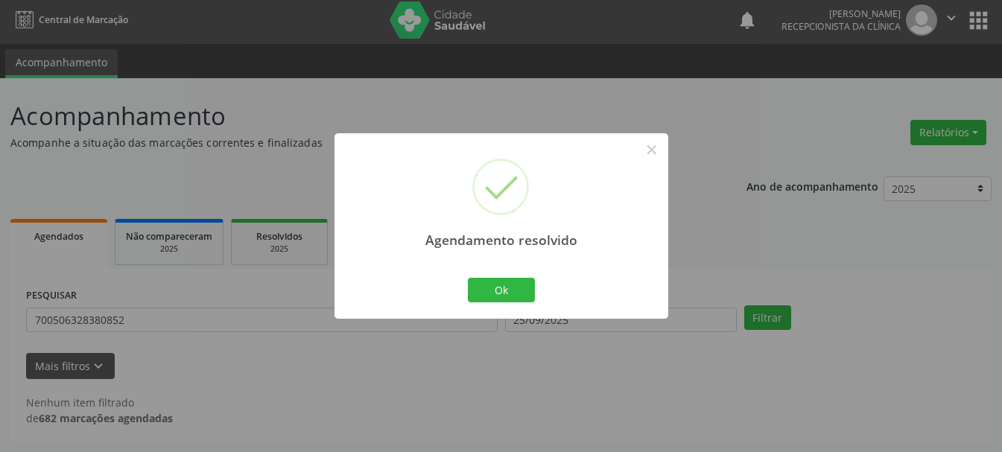
scroll to position [4, 0]
click at [499, 290] on button "Ok" at bounding box center [501, 290] width 67 height 25
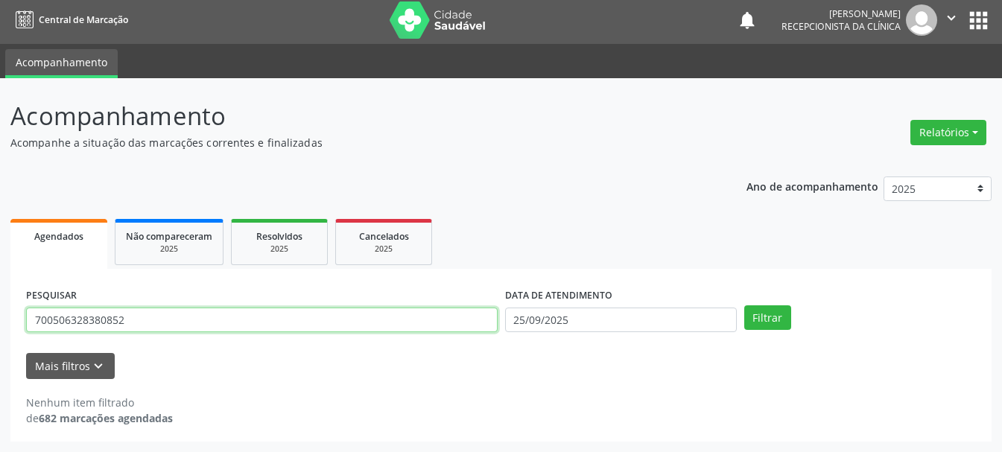
drag, startPoint x: 174, startPoint y: 325, endPoint x: 0, endPoint y: 325, distance: 174.4
click at [0, 325] on div "Acompanhamento Acompanhe a situação das marcações correntes e finalizadas Relat…" at bounding box center [501, 265] width 1002 height 374
click at [152, 316] on input "700506328380852" at bounding box center [262, 320] width 472 height 25
type input "700802961944381"
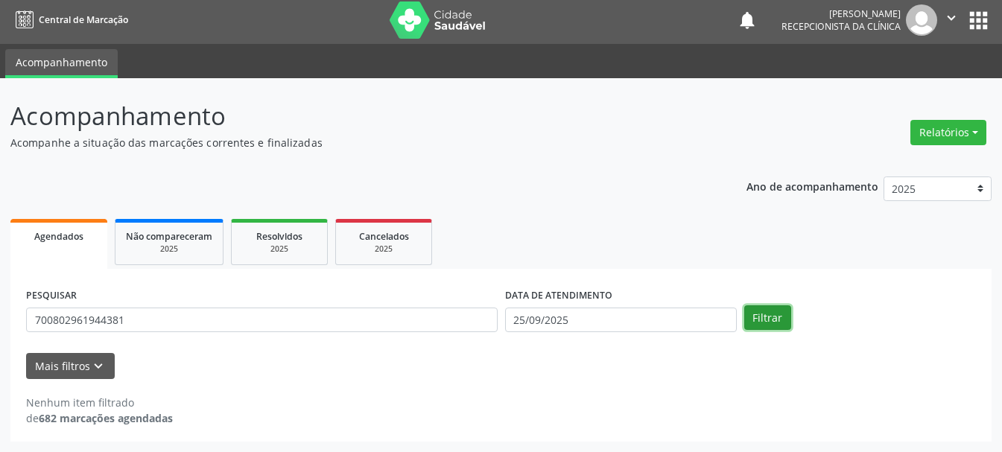
click at [751, 316] on button "Filtrar" at bounding box center [768, 318] width 47 height 25
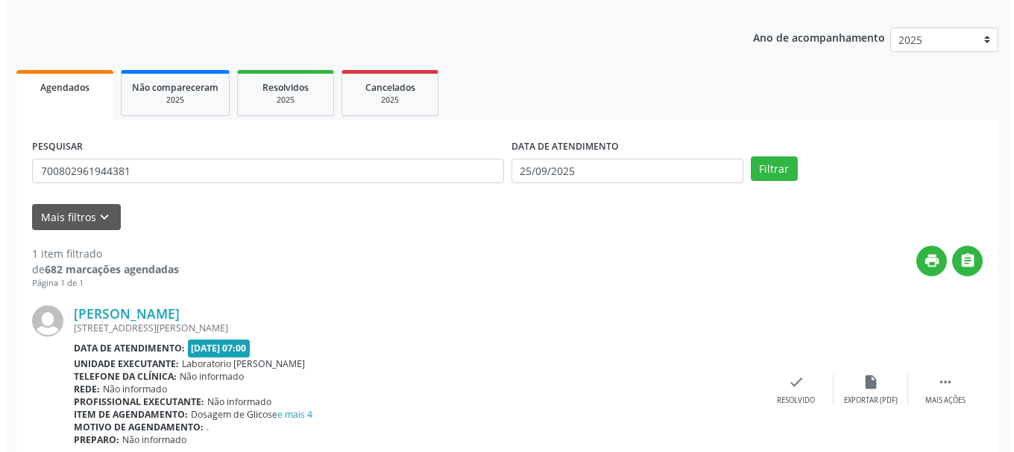
scroll to position [218, 0]
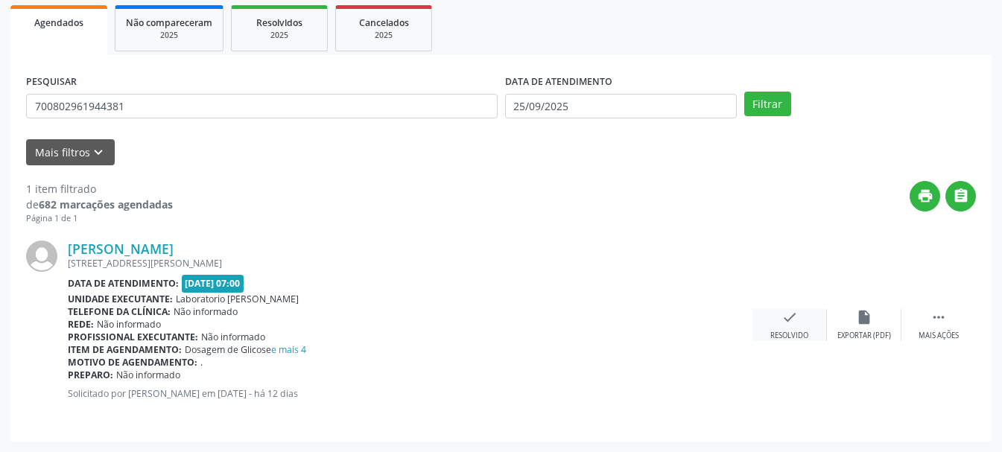
click at [766, 329] on div "check Resolvido" at bounding box center [790, 325] width 75 height 32
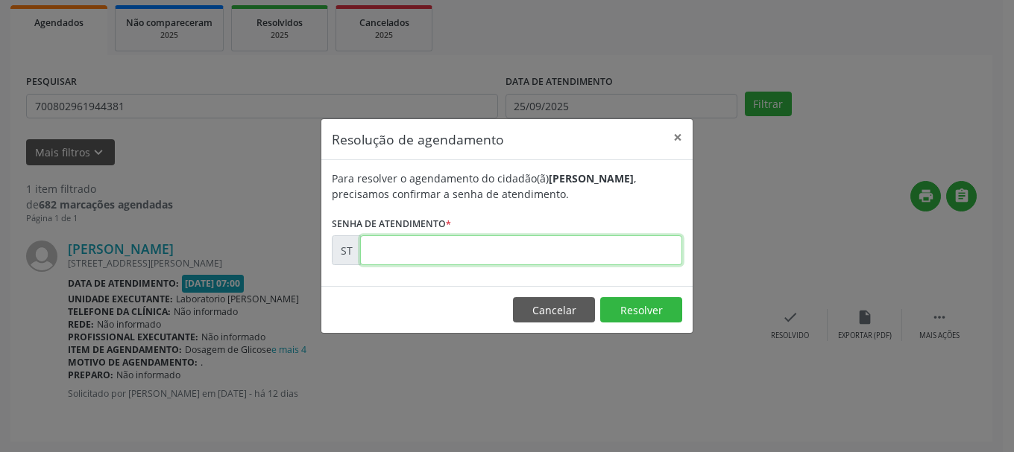
click at [563, 257] on input "text" at bounding box center [521, 251] width 322 height 30
type input "00022951"
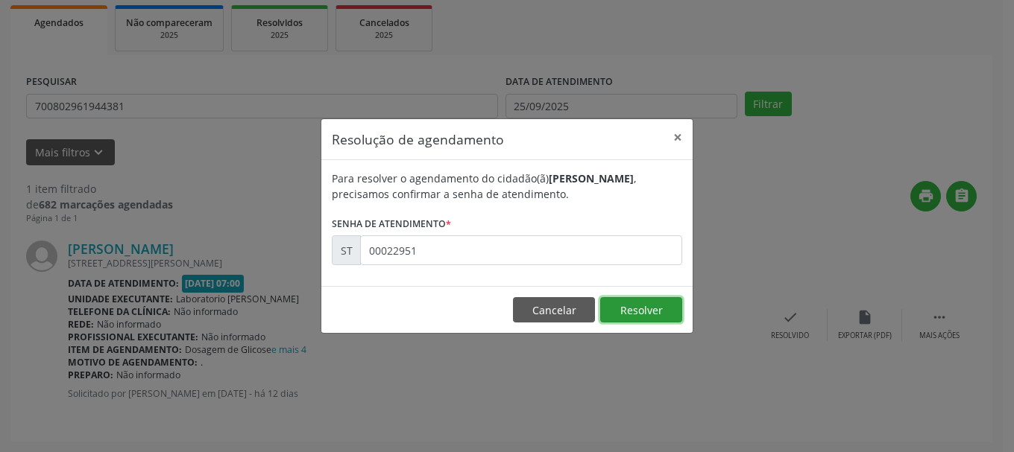
click at [642, 303] on button "Resolver" at bounding box center [641, 309] width 82 height 25
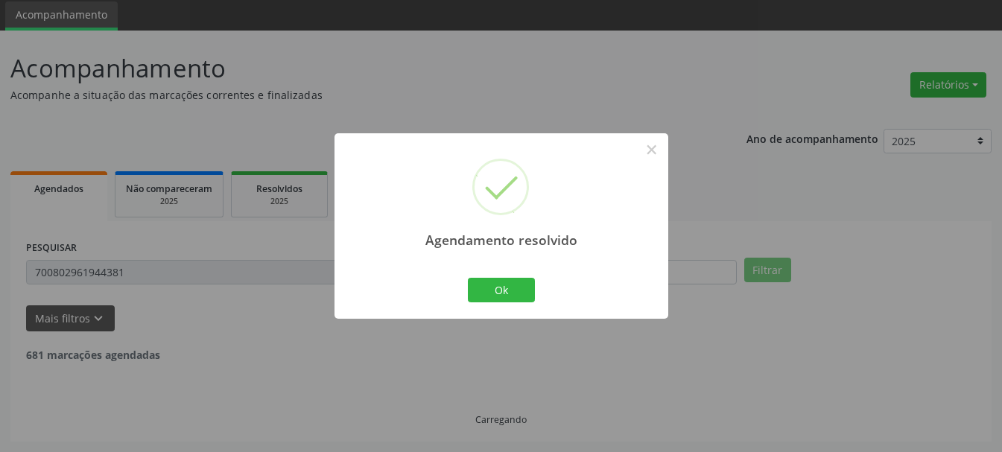
scroll to position [4, 0]
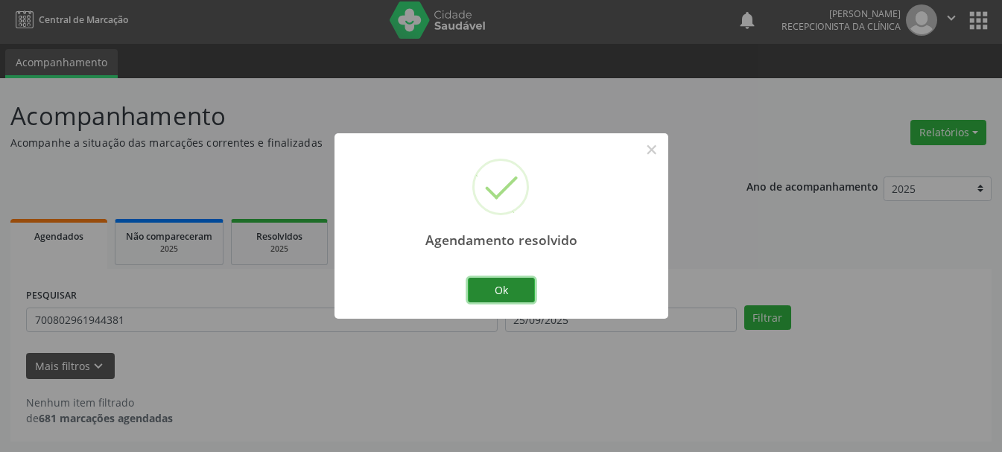
click at [500, 293] on button "Ok" at bounding box center [501, 290] width 67 height 25
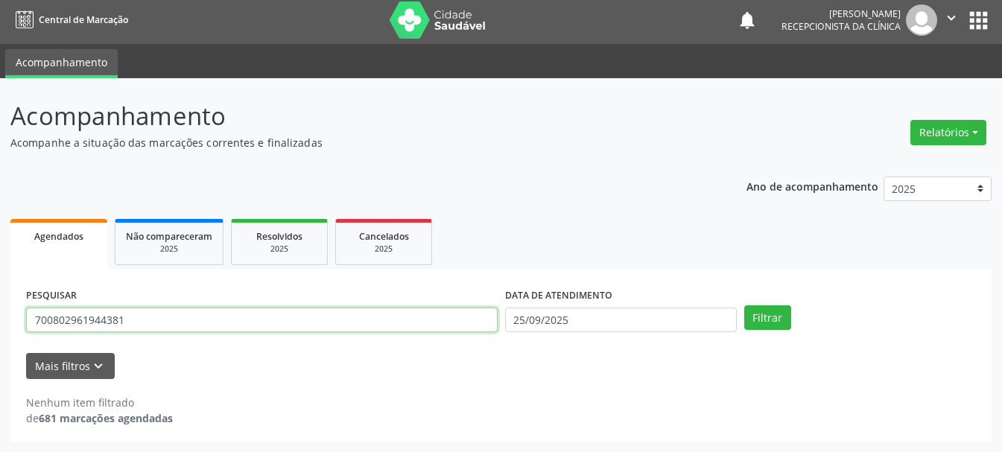
click at [247, 316] on input "700802961944381" at bounding box center [262, 320] width 472 height 25
type input "7"
type input "708602506654385"
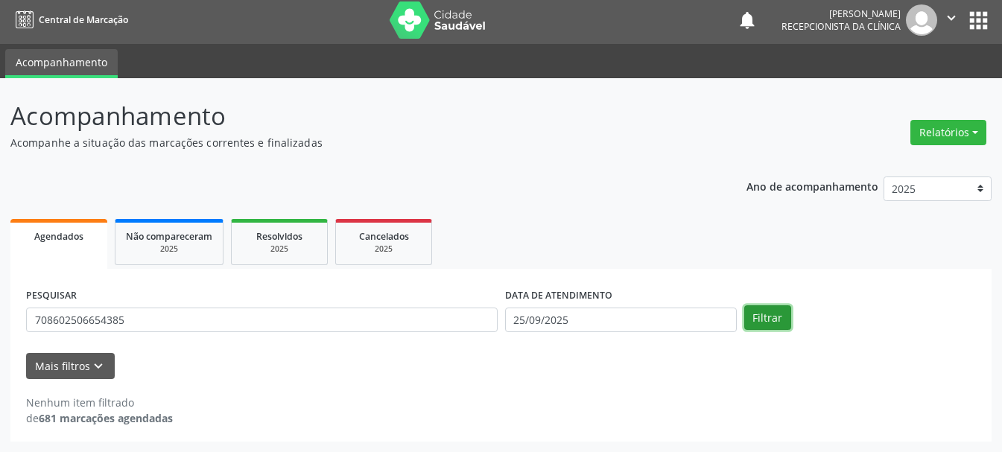
click at [758, 316] on button "Filtrar" at bounding box center [768, 318] width 47 height 25
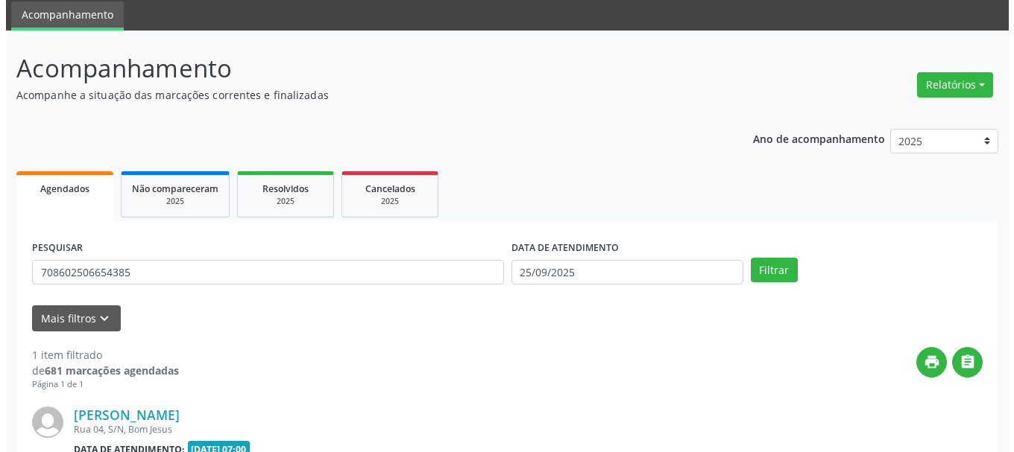
scroll to position [200, 0]
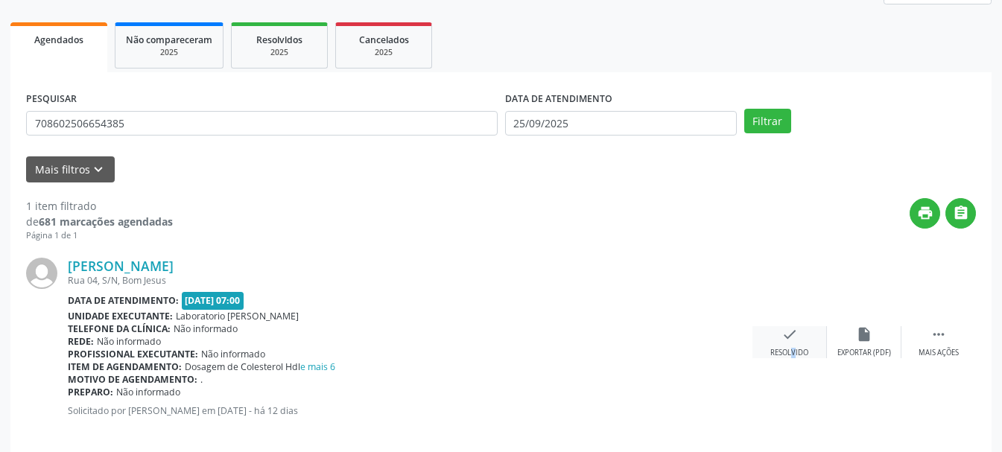
click at [783, 348] on div "check Resolvido" at bounding box center [790, 342] width 75 height 32
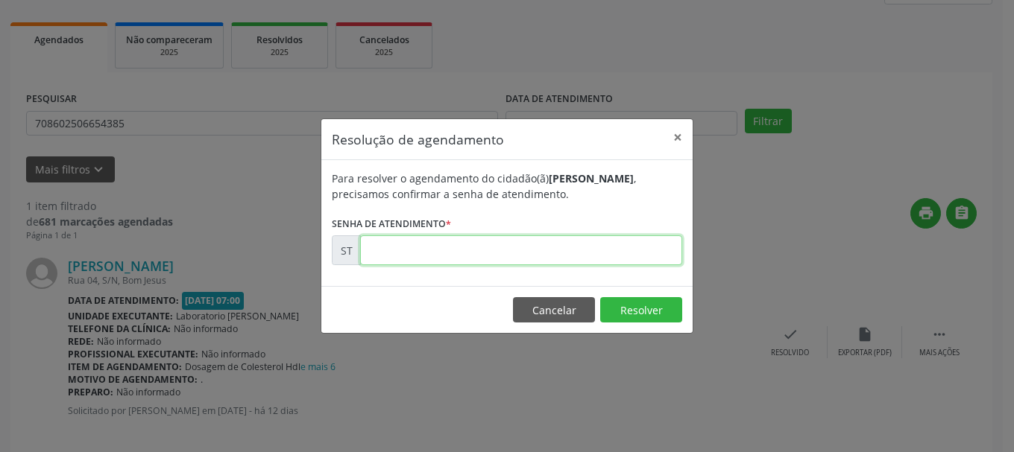
click at [438, 243] on input "text" at bounding box center [521, 251] width 322 height 30
type input "00022959"
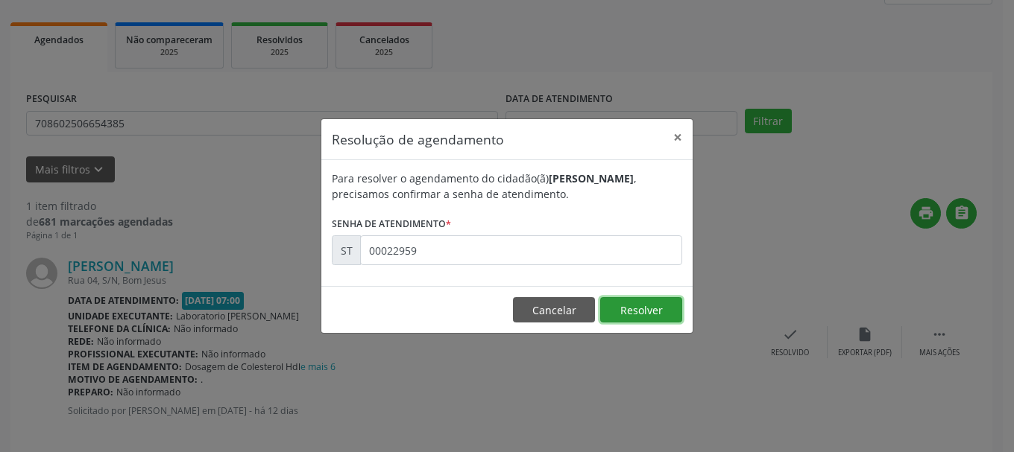
click at [626, 309] on button "Resolver" at bounding box center [641, 309] width 82 height 25
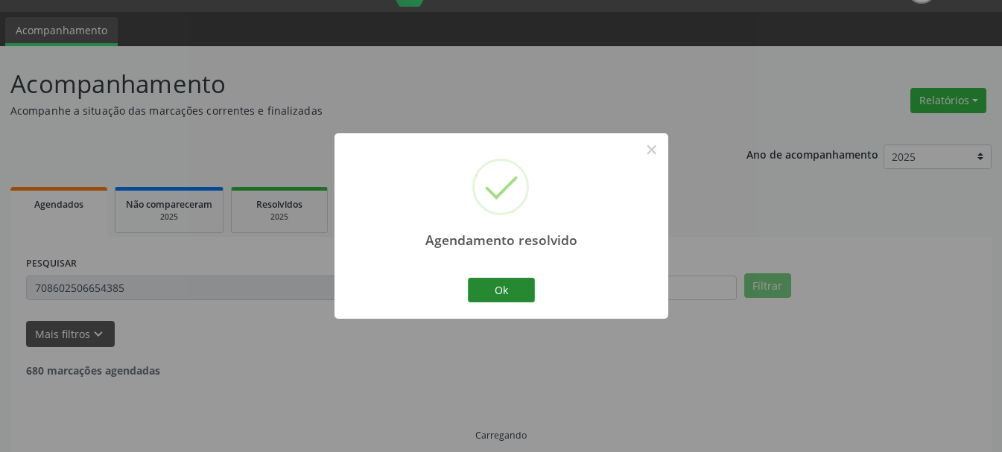
scroll to position [4, 0]
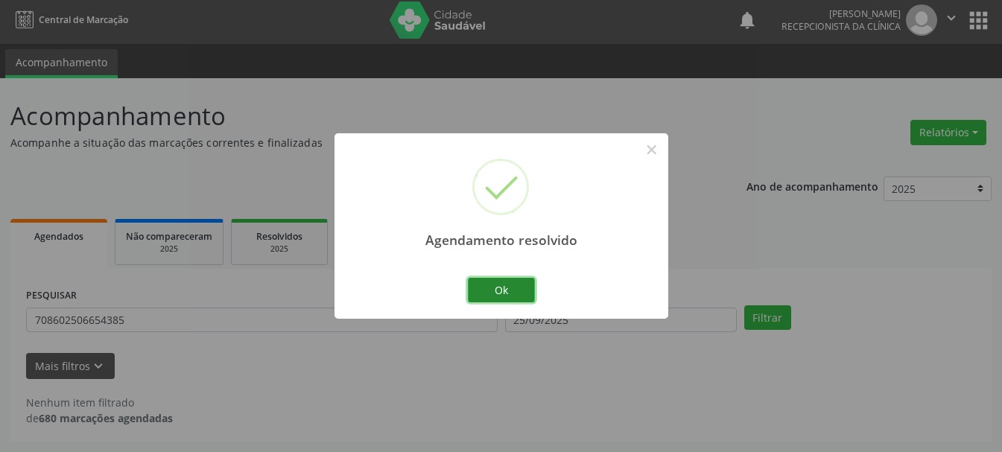
click at [486, 285] on button "Ok" at bounding box center [501, 290] width 67 height 25
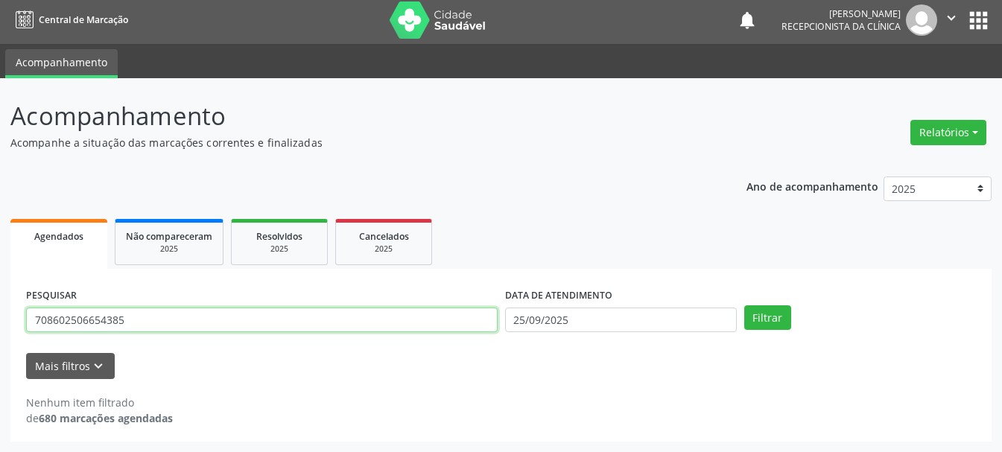
click at [212, 320] on input "708602506654385" at bounding box center [262, 320] width 472 height 25
drag, startPoint x: 207, startPoint y: 320, endPoint x: 0, endPoint y: 321, distance: 207.2
click at [0, 321] on div "Acompanhamento Acompanhe a situação das marcações correntes e finalizadas Relat…" at bounding box center [501, 265] width 1002 height 374
type input "700004036576008"
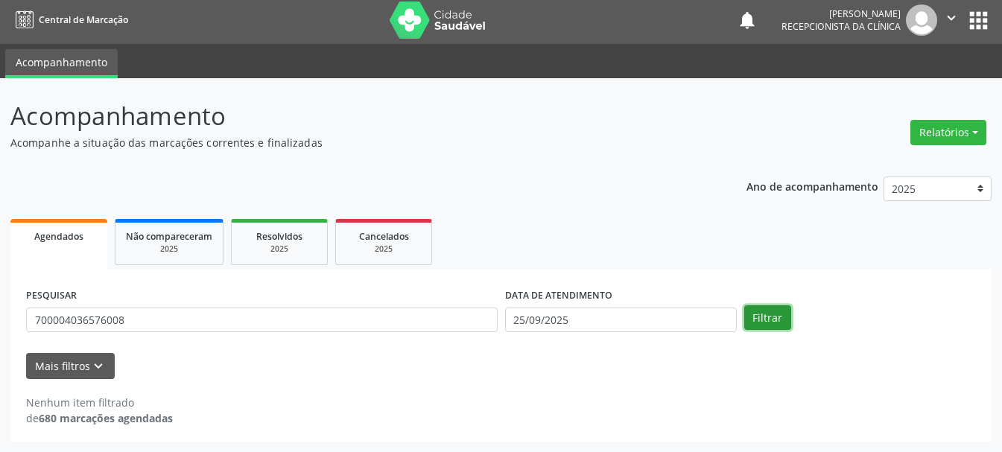
click at [774, 315] on button "Filtrar" at bounding box center [768, 318] width 47 height 25
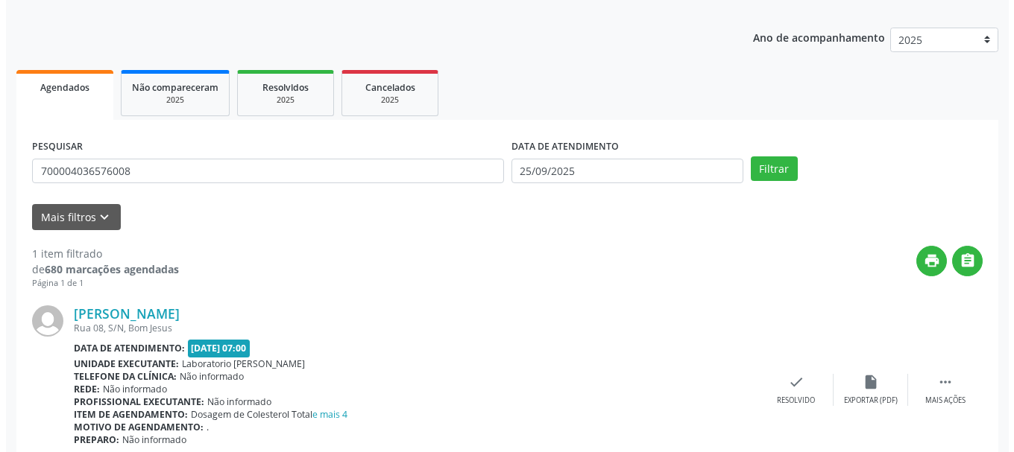
scroll to position [218, 0]
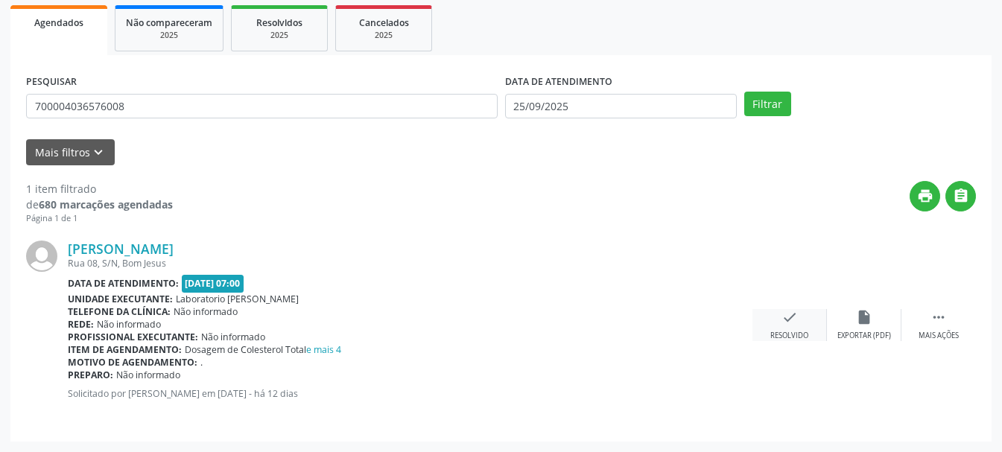
click at [790, 321] on icon "check" at bounding box center [790, 317] width 16 height 16
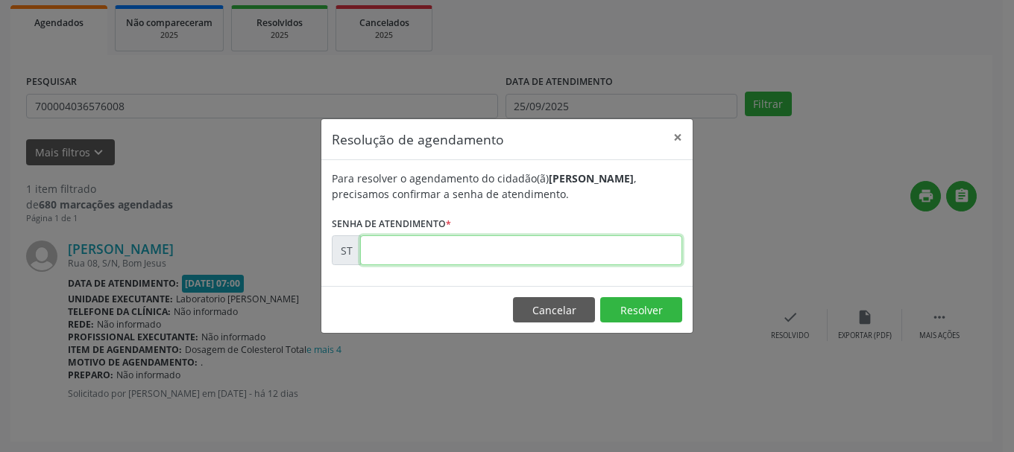
click at [517, 253] on input "text" at bounding box center [521, 251] width 322 height 30
type input "00022946"
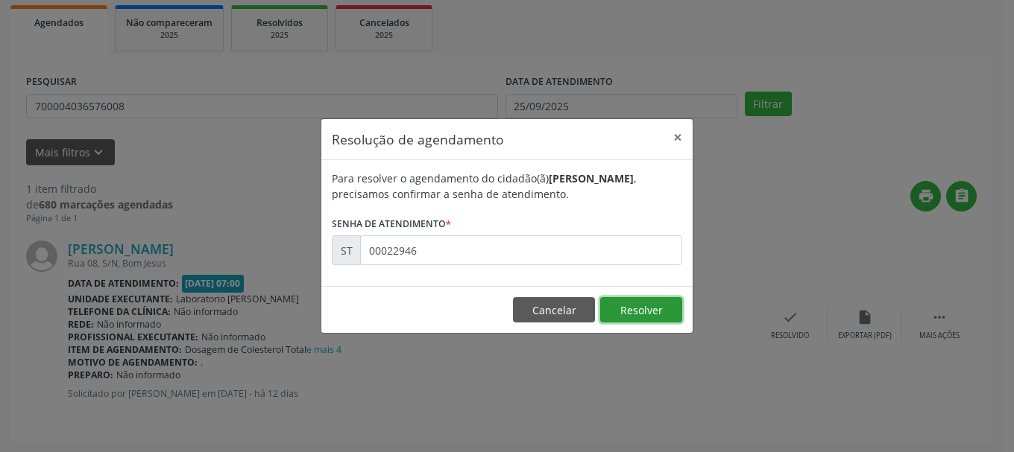
click at [624, 312] on button "Resolver" at bounding box center [641, 309] width 82 height 25
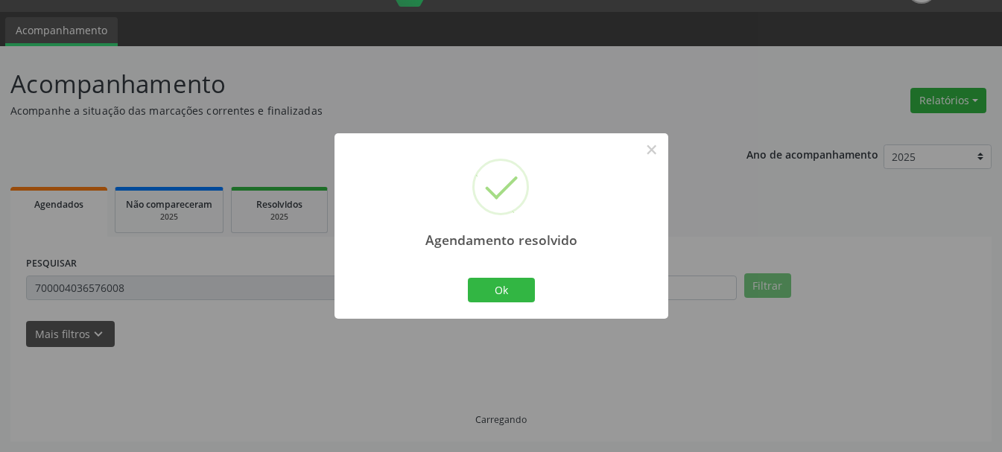
scroll to position [4, 0]
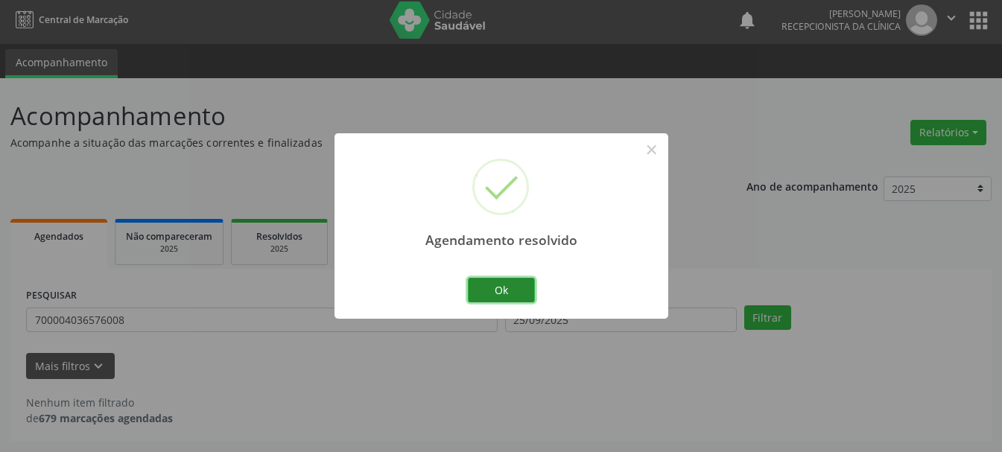
click at [525, 298] on button "Ok" at bounding box center [501, 290] width 67 height 25
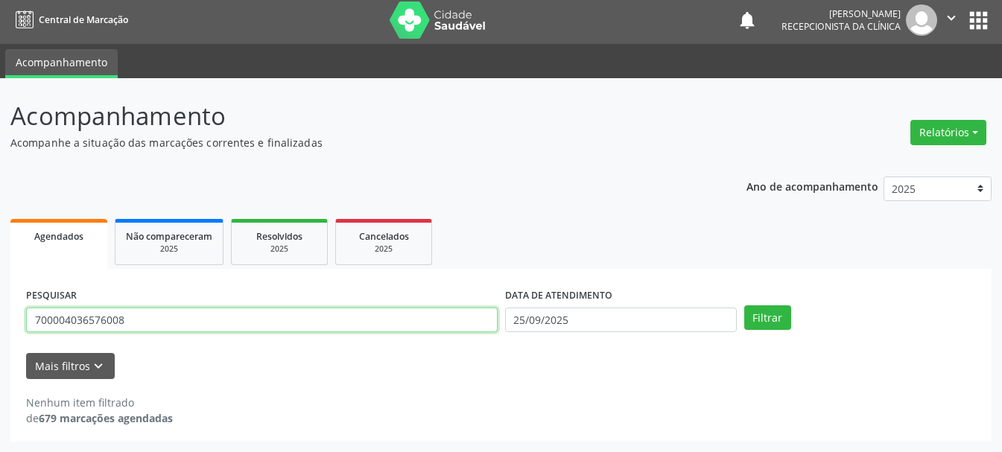
drag, startPoint x: 296, startPoint y: 316, endPoint x: 130, endPoint y: 268, distance: 172.9
click at [237, 303] on div "PESQUISAR 700004036576008" at bounding box center [261, 314] width 479 height 58
drag, startPoint x: 150, startPoint y: 321, endPoint x: 0, endPoint y: 321, distance: 149.8
click at [0, 321] on div "Acompanhamento Acompanhe a situação das marcações correntes e finalizadas Relat…" at bounding box center [501, 265] width 1002 height 374
type input "709204245848932"
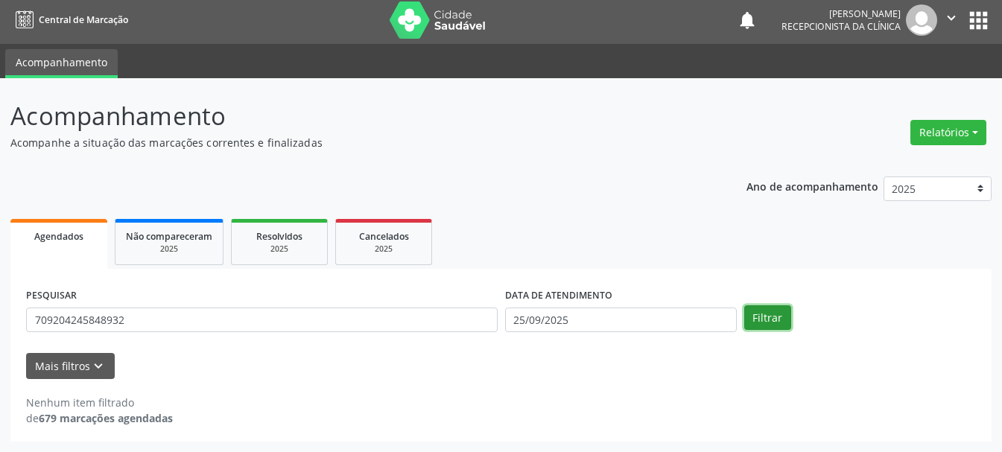
click at [769, 322] on button "Filtrar" at bounding box center [768, 318] width 47 height 25
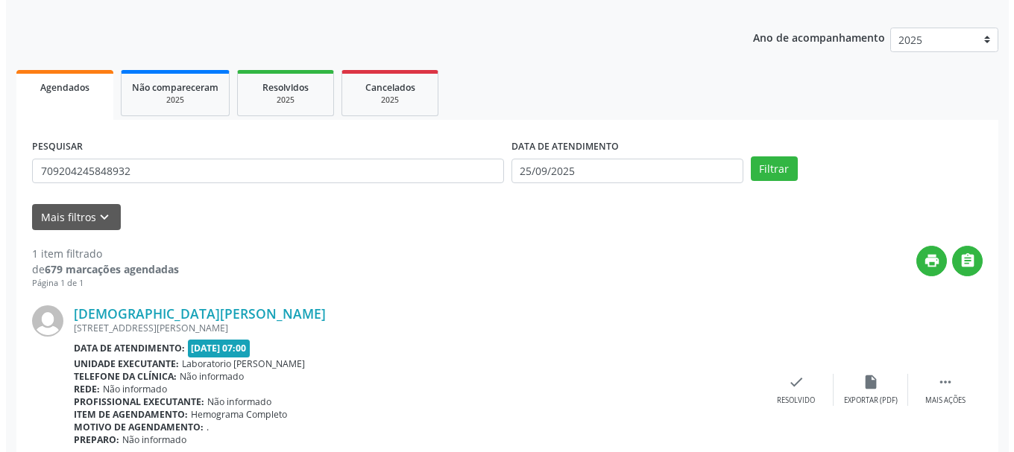
scroll to position [218, 0]
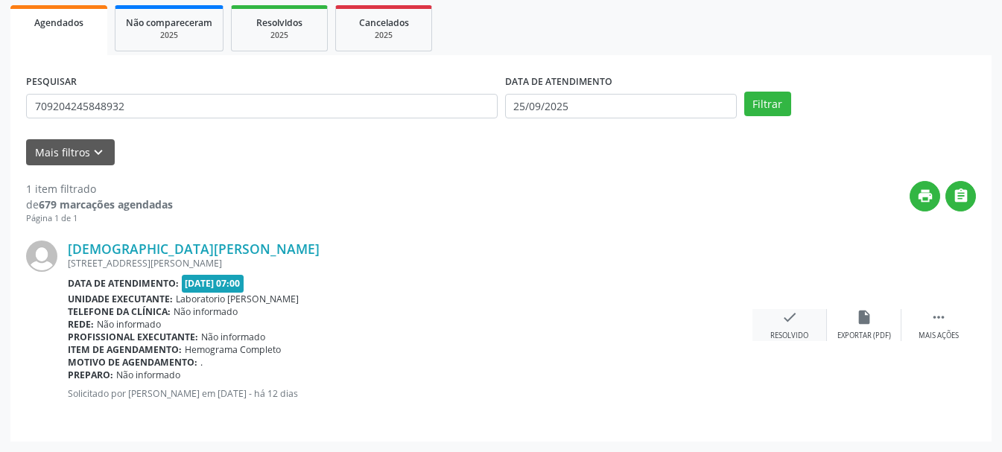
click at [778, 310] on div "check Resolvido" at bounding box center [790, 325] width 75 height 32
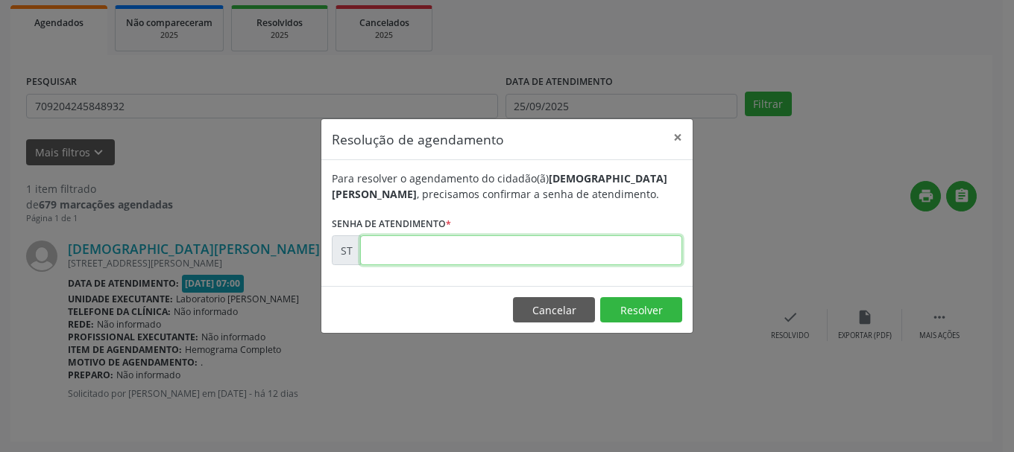
click at [454, 261] on input "text" at bounding box center [521, 251] width 322 height 30
type input "00022956"
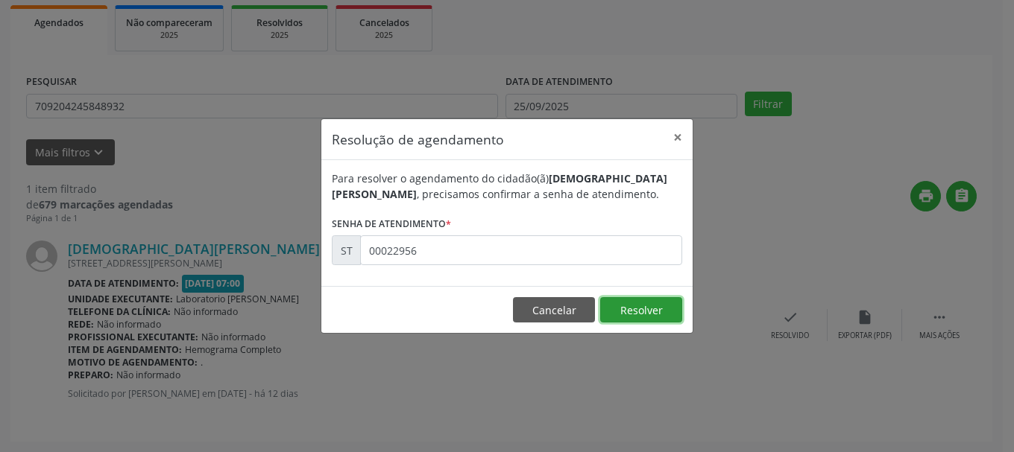
click at [644, 310] on button "Resolver" at bounding box center [641, 309] width 82 height 25
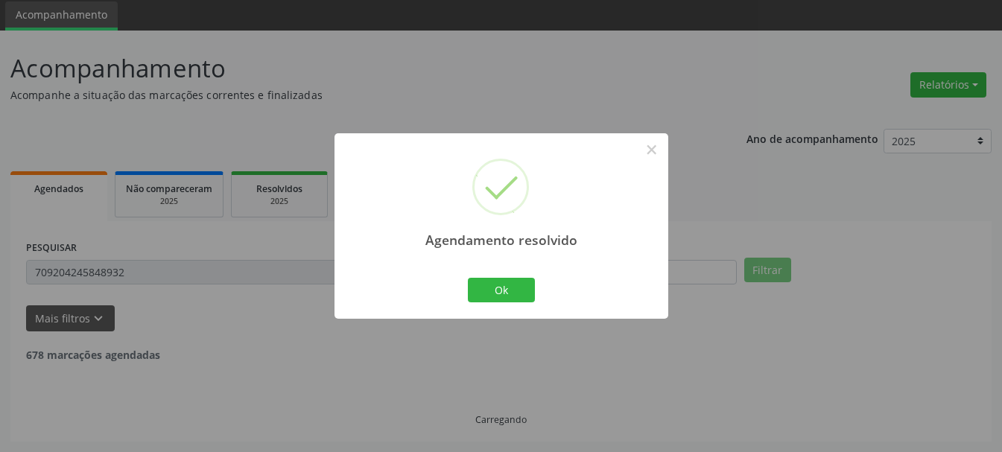
scroll to position [4, 0]
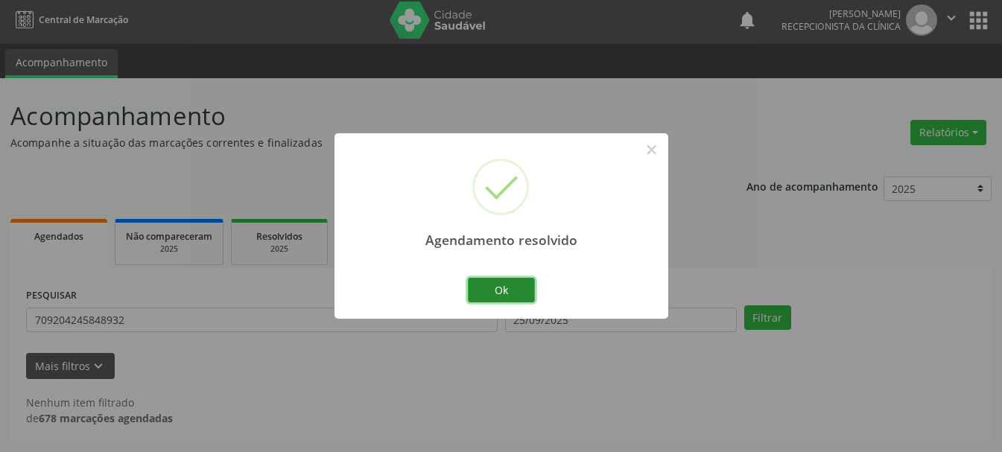
click at [477, 292] on button "Ok" at bounding box center [501, 290] width 67 height 25
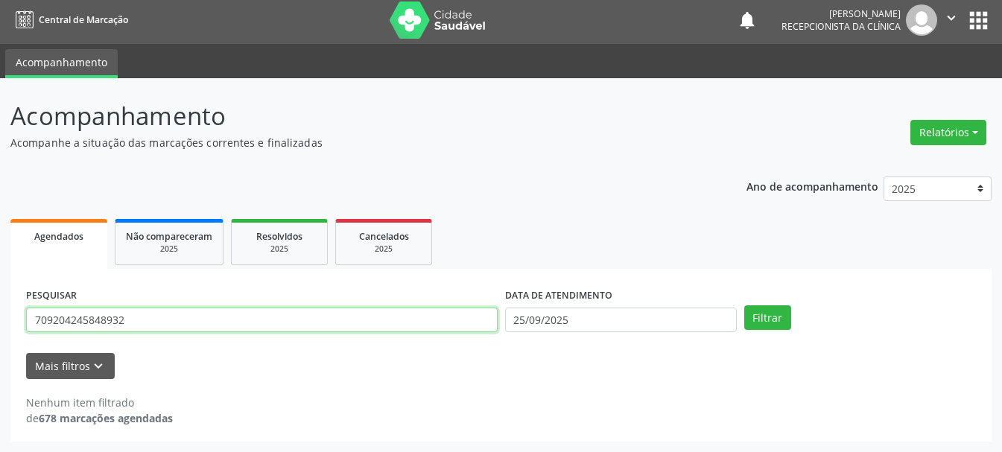
click at [343, 326] on input "709204245848932" at bounding box center [262, 320] width 472 height 25
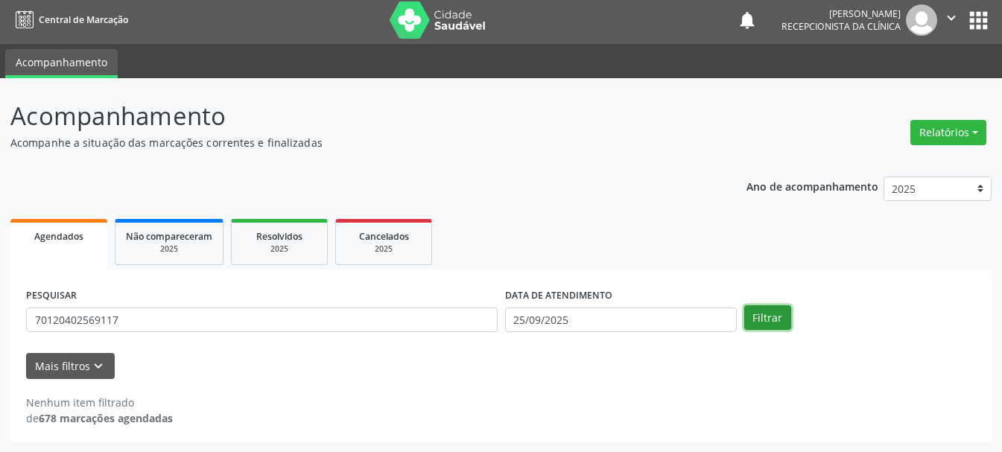
click at [788, 319] on button "Filtrar" at bounding box center [768, 318] width 47 height 25
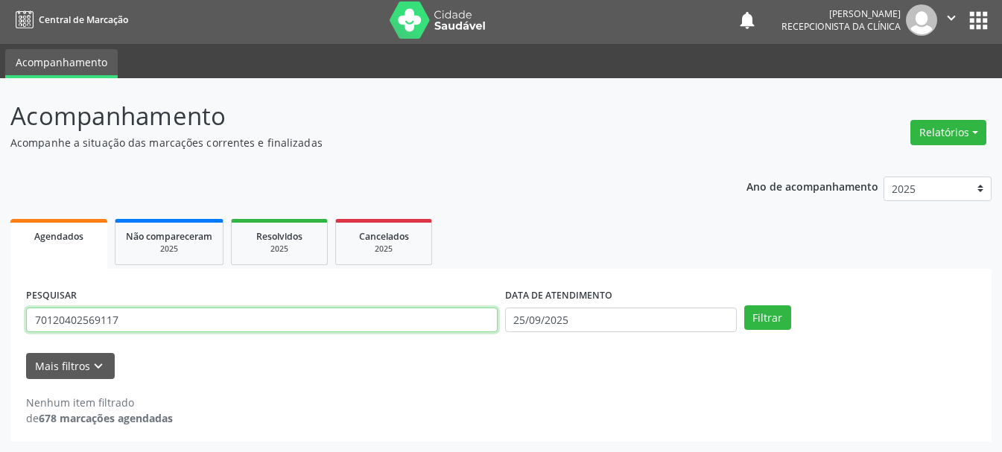
click at [89, 321] on input "70120402569117" at bounding box center [262, 320] width 472 height 25
click at [101, 320] on input "70120402569117" at bounding box center [262, 320] width 472 height 25
click at [107, 319] on input "70120402569117" at bounding box center [262, 320] width 472 height 25
type input "701204025691117"
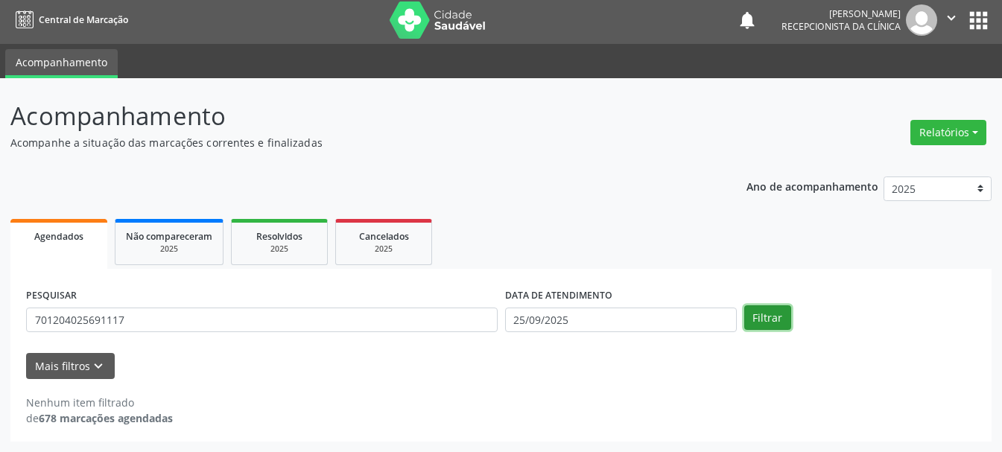
click at [765, 330] on button "Filtrar" at bounding box center [768, 318] width 47 height 25
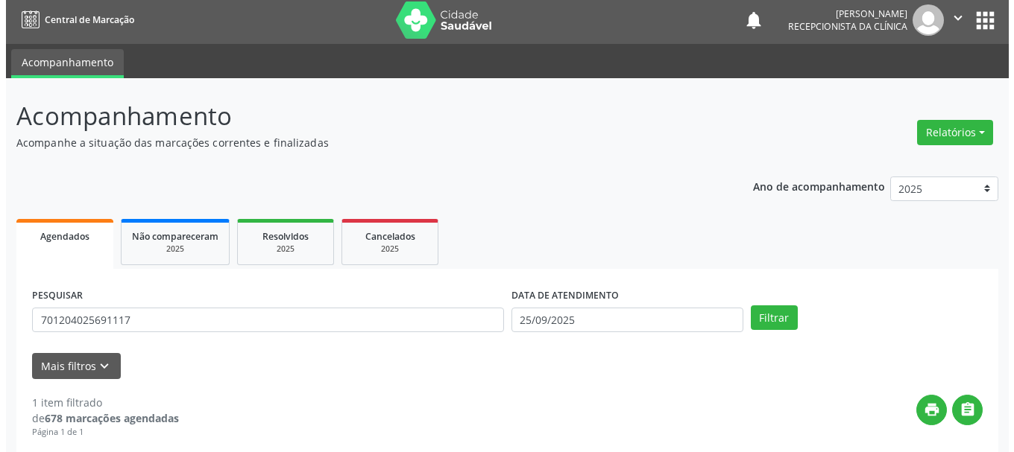
scroll to position [218, 0]
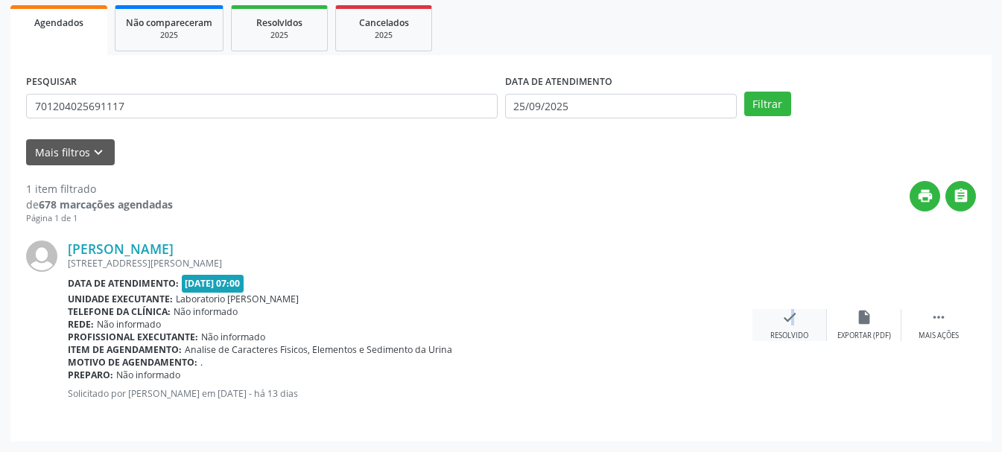
click at [783, 318] on div "check Resolvido" at bounding box center [790, 325] width 75 height 32
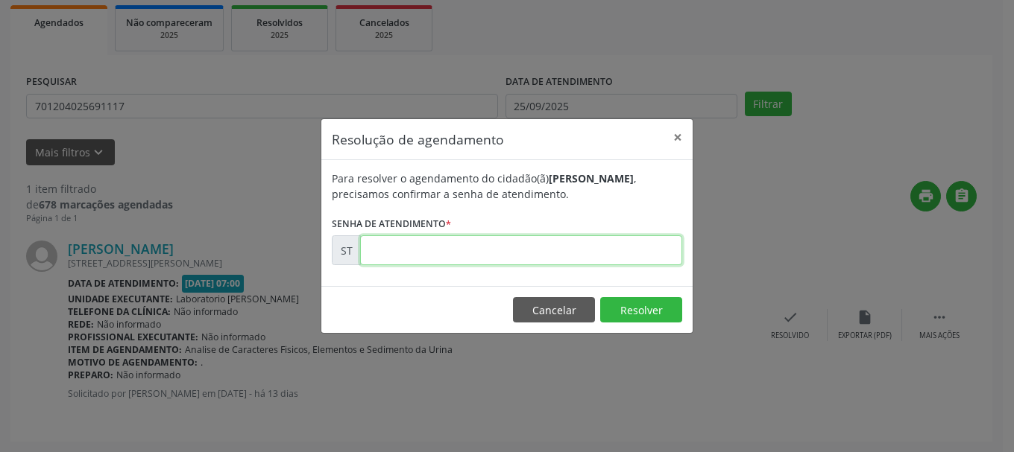
click at [634, 263] on input "text" at bounding box center [521, 251] width 322 height 30
type input "00022844"
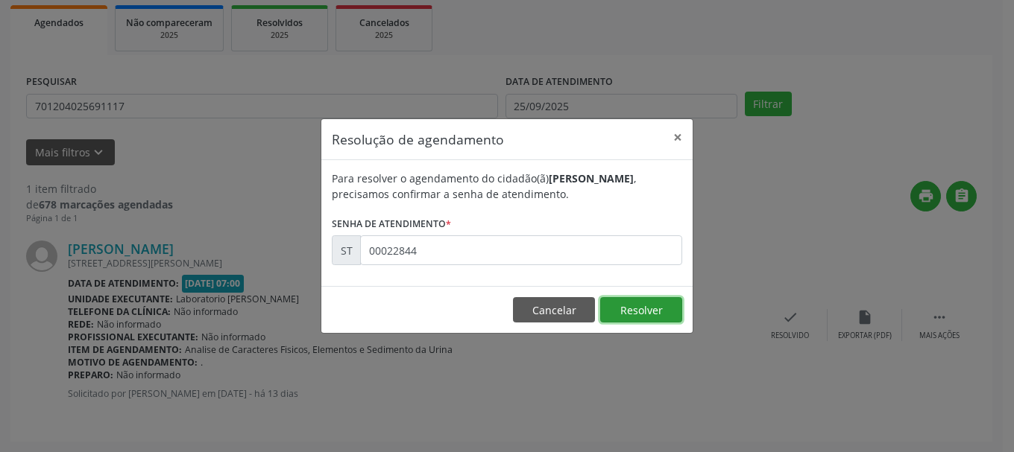
click at [640, 303] on button "Resolver" at bounding box center [641, 309] width 82 height 25
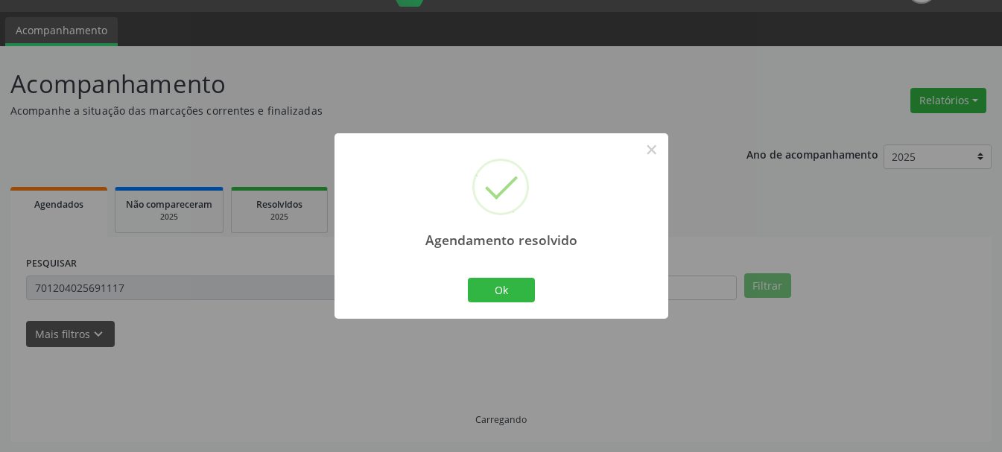
scroll to position [4, 0]
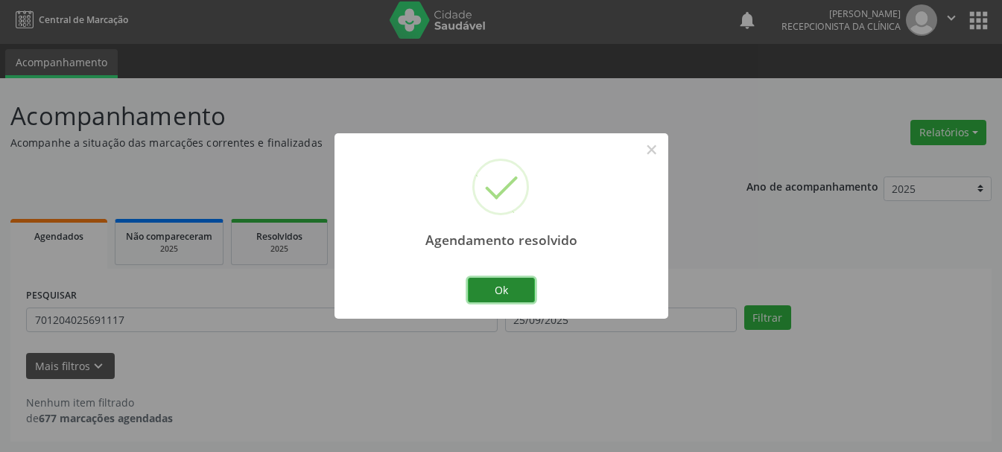
click at [514, 285] on button "Ok" at bounding box center [501, 290] width 67 height 25
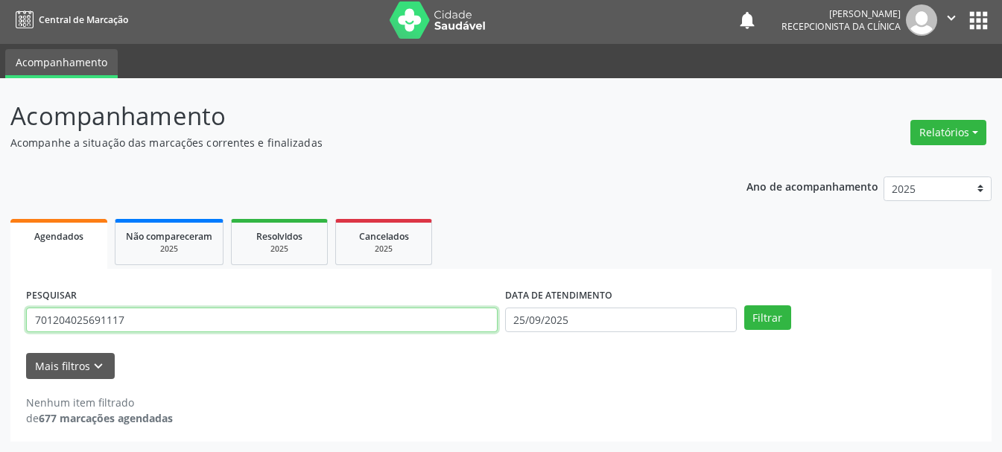
drag, startPoint x: 159, startPoint y: 321, endPoint x: 0, endPoint y: 315, distance: 159.6
click at [0, 315] on div "Acompanhamento Acompanhe a situação das marcações correntes e finalizadas Relat…" at bounding box center [501, 265] width 1002 height 374
type input "160362889490006"
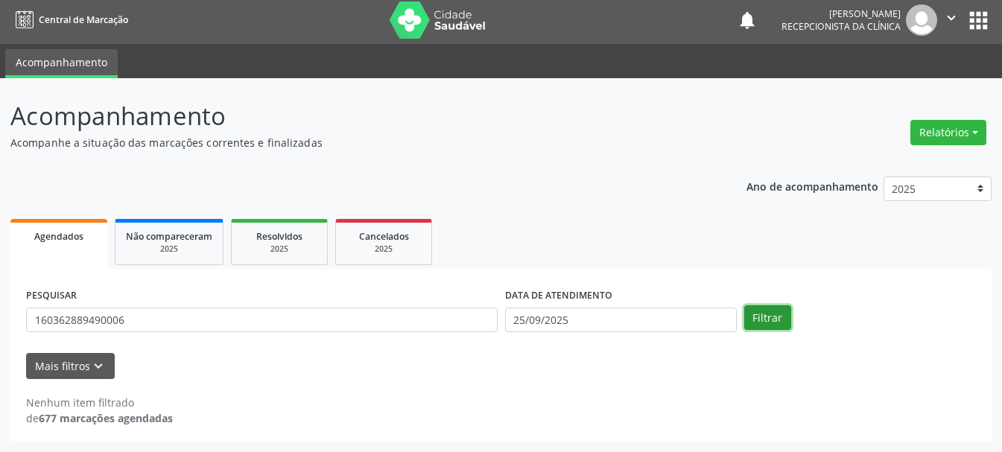
click at [789, 329] on button "Filtrar" at bounding box center [768, 318] width 47 height 25
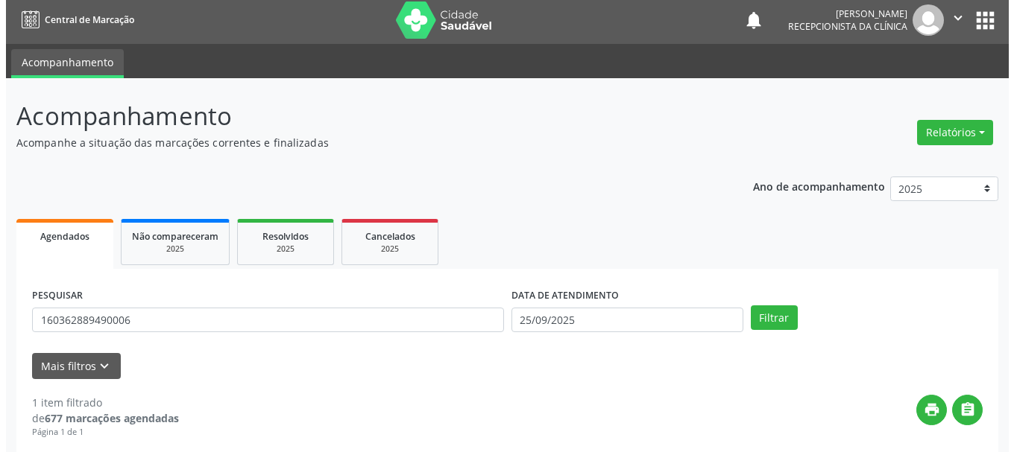
scroll to position [218, 0]
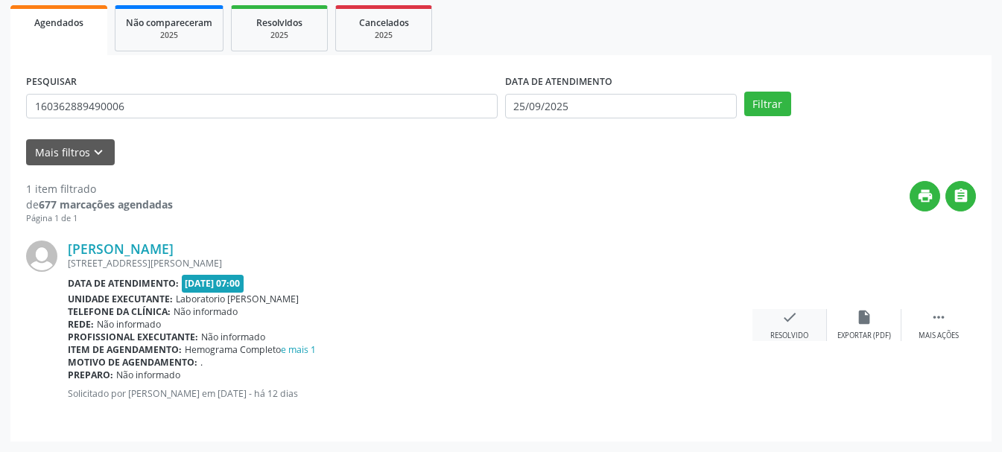
click at [780, 330] on div "check Resolvido" at bounding box center [790, 325] width 75 height 32
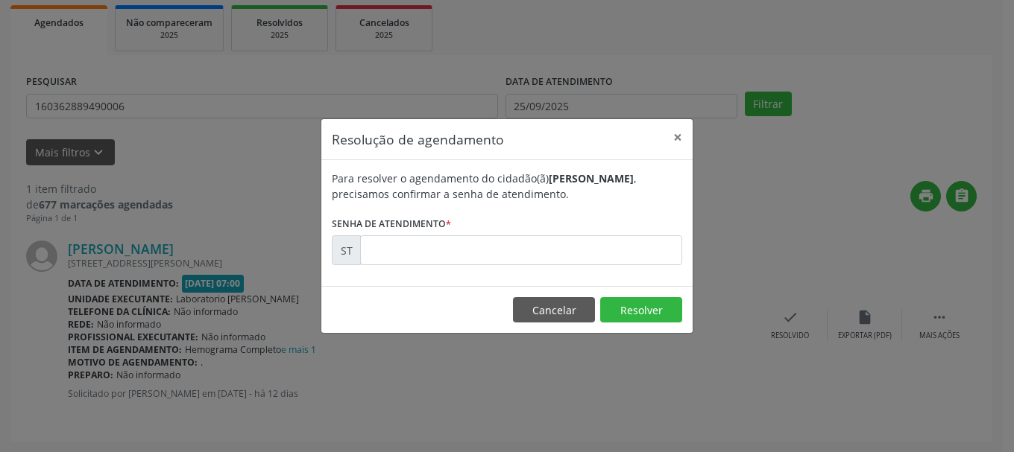
click at [413, 234] on label "Senha de atendimento *" at bounding box center [391, 223] width 119 height 23
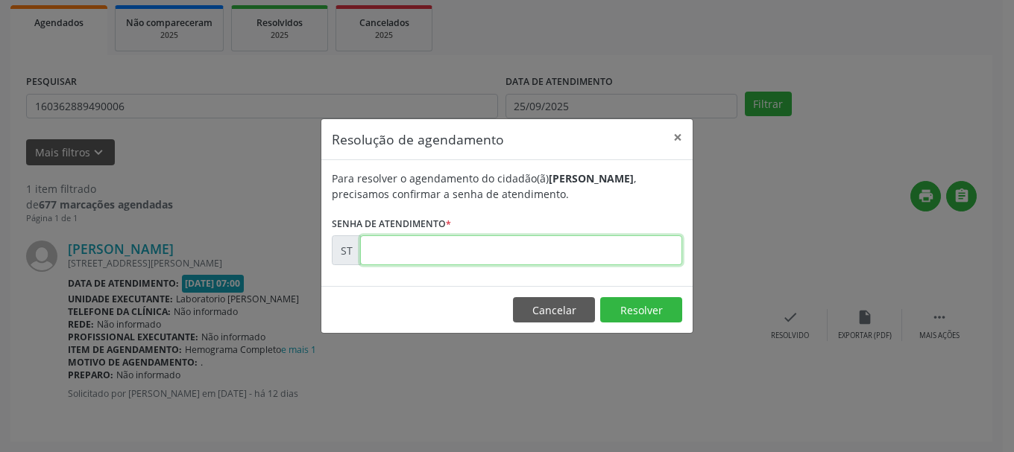
click at [403, 250] on input "text" at bounding box center [521, 251] width 322 height 30
type input "00022967"
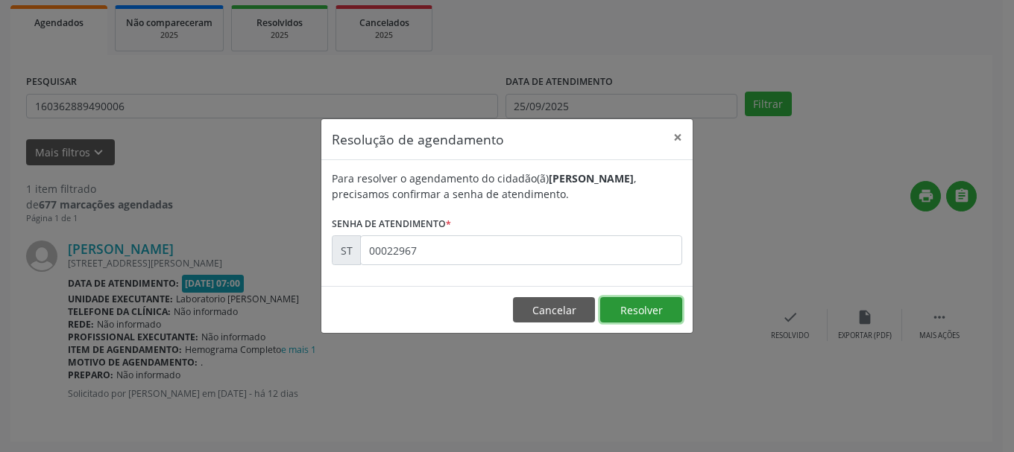
click at [671, 311] on button "Resolver" at bounding box center [641, 309] width 82 height 25
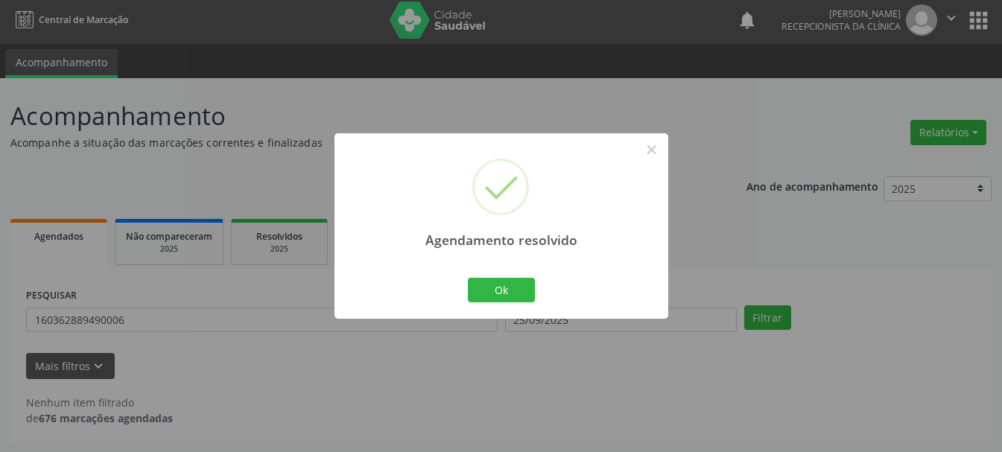
scroll to position [4, 0]
click at [527, 286] on button "Ok" at bounding box center [501, 290] width 67 height 25
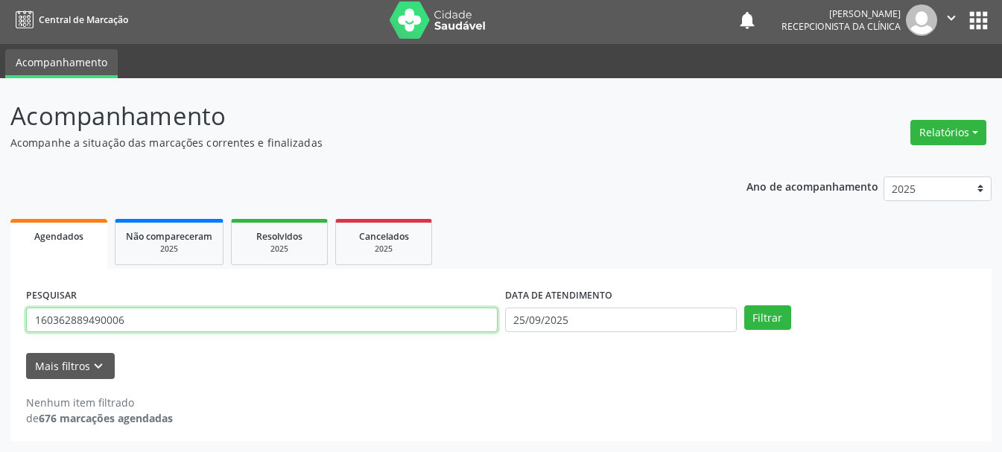
drag, startPoint x: 155, startPoint y: 328, endPoint x: 25, endPoint y: 338, distance: 130.8
click at [25, 338] on div "PESQUISAR 160362889490006" at bounding box center [261, 314] width 479 height 58
type input "704707775484234"
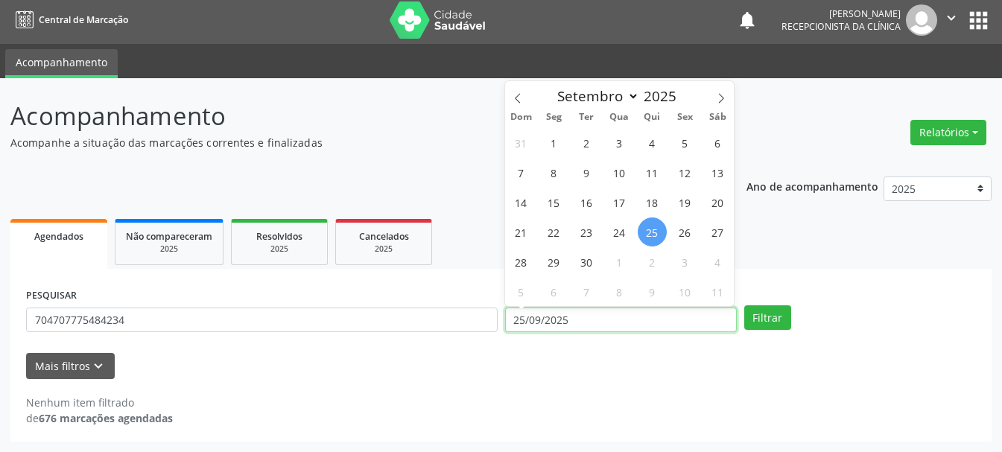
click at [525, 330] on input "25/09/2025" at bounding box center [621, 320] width 232 height 25
click at [689, 230] on span "26" at bounding box center [685, 232] width 29 height 29
type input "[DATE]"
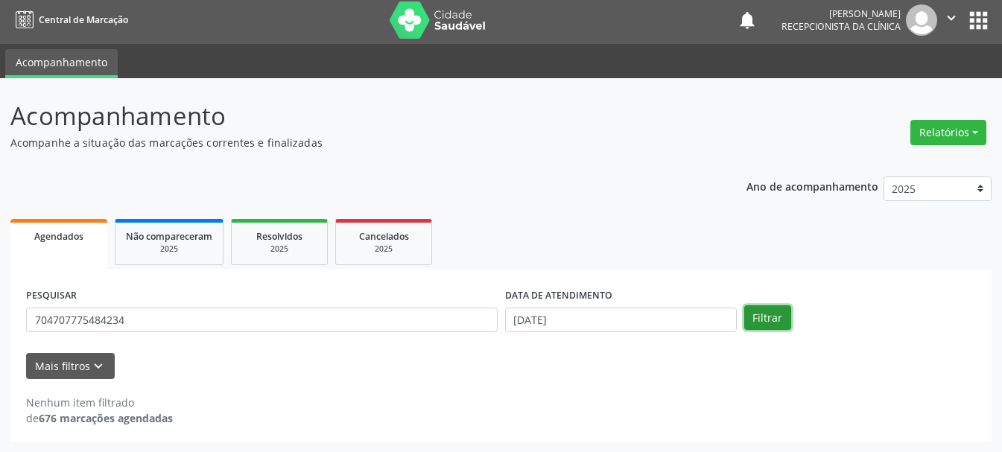
click at [777, 323] on button "Filtrar" at bounding box center [768, 318] width 47 height 25
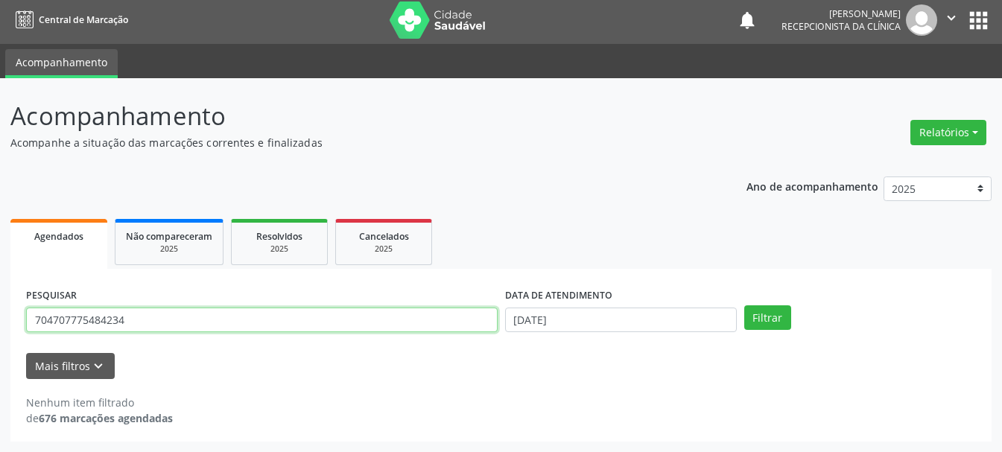
click at [60, 315] on input "704707775484234" at bounding box center [262, 320] width 472 height 25
click at [67, 320] on input "704707775484234" at bounding box center [262, 320] width 472 height 25
click at [83, 321] on input "704707775484234" at bounding box center [262, 320] width 472 height 25
click at [67, 320] on input "704707775484234" at bounding box center [262, 320] width 472 height 25
click at [78, 316] on input "704707775484234" at bounding box center [262, 320] width 472 height 25
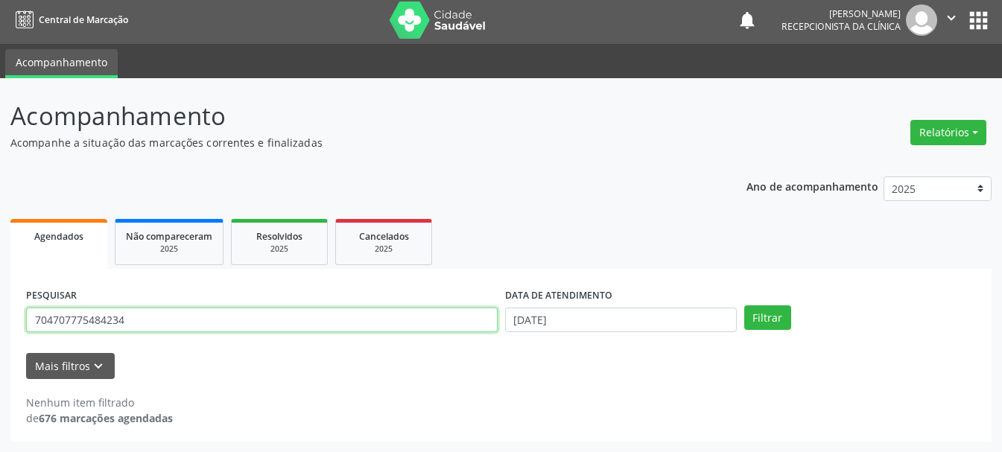
click at [87, 320] on input "704707775484234" at bounding box center [262, 320] width 472 height 25
click at [98, 318] on input "704707775484234" at bounding box center [262, 320] width 472 height 25
click at [110, 317] on input "704707775484234" at bounding box center [262, 320] width 472 height 25
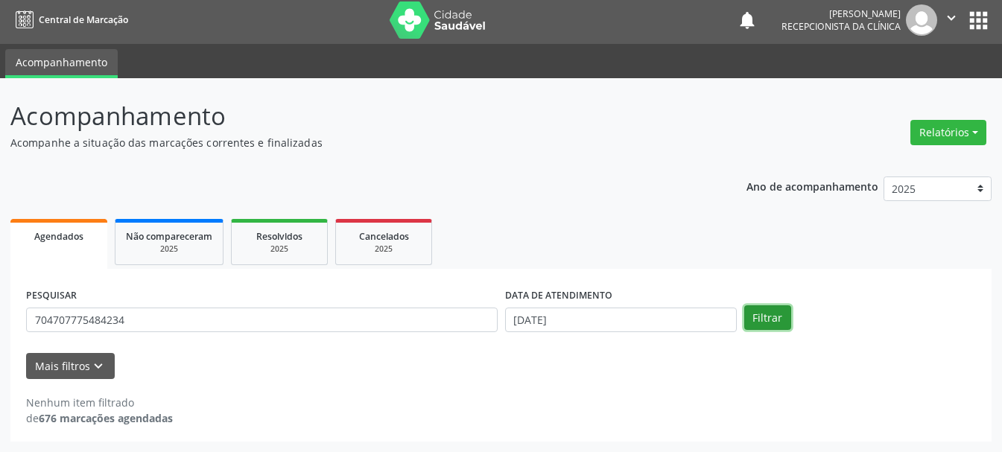
click at [760, 317] on button "Filtrar" at bounding box center [768, 318] width 47 height 25
